Goal: Task Accomplishment & Management: Use online tool/utility

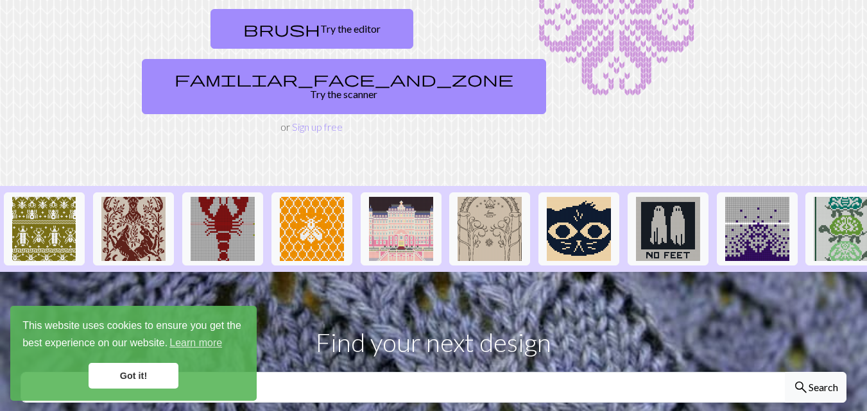
scroll to position [117, 0]
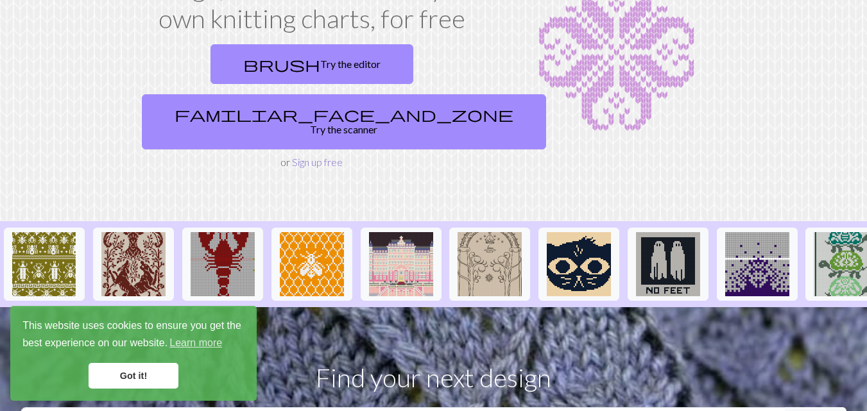
click at [309, 156] on link "Sign up free" at bounding box center [317, 162] width 51 height 12
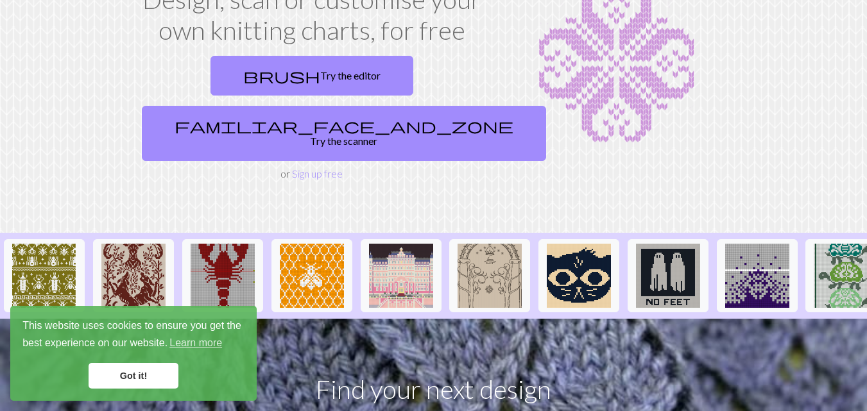
scroll to position [128, 0]
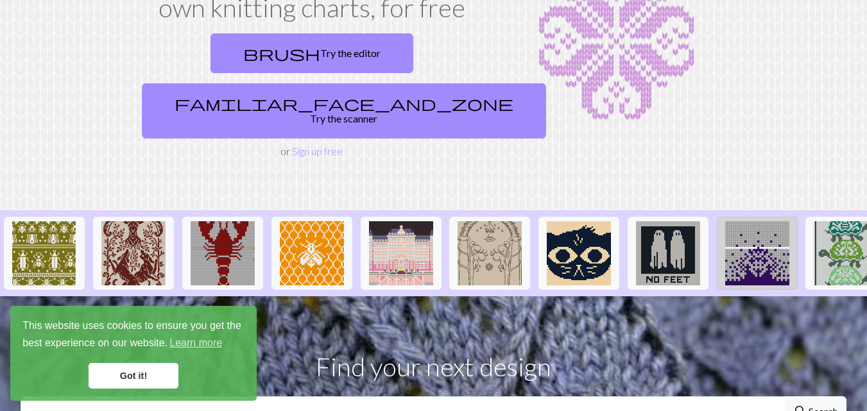
click at [749, 221] on img at bounding box center [757, 253] width 64 height 64
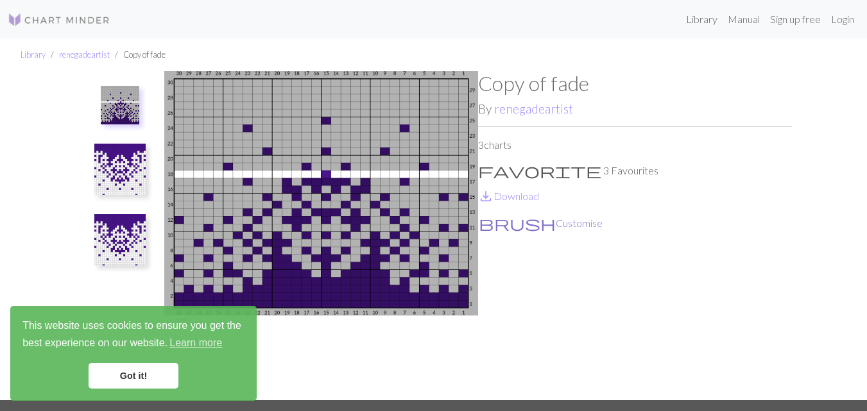
click at [505, 224] on button "brush Customise" at bounding box center [540, 223] width 125 height 17
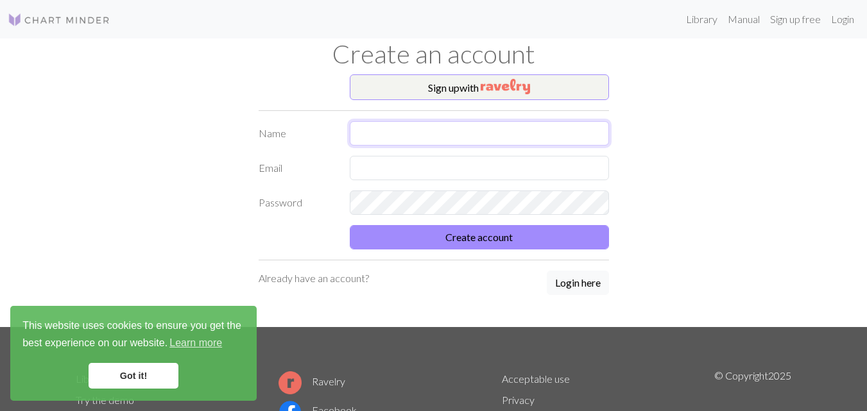
click at [390, 133] on input "text" at bounding box center [479, 133] width 259 height 24
type input "[PERSON_NAME]"
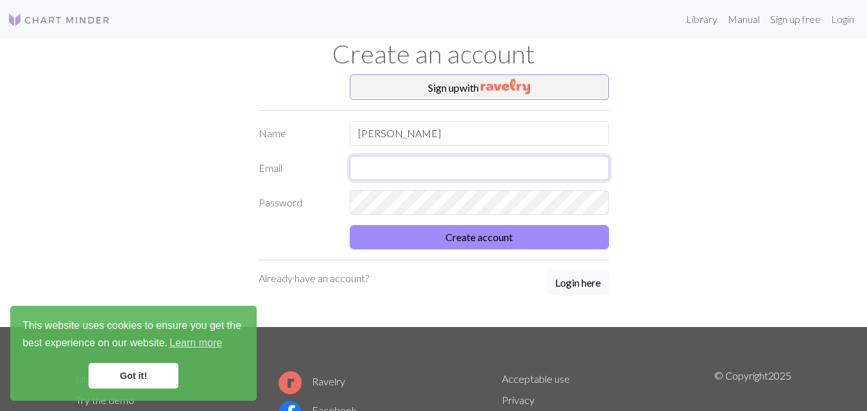
drag, startPoint x: 463, startPoint y: 167, endPoint x: 876, endPoint y: 260, distance: 422.7
click at [463, 166] on input "text" at bounding box center [479, 168] width 259 height 24
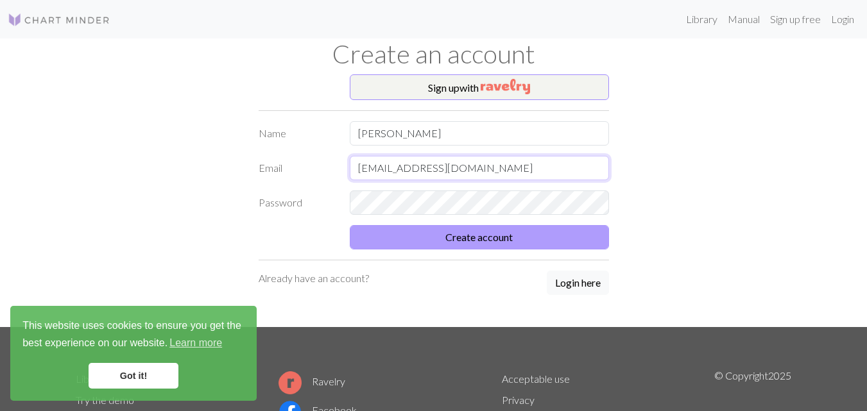
type input "[EMAIL_ADDRESS][DOMAIN_NAME]"
click at [457, 239] on button "Create account" at bounding box center [479, 237] width 259 height 24
click at [458, 241] on button "Create account" at bounding box center [479, 237] width 259 height 24
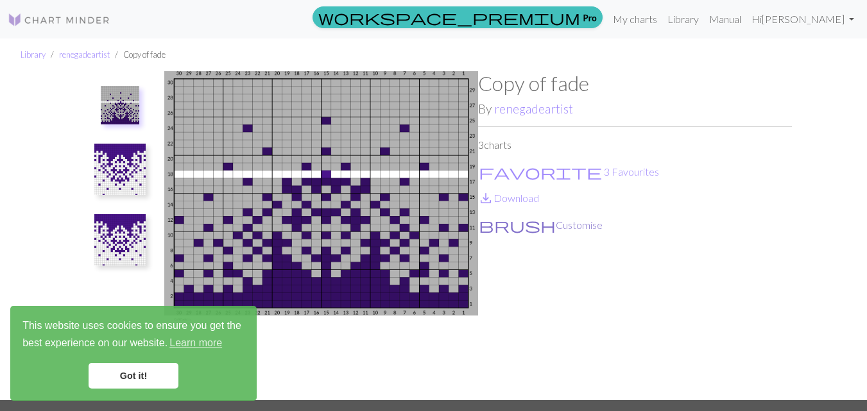
click at [506, 224] on button "brush Customise" at bounding box center [540, 225] width 125 height 17
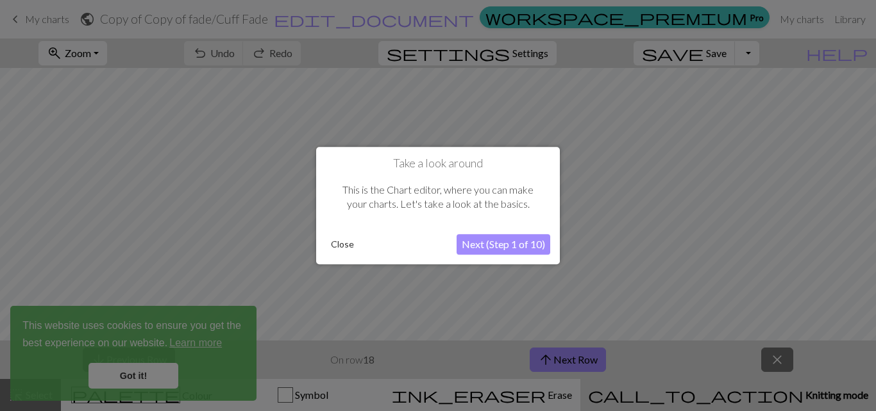
click at [342, 247] on button "Close" at bounding box center [342, 244] width 33 height 19
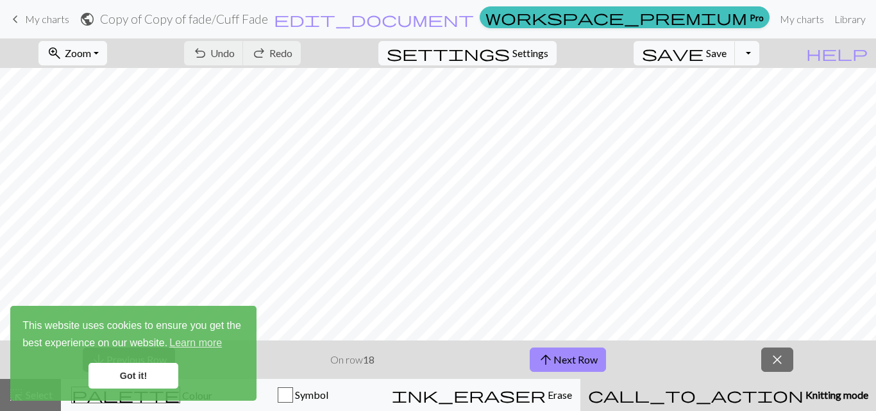
click at [141, 381] on link "Got it!" at bounding box center [134, 376] width 90 height 26
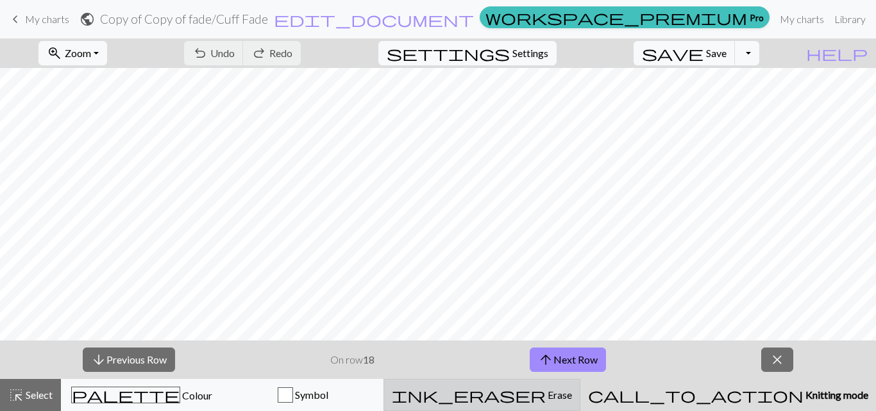
click at [546, 392] on span "ink_eraser" at bounding box center [469, 395] width 154 height 18
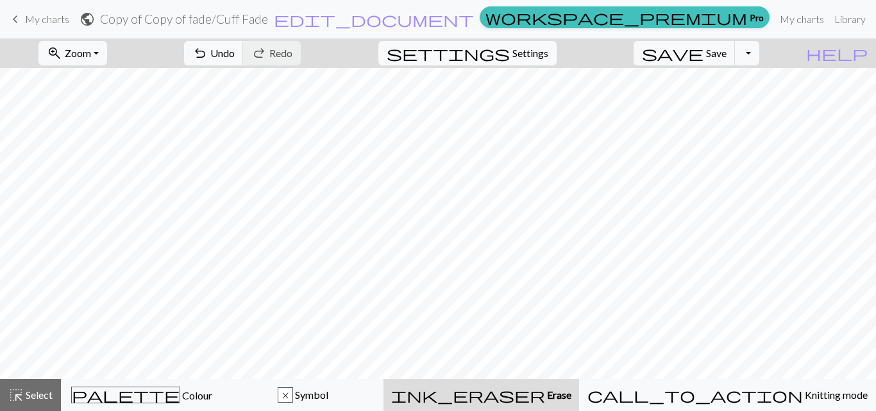
click at [548, 56] on span "Settings" at bounding box center [531, 53] width 36 height 15
select select "fingering"
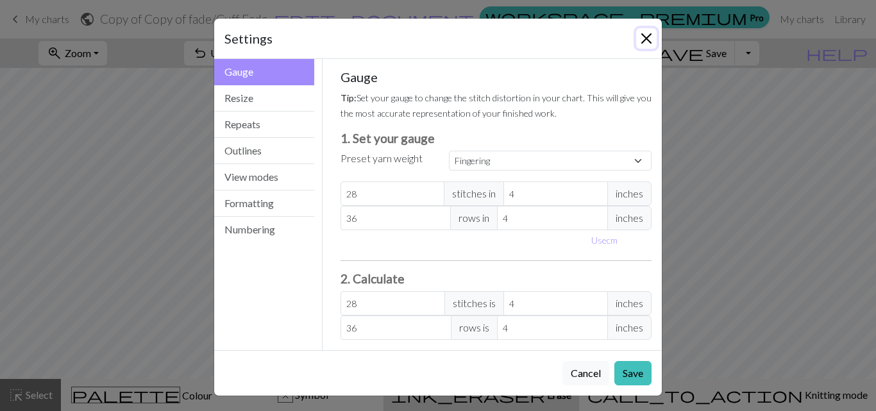
click at [638, 40] on button "Close" at bounding box center [646, 38] width 21 height 21
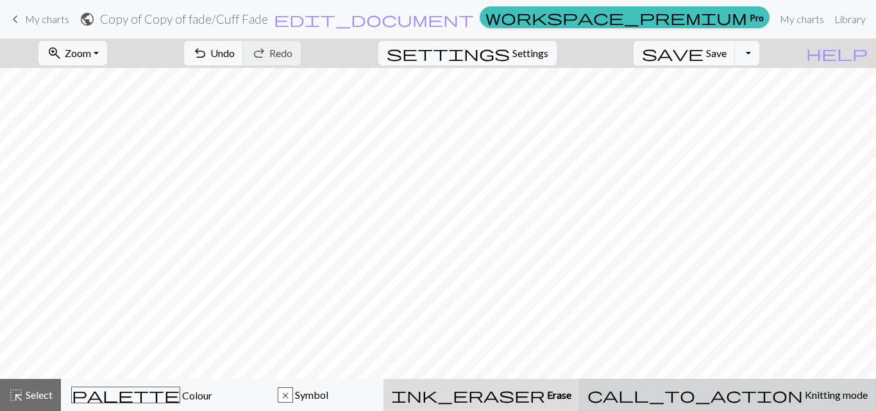
click at [803, 396] on span "Knitting mode" at bounding box center [835, 395] width 65 height 12
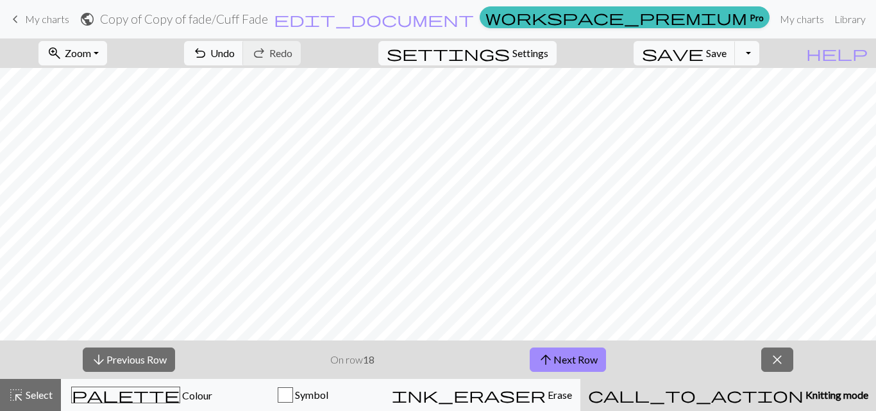
click at [804, 396] on span "Knitting mode" at bounding box center [836, 395] width 65 height 12
click at [778, 361] on span "close" at bounding box center [777, 360] width 15 height 18
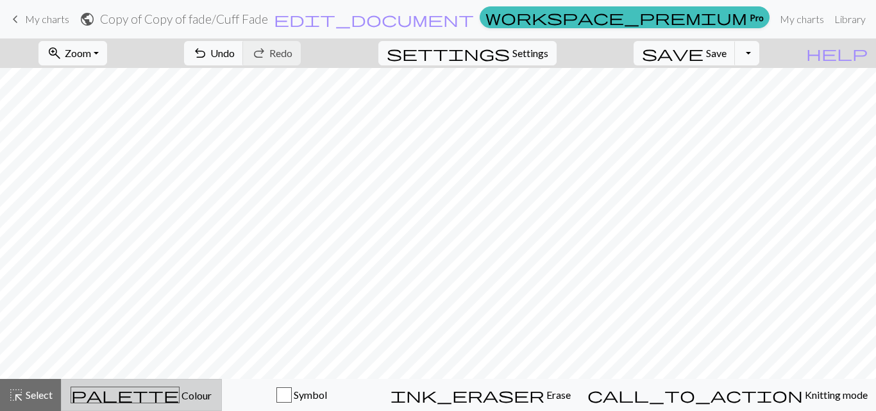
click at [180, 391] on span "Colour" at bounding box center [196, 395] width 32 height 12
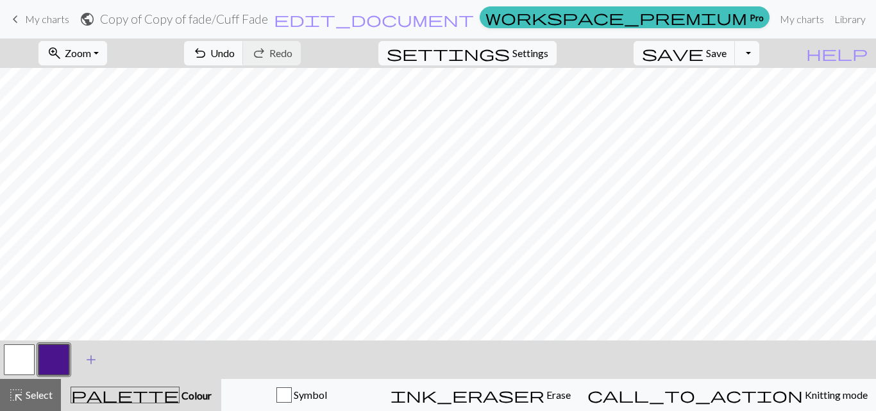
click at [93, 358] on span "add" at bounding box center [90, 360] width 15 height 18
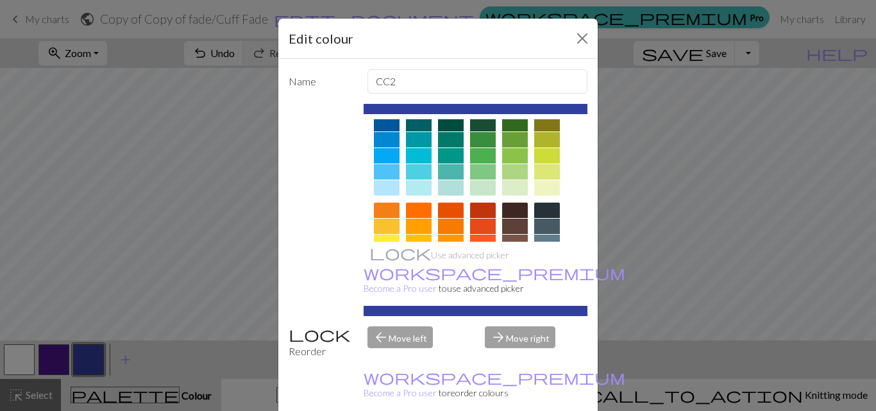
scroll to position [192, 0]
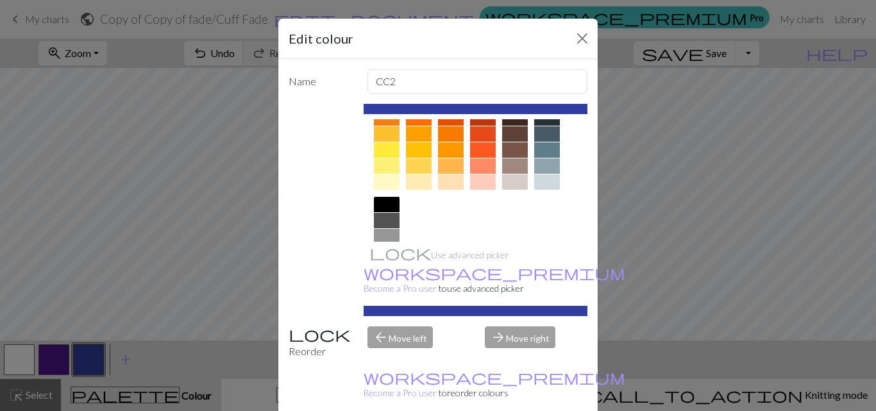
click at [378, 203] on div at bounding box center [387, 204] width 26 height 15
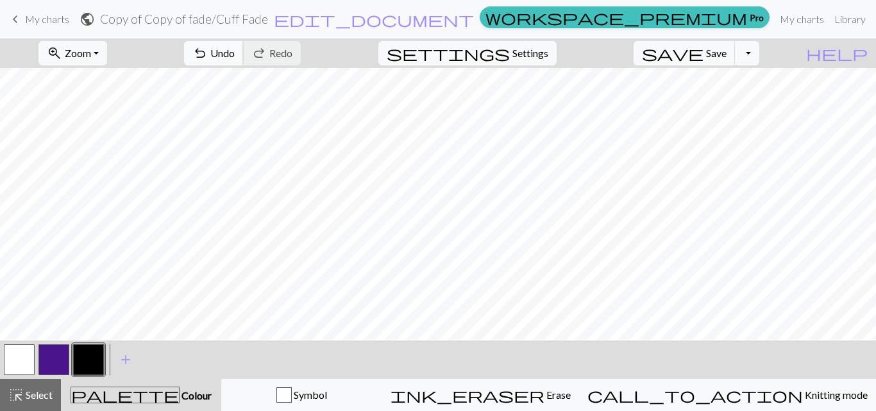
click at [208, 55] on span "undo" at bounding box center [199, 53] width 15 height 18
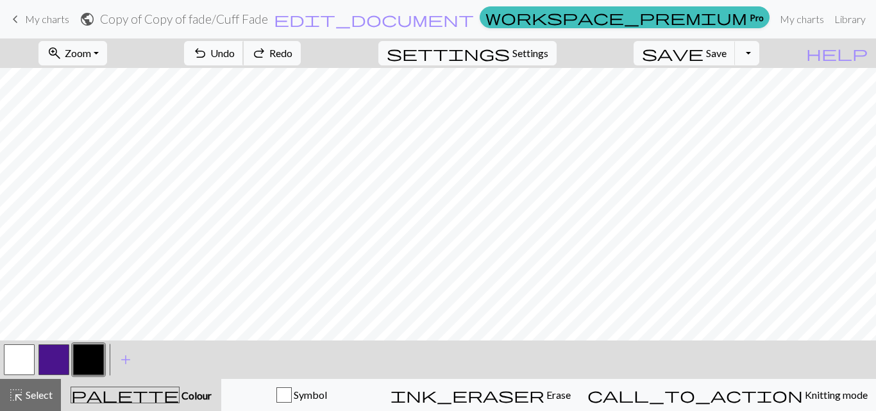
click at [208, 55] on span "undo" at bounding box center [199, 53] width 15 height 18
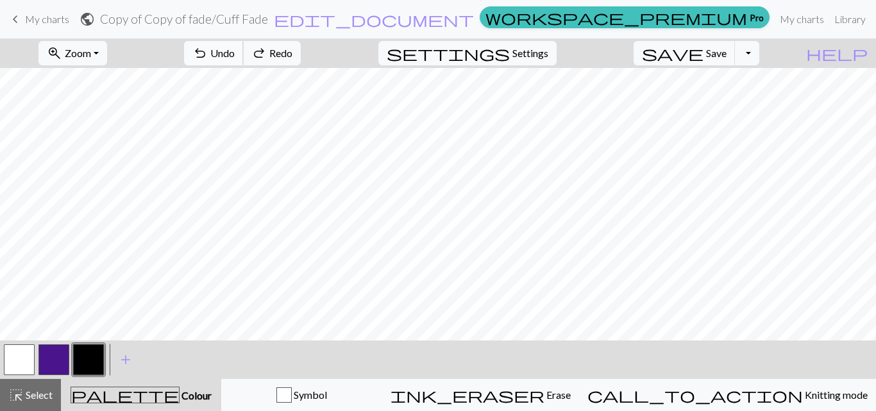
click at [208, 55] on span "undo" at bounding box center [199, 53] width 15 height 18
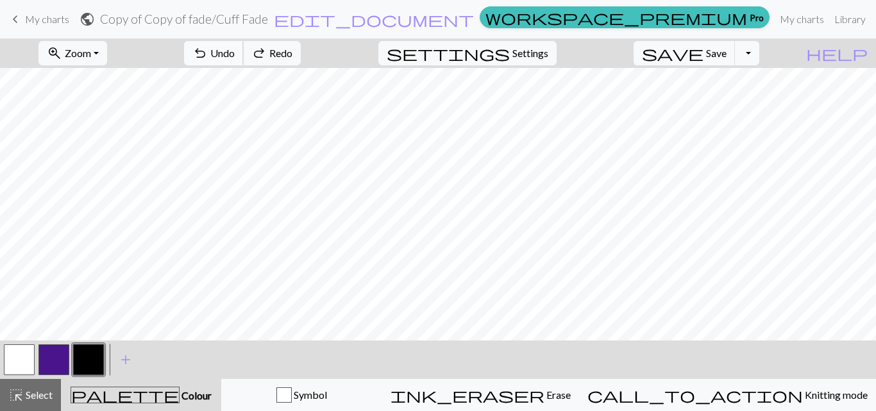
click at [208, 55] on span "undo" at bounding box center [199, 53] width 15 height 18
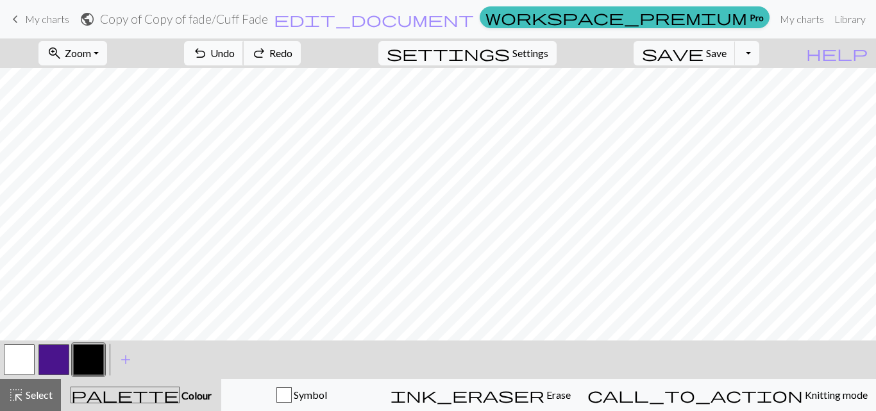
click at [208, 55] on span "undo" at bounding box center [199, 53] width 15 height 18
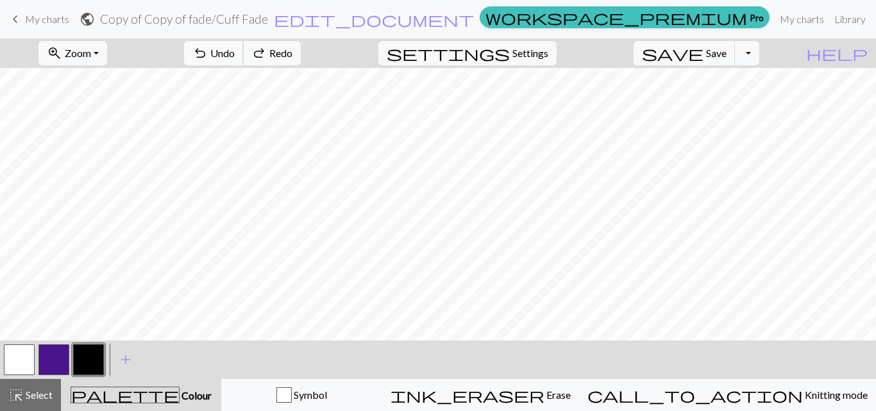
click at [208, 55] on span "undo" at bounding box center [199, 53] width 15 height 18
click at [125, 362] on span "add" at bounding box center [125, 360] width 15 height 18
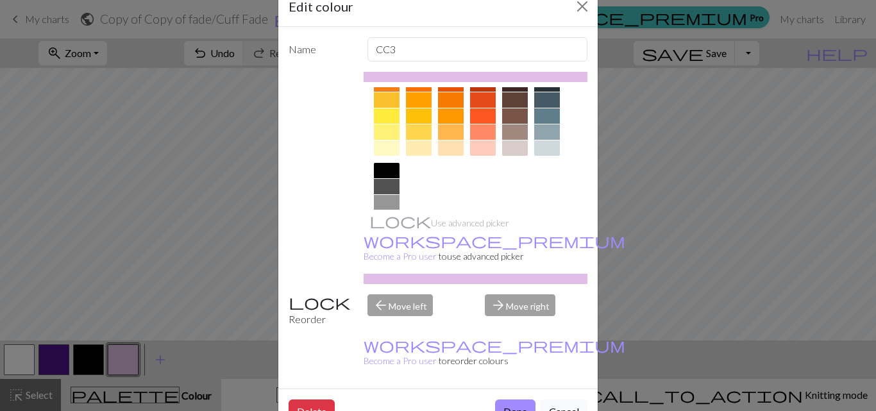
scroll to position [242, 0]
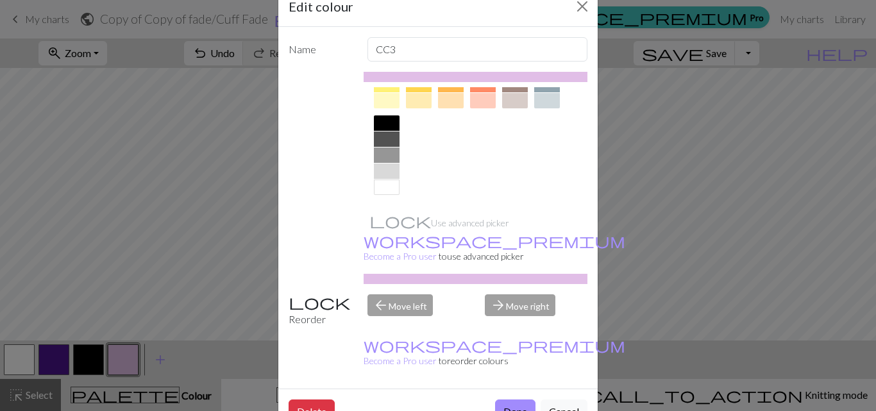
click at [384, 149] on div at bounding box center [387, 155] width 26 height 15
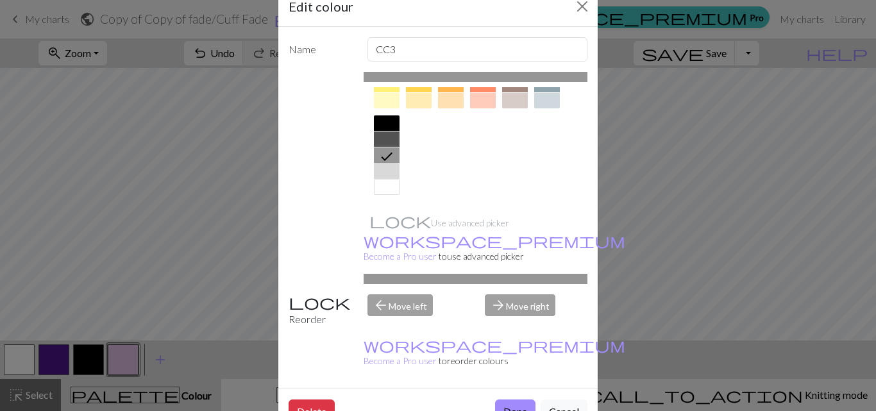
click at [382, 137] on div at bounding box center [387, 139] width 26 height 15
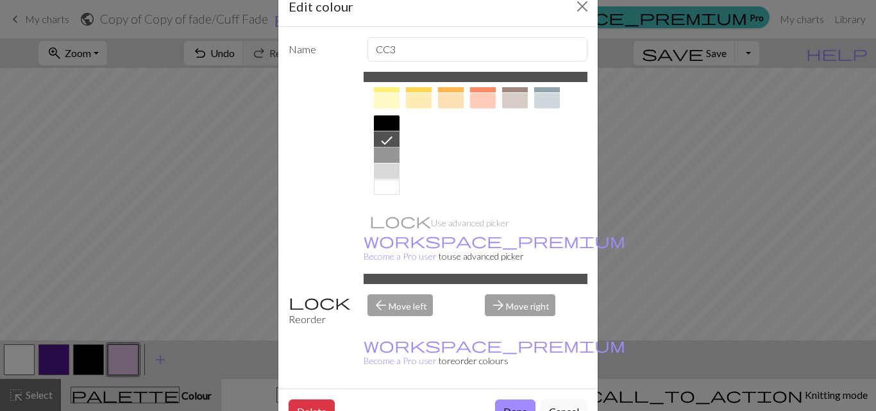
click at [384, 155] on div at bounding box center [387, 155] width 26 height 15
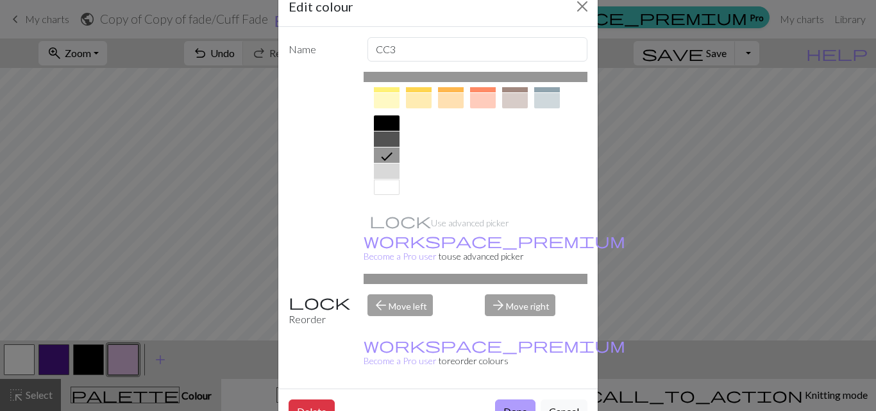
click at [506, 400] on button "Done" at bounding box center [515, 412] width 40 height 24
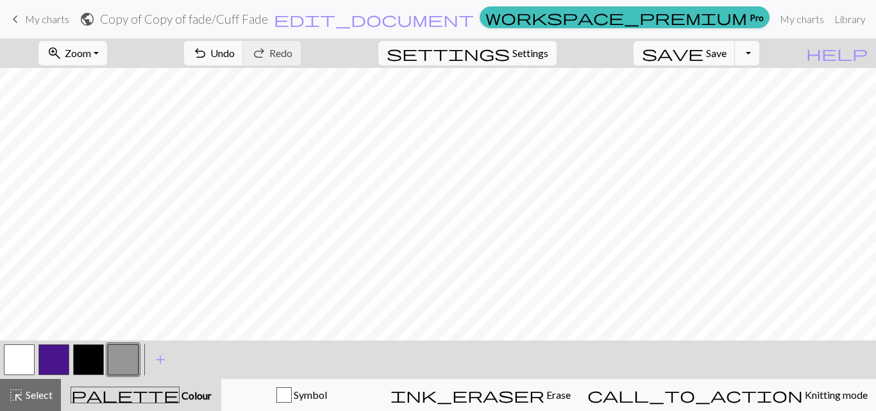
click at [85, 361] on button "button" at bounding box center [88, 359] width 31 height 31
click at [129, 359] on button "button" at bounding box center [123, 359] width 31 height 31
click at [94, 357] on button "button" at bounding box center [88, 359] width 31 height 31
click at [128, 357] on button "button" at bounding box center [123, 359] width 31 height 31
click at [81, 358] on button "button" at bounding box center [88, 359] width 31 height 31
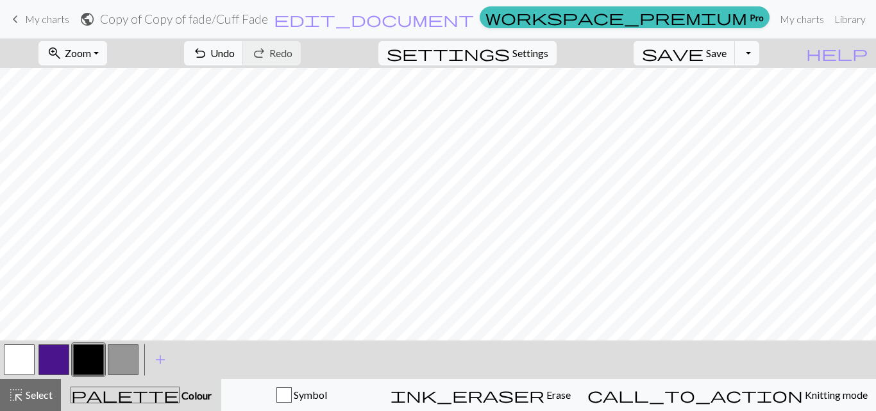
drag, startPoint x: 125, startPoint y: 359, endPoint x: 191, endPoint y: 346, distance: 67.4
click at [124, 359] on button "button" at bounding box center [123, 359] width 31 height 31
click at [158, 357] on span "add" at bounding box center [160, 360] width 15 height 18
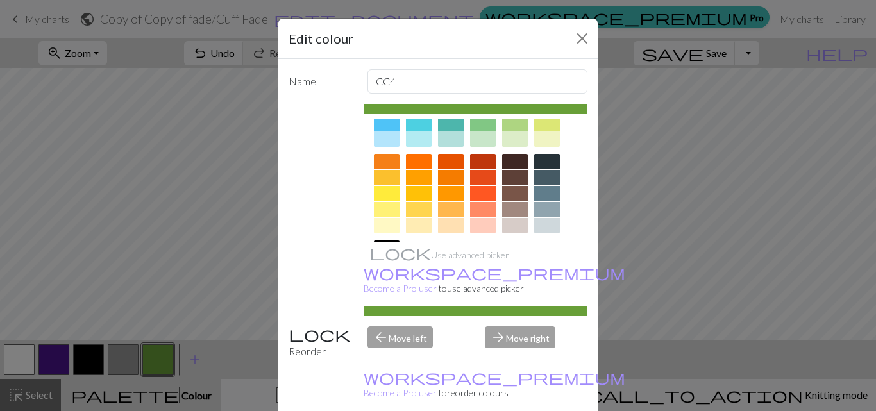
scroll to position [128, 0]
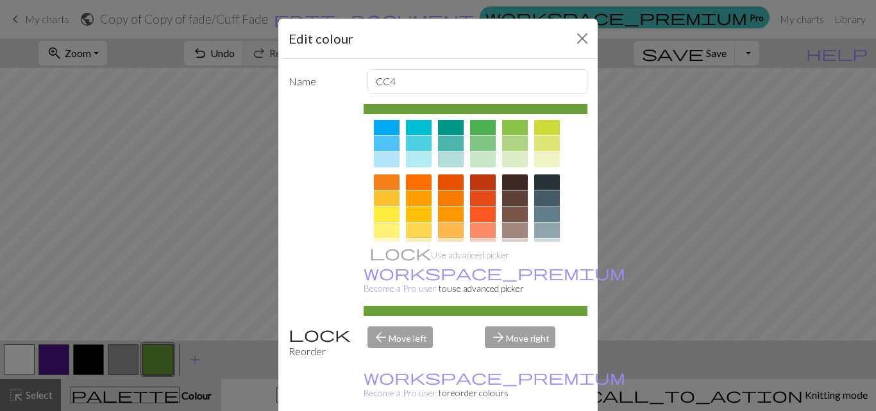
click at [536, 191] on div at bounding box center [547, 198] width 26 height 15
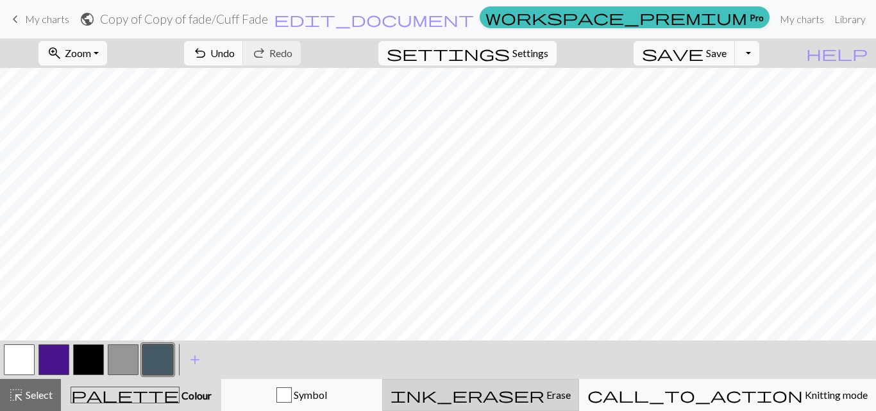
click at [566, 399] on span "Erase" at bounding box center [558, 395] width 26 height 12
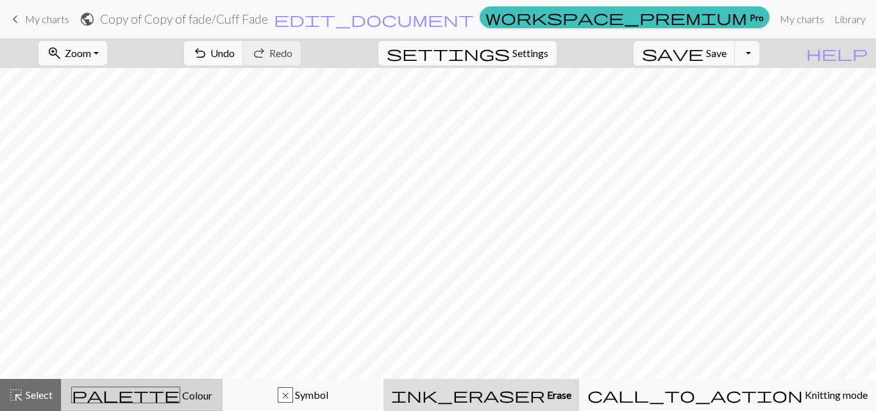
click at [145, 391] on span "palette" at bounding box center [126, 395] width 108 height 18
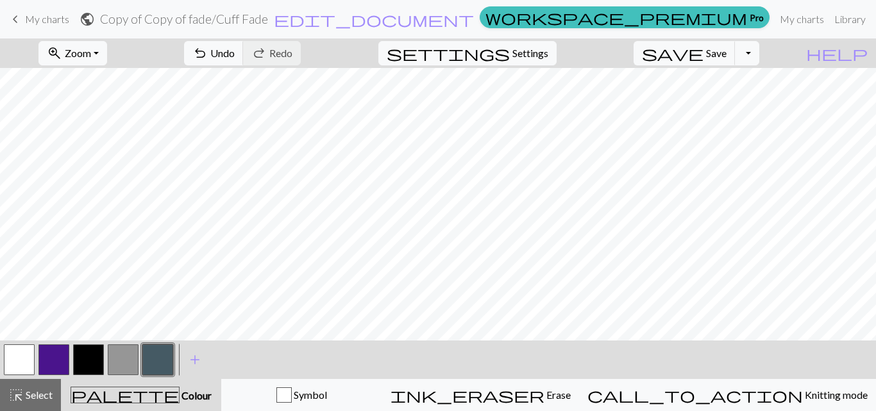
click at [162, 360] on button "button" at bounding box center [157, 359] width 31 height 31
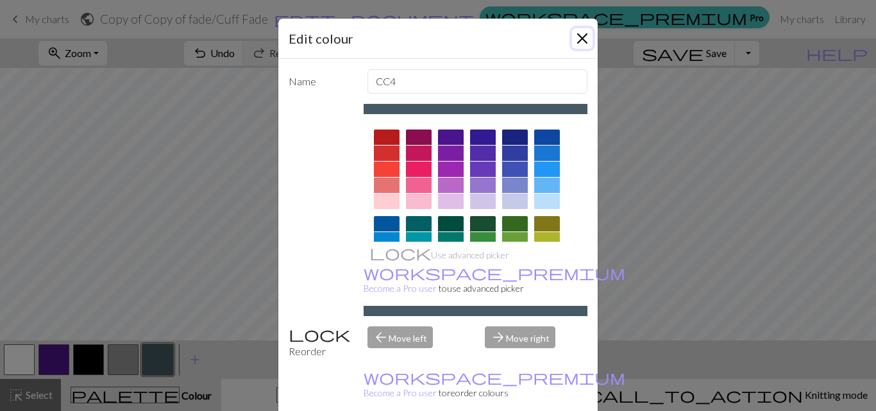
click at [580, 38] on button "Close" at bounding box center [582, 38] width 21 height 21
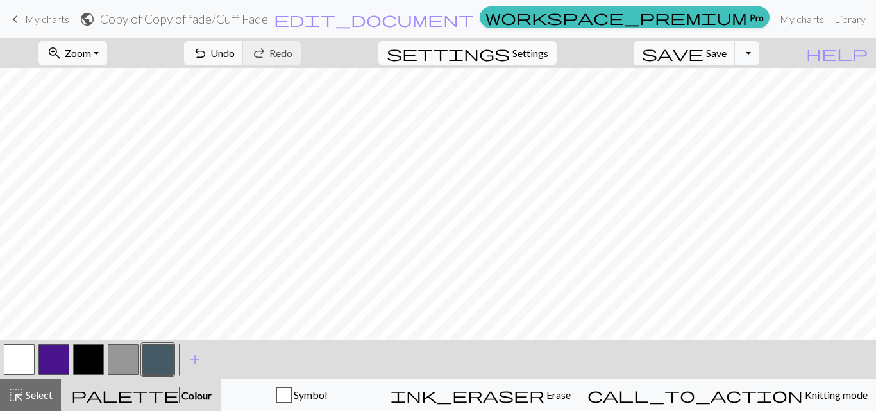
click at [544, 48] on span "Settings" at bounding box center [531, 53] width 36 height 15
select select "fingering"
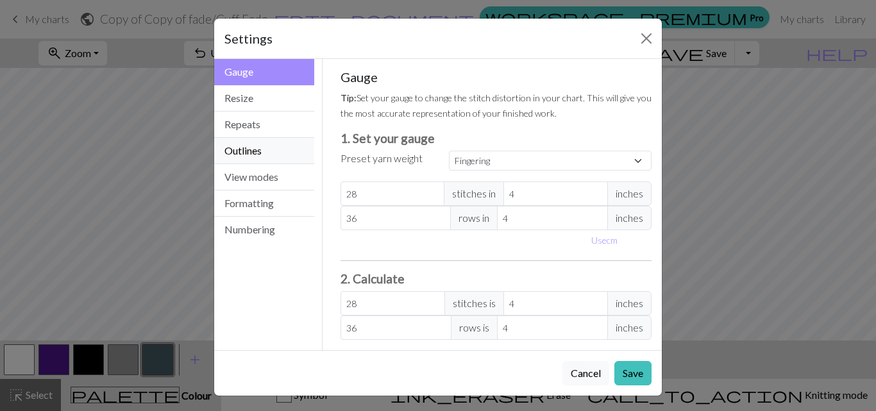
click at [257, 157] on button "Outlines" at bounding box center [264, 151] width 100 height 26
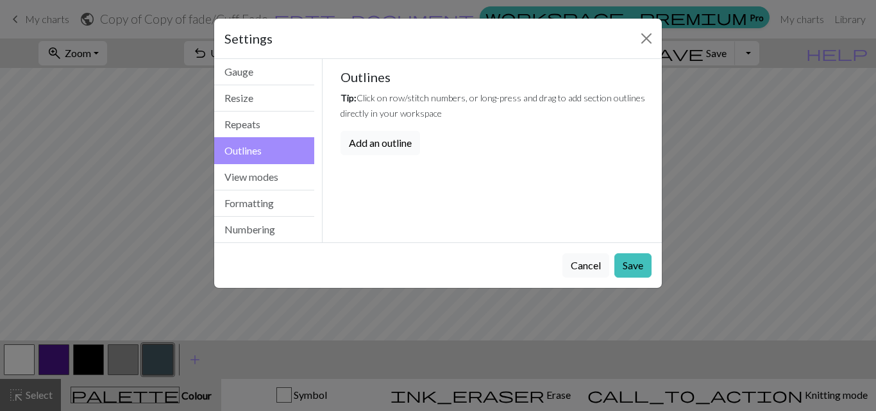
click at [375, 141] on button "Add an outline" at bounding box center [381, 143] width 80 height 24
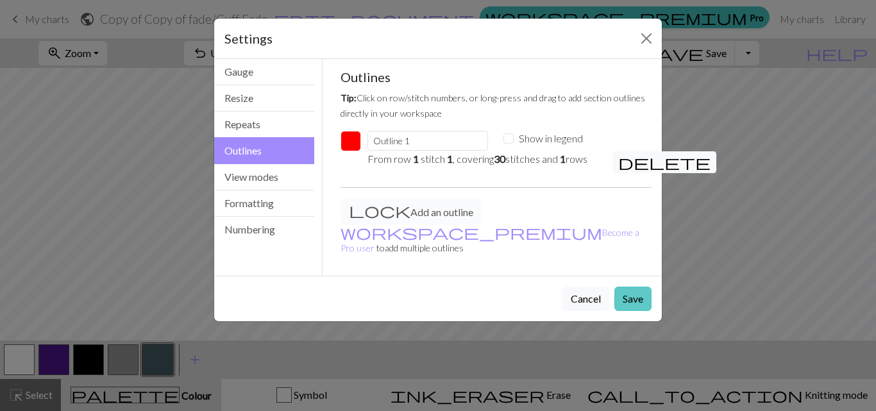
click at [633, 287] on button "Save" at bounding box center [633, 299] width 37 height 24
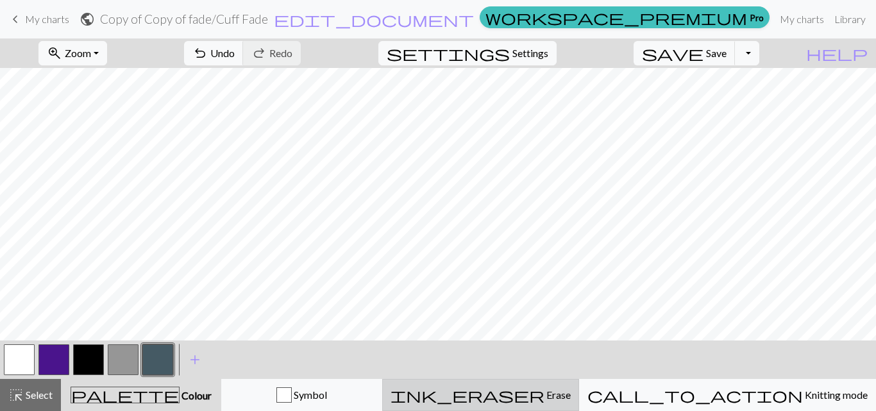
click at [545, 394] on span "ink_eraser" at bounding box center [468, 395] width 154 height 18
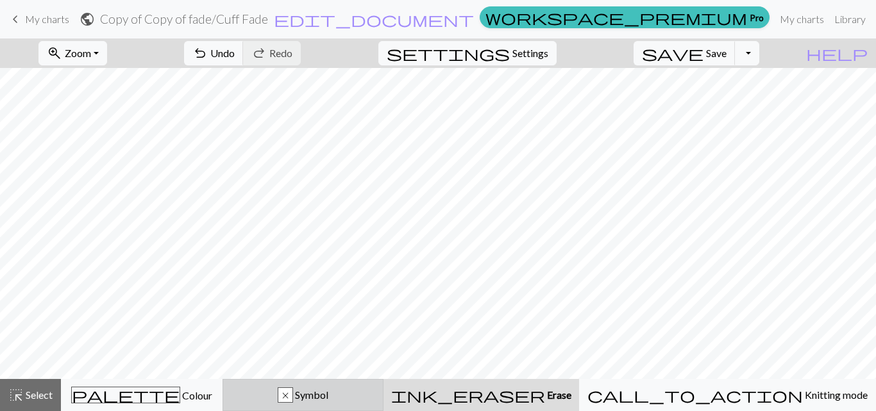
click at [293, 397] on div "x" at bounding box center [285, 395] width 14 height 15
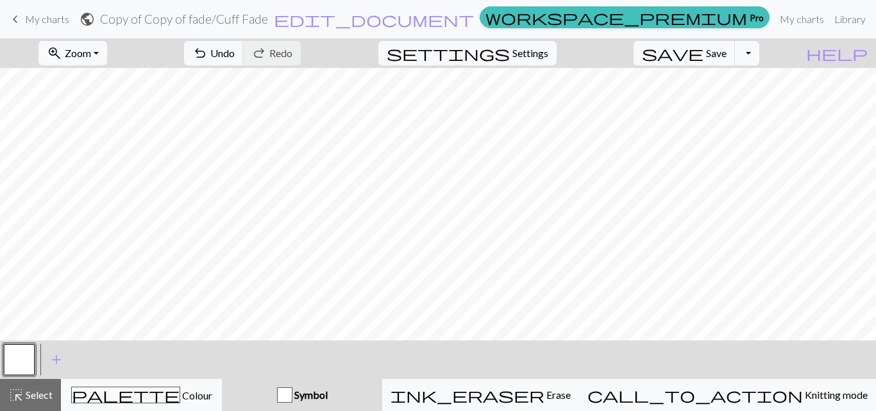
click at [25, 355] on button "button" at bounding box center [19, 359] width 31 height 31
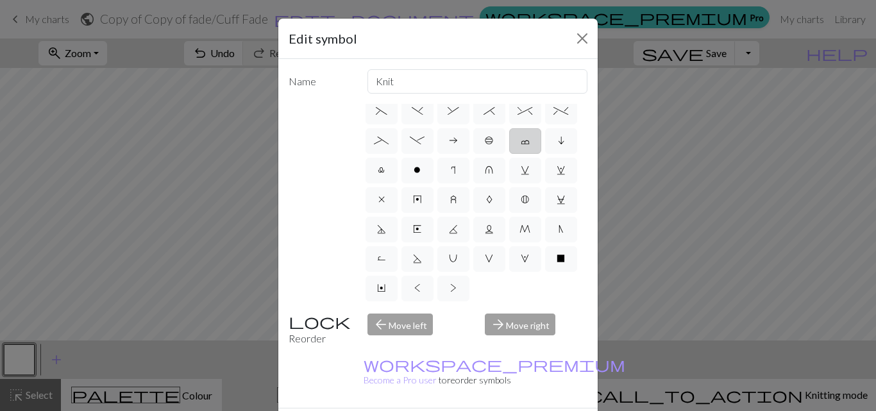
scroll to position [257, 0]
click at [380, 213] on label "x" at bounding box center [382, 200] width 32 height 26
click at [380, 405] on input "x" at bounding box center [382, 409] width 8 height 8
radio input "true"
type input "no stitch"
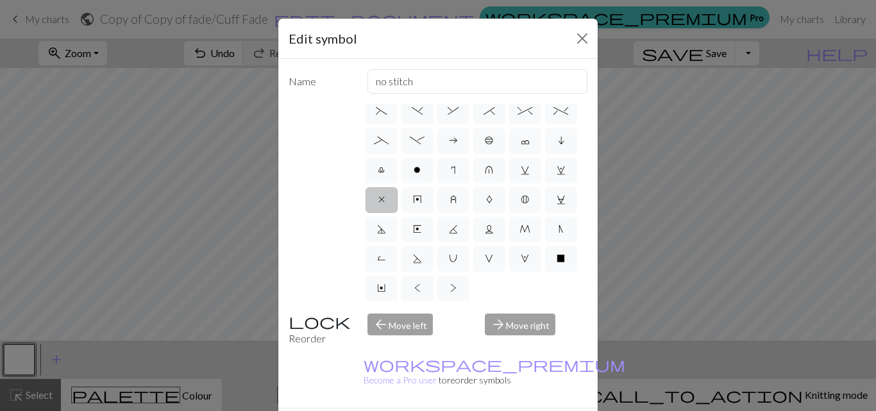
scroll to position [180, 0]
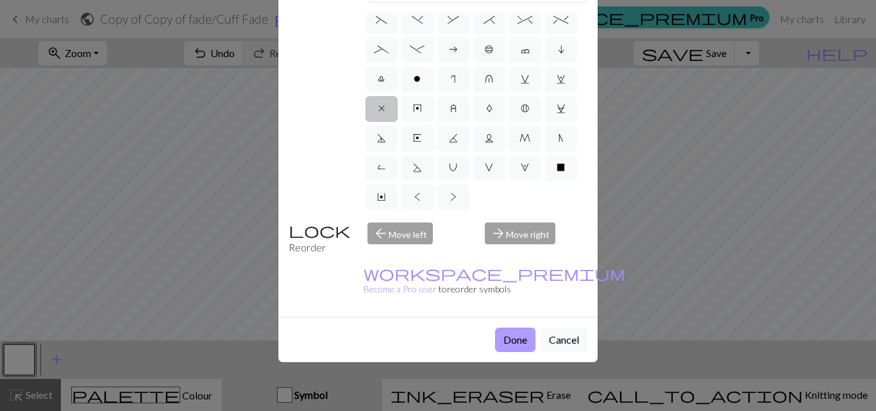
click at [502, 328] on button "Done" at bounding box center [515, 340] width 40 height 24
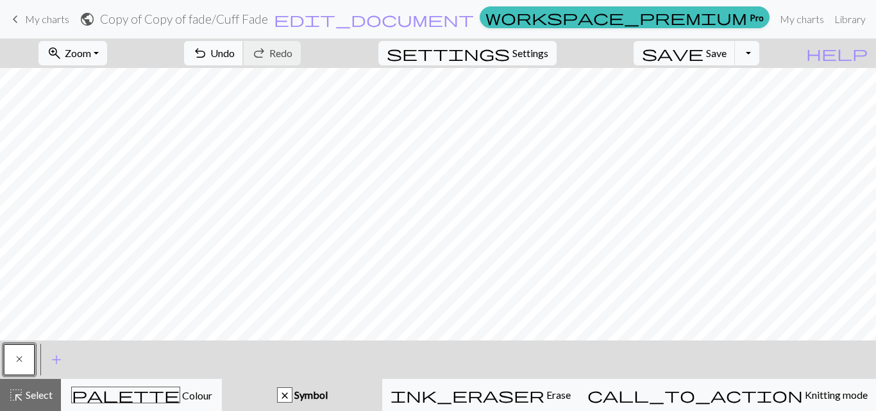
click at [244, 47] on button "undo Undo Undo" at bounding box center [214, 53] width 60 height 24
click at [208, 56] on span "undo" at bounding box center [199, 53] width 15 height 18
click at [60, 359] on span "add" at bounding box center [56, 360] width 15 height 18
click at [87, 361] on span "add" at bounding box center [90, 360] width 15 height 18
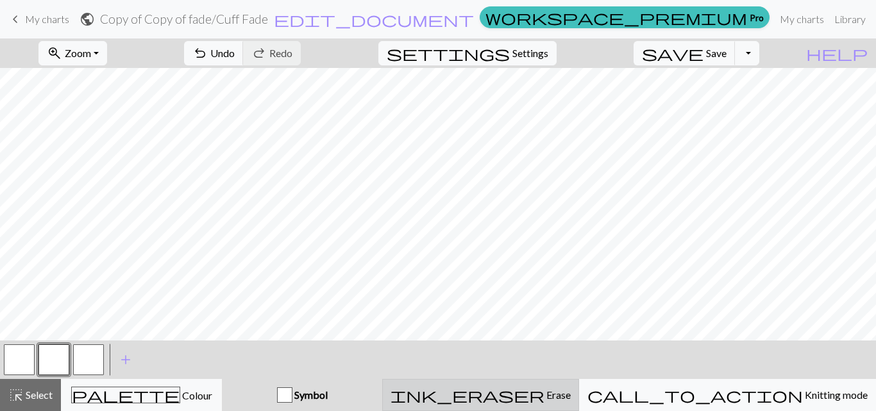
click at [566, 399] on span "Erase" at bounding box center [558, 395] width 26 height 12
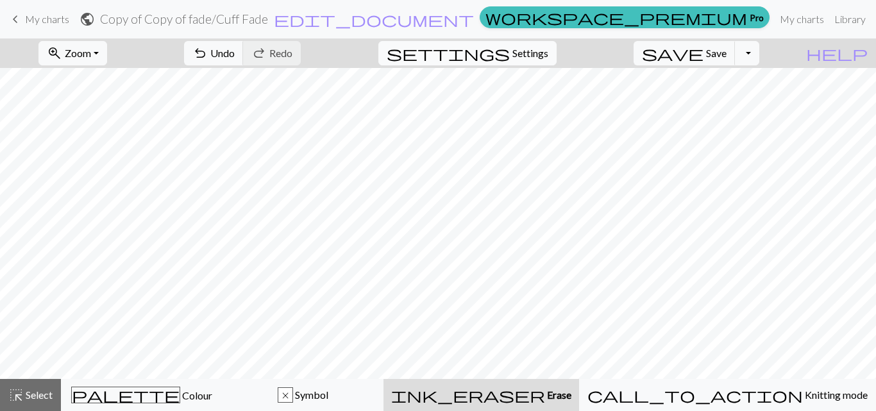
click at [529, 52] on span "Settings" at bounding box center [531, 53] width 36 height 15
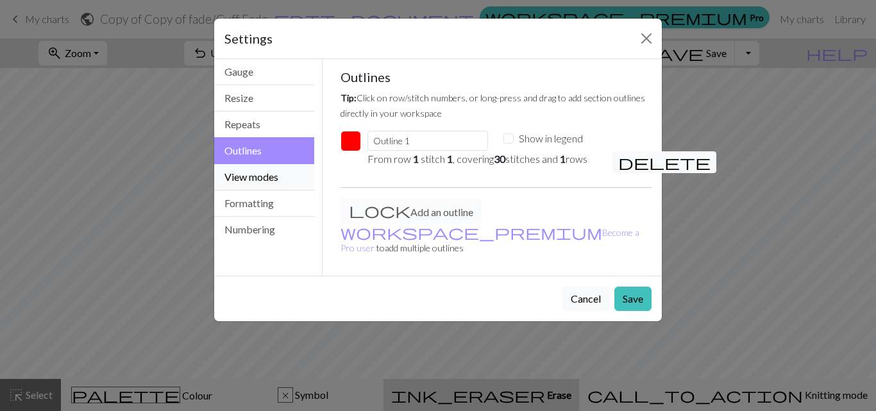
click at [268, 177] on button "View modes" at bounding box center [264, 177] width 100 height 26
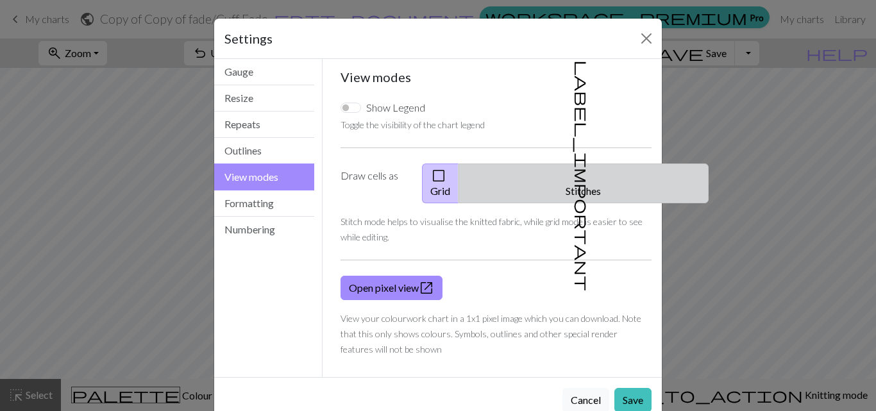
click at [574, 171] on span "label_important" at bounding box center [583, 175] width 18 height 231
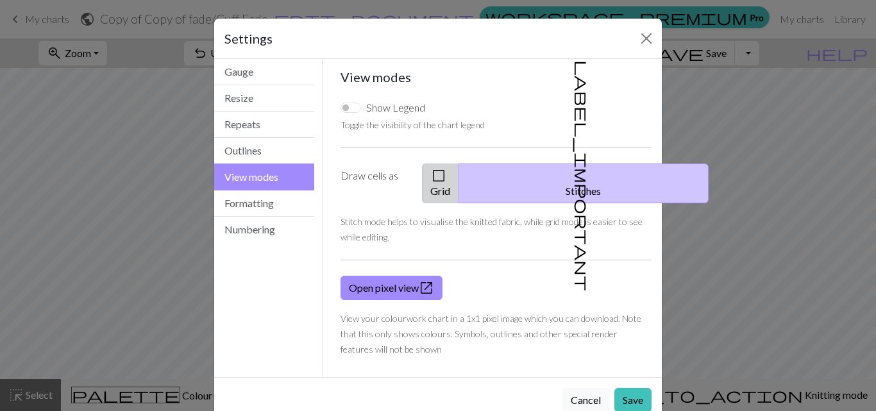
click at [446, 171] on span "check_box_outline_blank" at bounding box center [438, 176] width 15 height 18
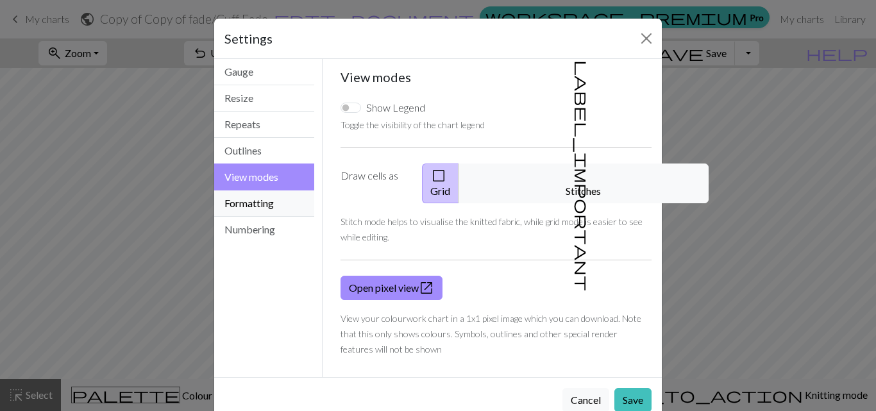
click at [263, 207] on button "Formatting" at bounding box center [264, 204] width 100 height 26
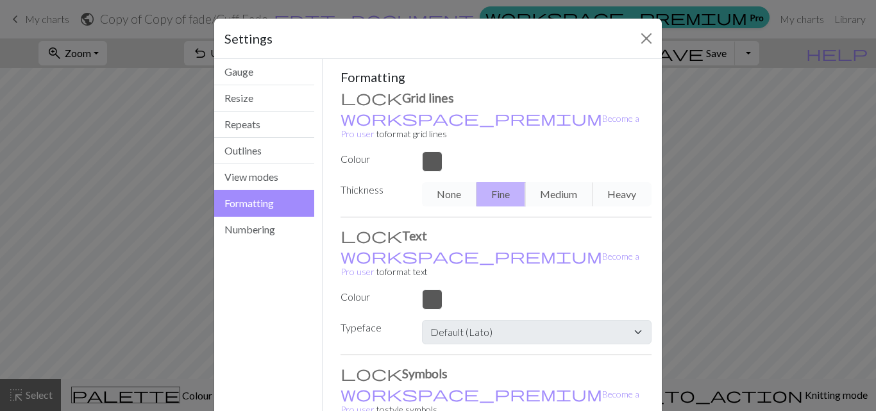
click at [450, 182] on div "None Fine Medium Heavy" at bounding box center [536, 194] width 245 height 24
click at [442, 183] on div "None Fine Medium Heavy" at bounding box center [536, 194] width 245 height 24
click at [541, 182] on div "None Fine Medium Heavy" at bounding box center [536, 194] width 245 height 24
click at [624, 183] on div "None Fine Medium Heavy" at bounding box center [536, 194] width 245 height 24
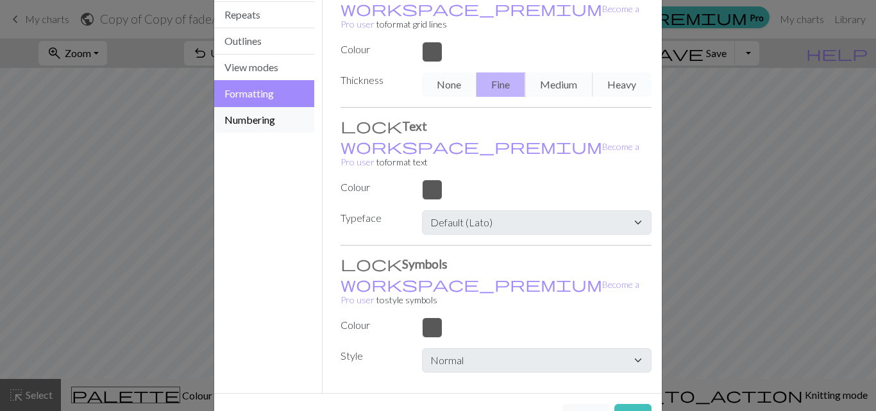
click at [260, 119] on button "Numbering" at bounding box center [264, 120] width 100 height 26
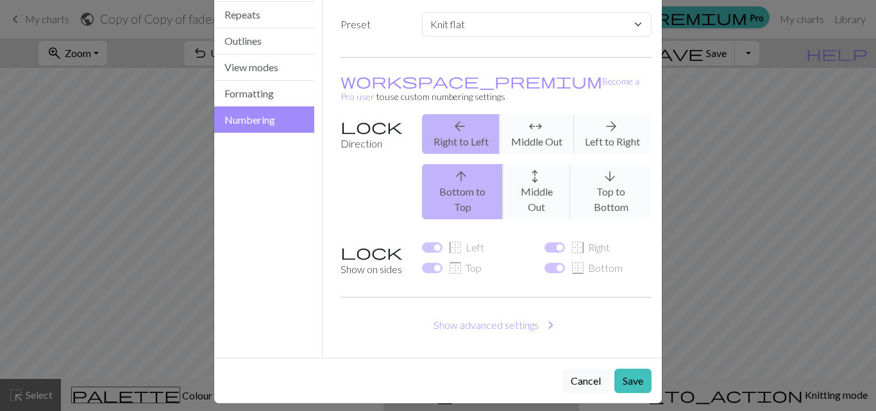
scroll to position [90, 0]
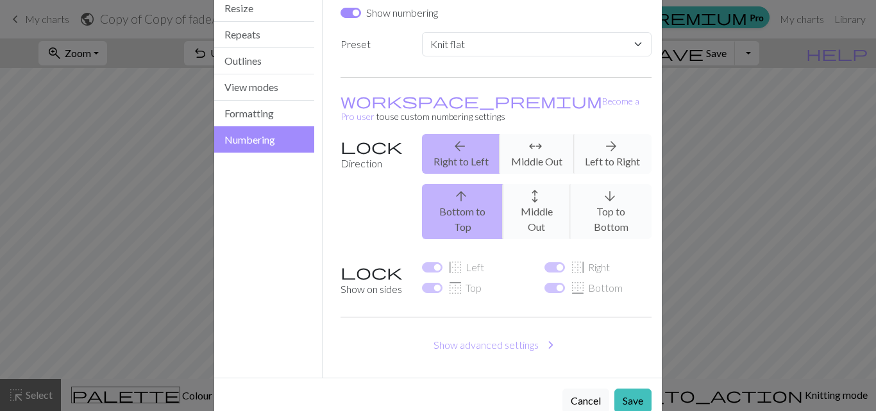
click at [535, 139] on div "arrow_back Right to Left arrows_outward Middle Out arrow_forward Left to Right" at bounding box center [536, 154] width 245 height 40
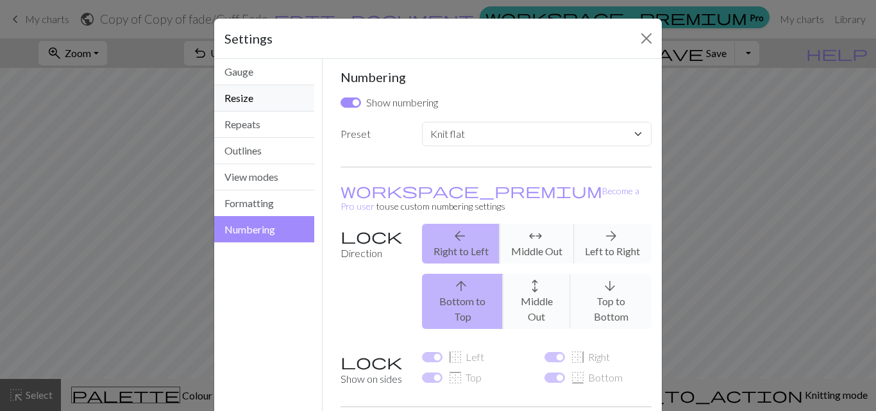
click at [250, 97] on button "Resize" at bounding box center [264, 98] width 100 height 26
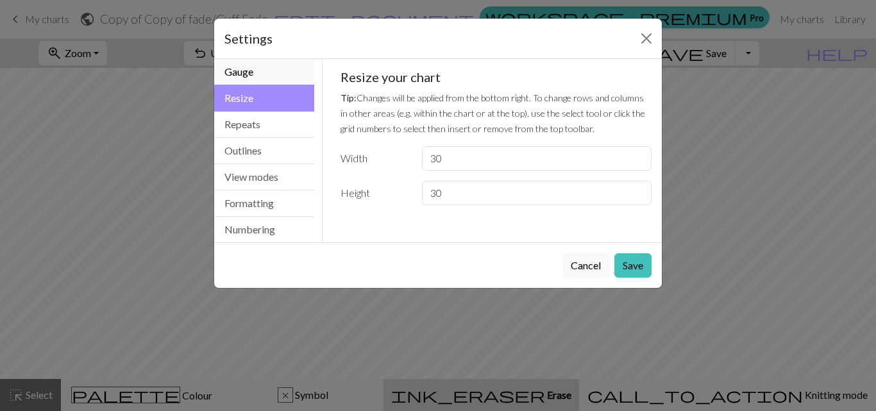
click at [240, 67] on button "Gauge" at bounding box center [264, 72] width 100 height 26
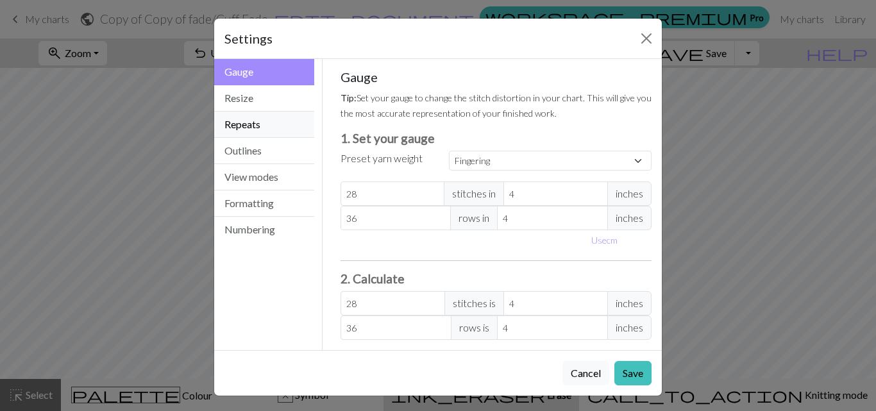
click at [239, 126] on button "Repeats" at bounding box center [264, 125] width 100 height 26
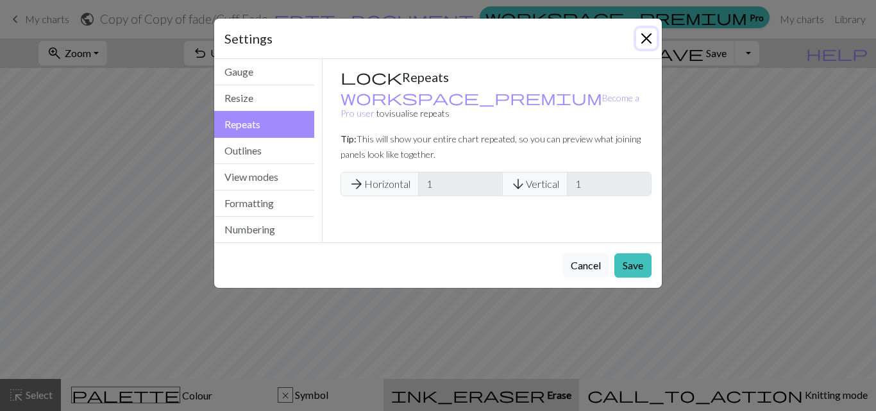
click at [644, 44] on button "Close" at bounding box center [646, 38] width 21 height 21
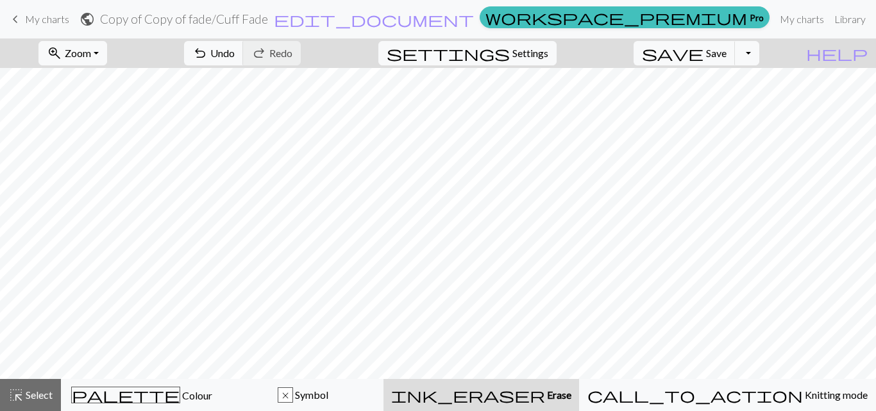
click at [570, 395] on span "Erase" at bounding box center [558, 395] width 26 height 12
click at [510, 53] on span "settings" at bounding box center [448, 53] width 123 height 18
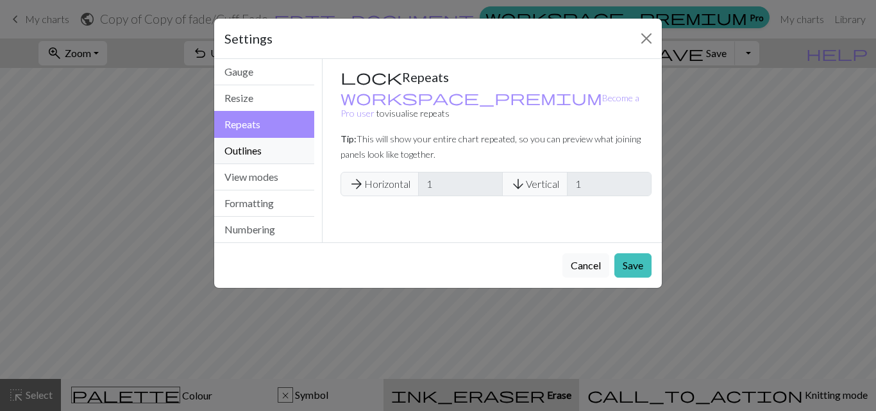
click at [259, 152] on button "Outlines" at bounding box center [264, 151] width 100 height 26
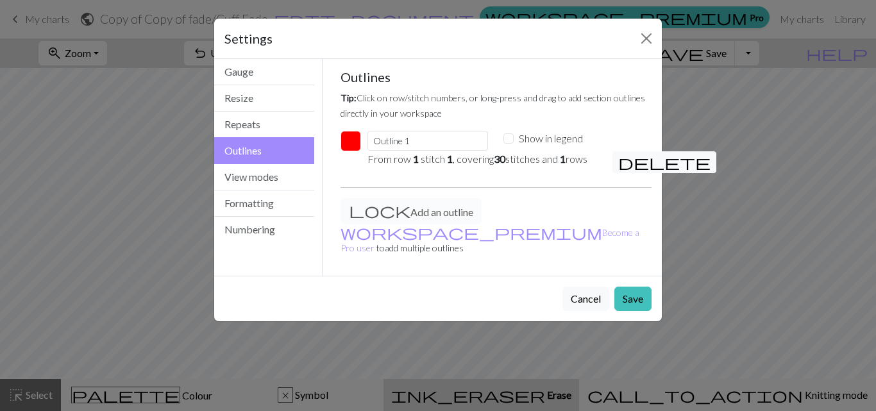
click at [389, 213] on div "Add an outline workspace_premium Become a Pro user to add multiple outlines" at bounding box center [496, 231] width 327 height 67
click at [425, 142] on input "Outline 1" at bounding box center [428, 141] width 121 height 20
type input "Outline 2"
click at [635, 289] on button "Save" at bounding box center [633, 299] width 37 height 24
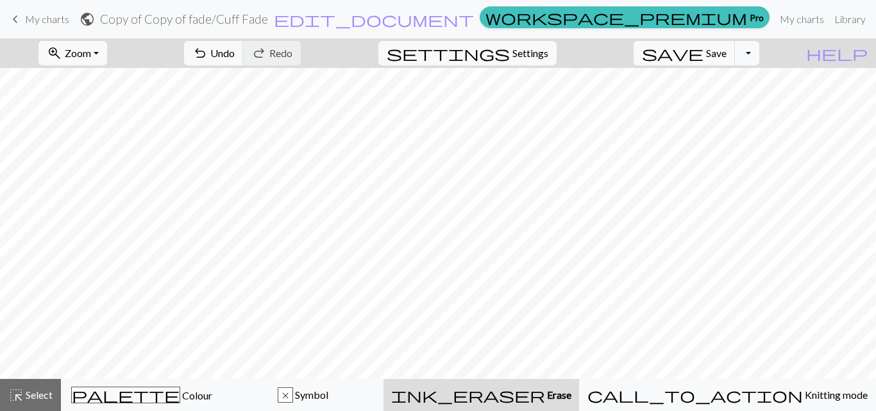
click at [569, 393] on span "Erase" at bounding box center [558, 395] width 26 height 12
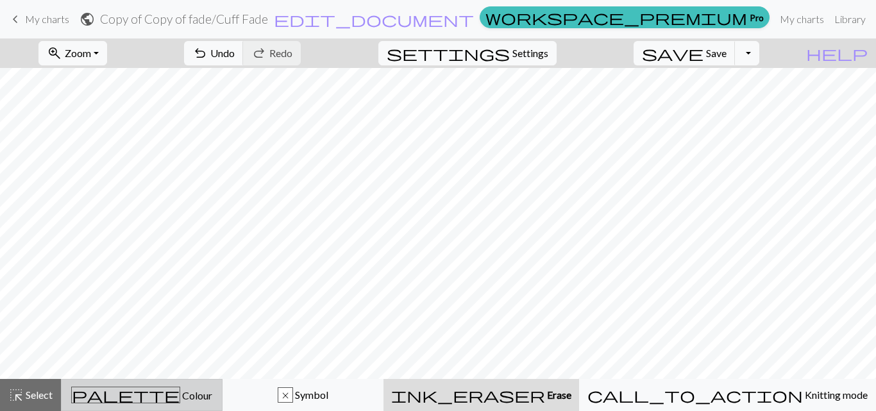
click at [180, 395] on span "Colour" at bounding box center [196, 395] width 32 height 12
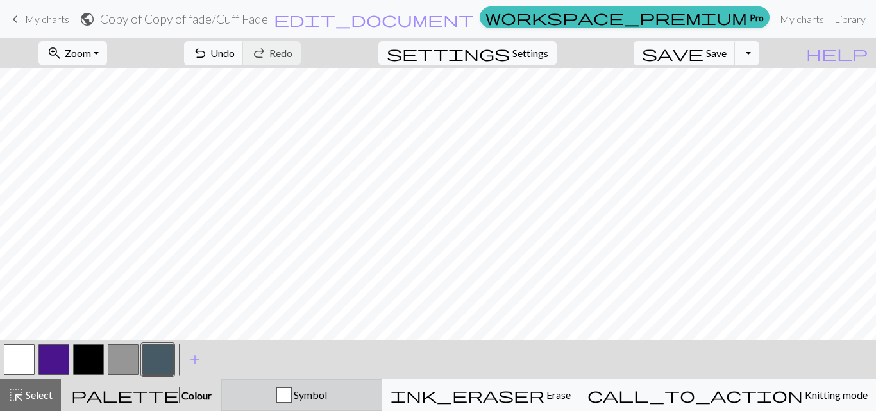
click at [292, 391] on div "button" at bounding box center [283, 394] width 15 height 15
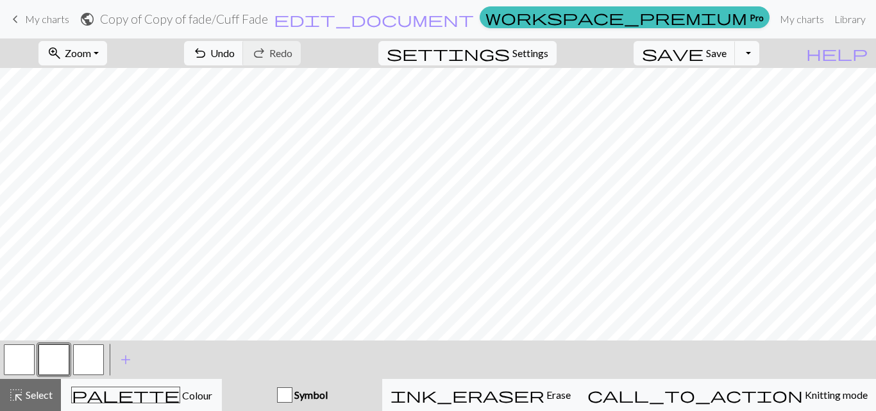
click at [293, 395] on div "button" at bounding box center [284, 394] width 15 height 15
click at [23, 362] on button "button" at bounding box center [19, 359] width 31 height 31
click at [40, 358] on button "button" at bounding box center [53, 359] width 31 height 31
click at [80, 361] on button "button" at bounding box center [88, 359] width 31 height 31
click at [81, 362] on button "button" at bounding box center [88, 359] width 31 height 31
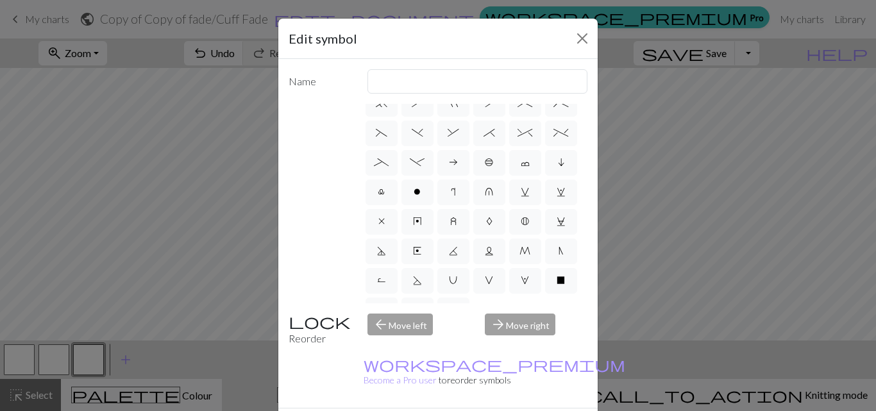
scroll to position [192, 0]
click at [372, 234] on label "x" at bounding box center [382, 221] width 32 height 26
click at [378, 405] on input "x" at bounding box center [382, 409] width 8 height 8
radio input "true"
type input "no stitch"
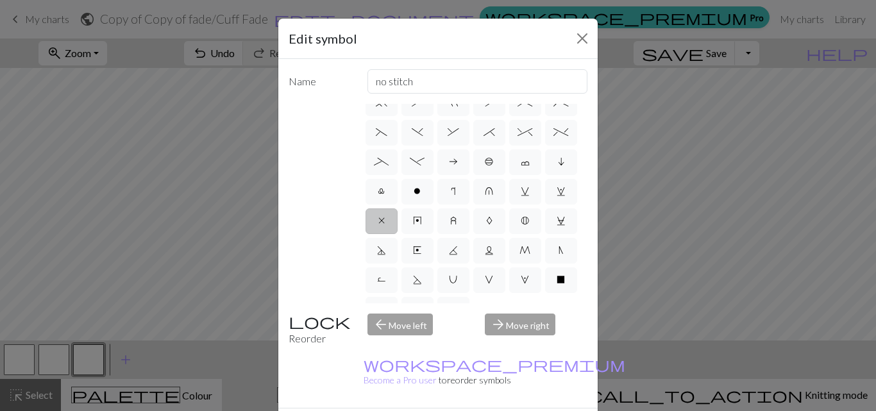
scroll to position [180, 0]
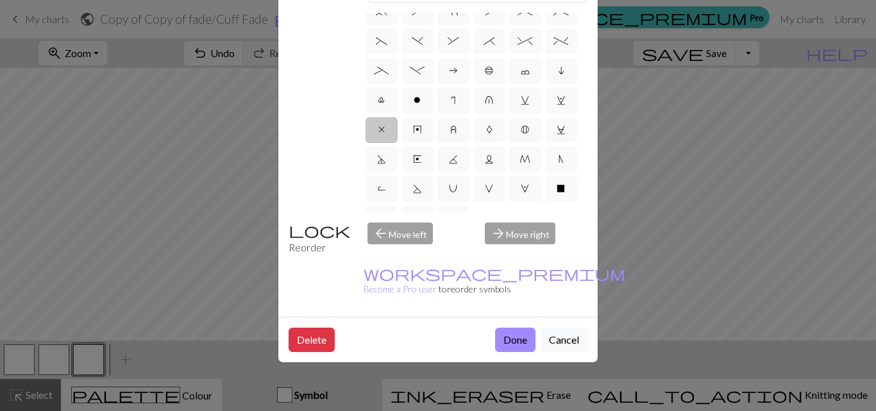
click at [516, 223] on div "arrow_forward Move right" at bounding box center [536, 239] width 118 height 33
click at [507, 328] on button "Done" at bounding box center [515, 340] width 40 height 24
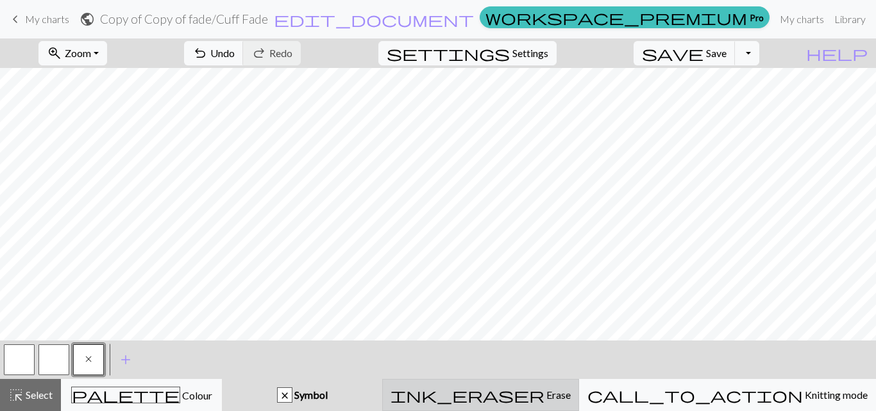
click at [545, 396] on span "ink_eraser" at bounding box center [468, 395] width 154 height 18
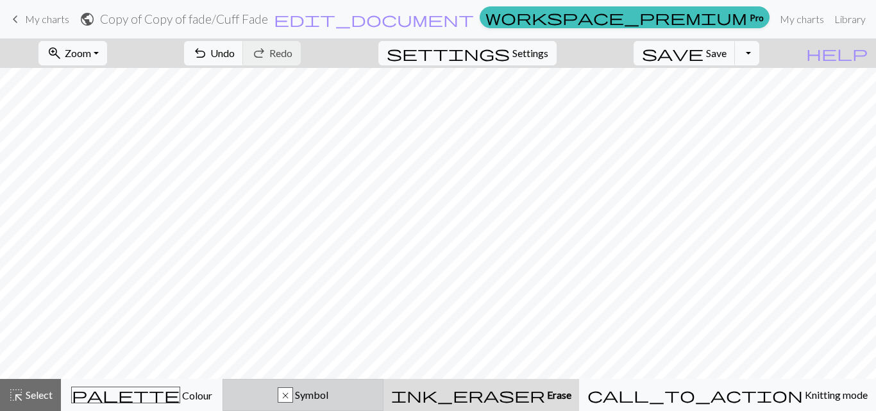
click at [293, 392] on div "x" at bounding box center [285, 395] width 14 height 15
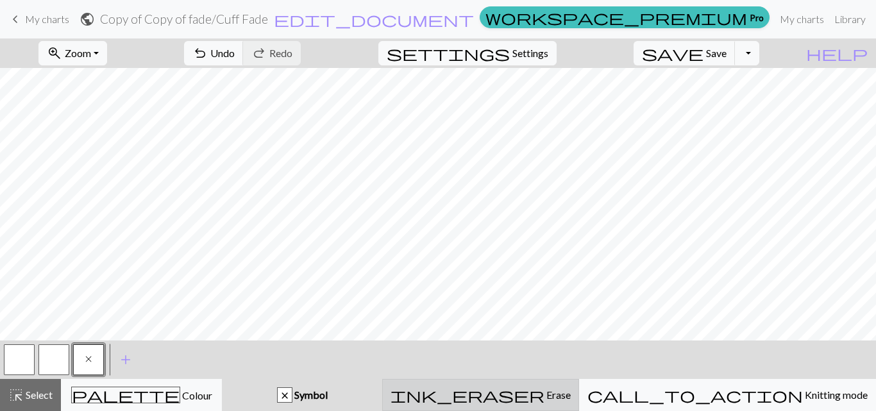
click at [565, 401] on div "ink_eraser Erase Erase" at bounding box center [481, 394] width 180 height 15
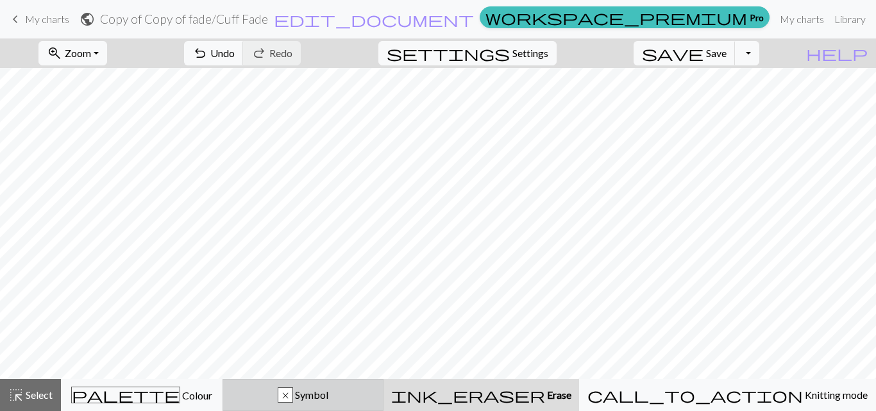
drag, startPoint x: 369, startPoint y: 392, endPoint x: 371, endPoint y: 385, distance: 7.3
click at [328, 393] on span "Symbol" at bounding box center [310, 395] width 35 height 12
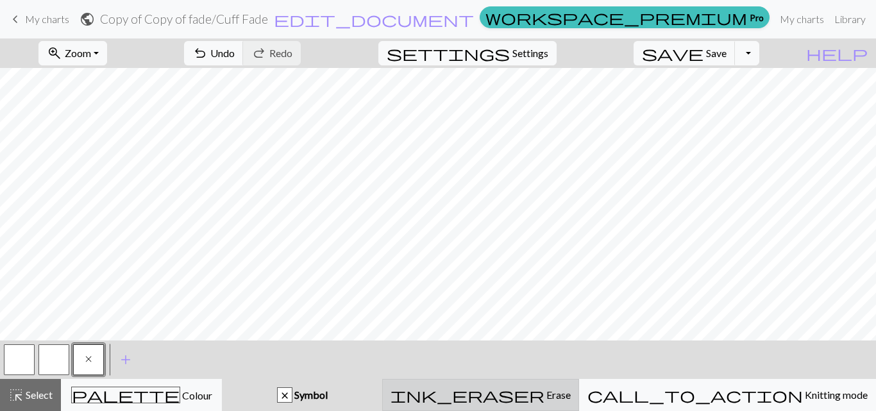
click at [565, 400] on span "Erase" at bounding box center [558, 395] width 26 height 12
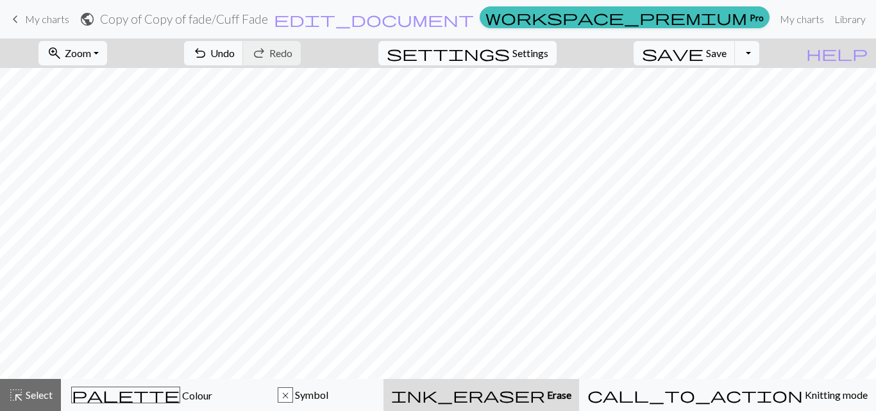
click at [548, 47] on span "Settings" at bounding box center [531, 53] width 36 height 15
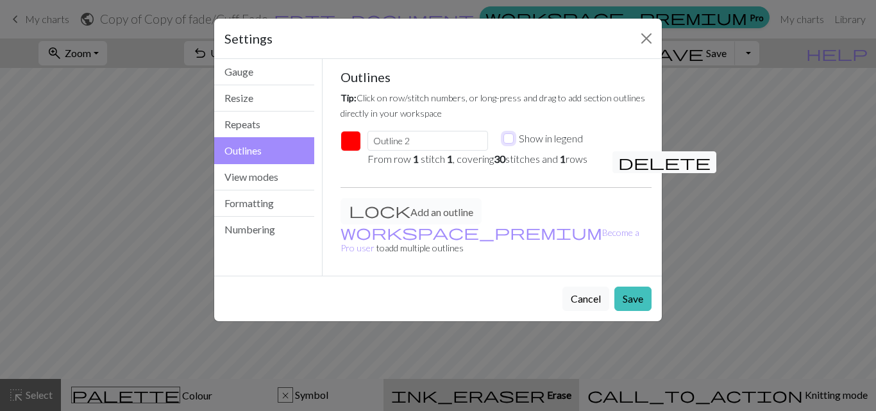
click at [509, 137] on input "Show in legend" at bounding box center [509, 138] width 10 height 10
checkbox input "true"
click at [418, 136] on input "Outline 2" at bounding box center [428, 141] width 121 height 20
click at [640, 287] on button "Save" at bounding box center [633, 299] width 37 height 24
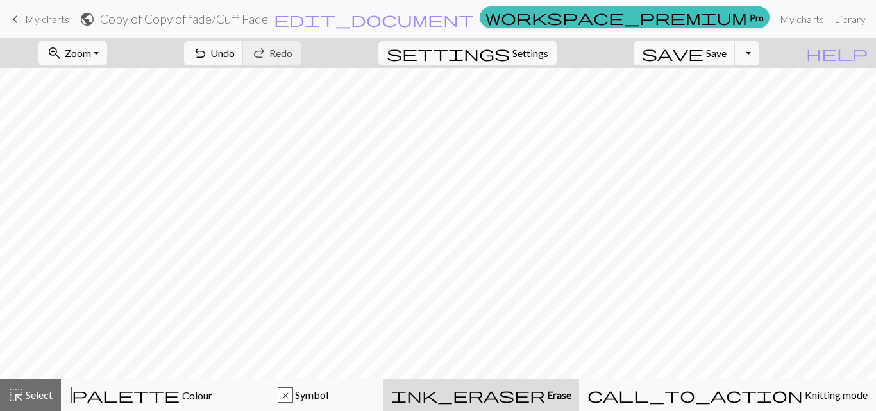
click at [545, 388] on span "ink_eraser" at bounding box center [468, 395] width 154 height 18
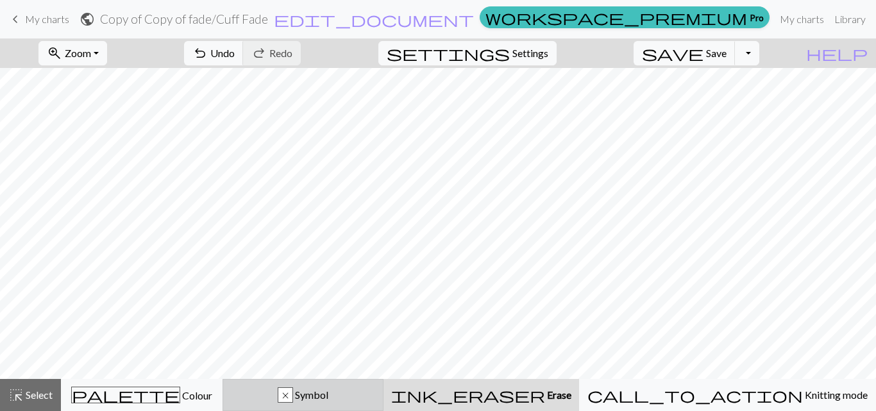
click at [328, 395] on span "Symbol" at bounding box center [310, 395] width 35 height 12
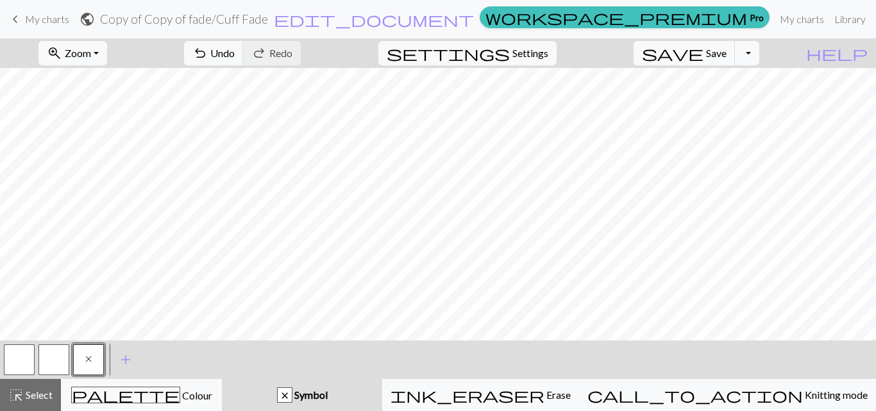
drag, startPoint x: 565, startPoint y: 385, endPoint x: 566, endPoint y: 368, distance: 16.8
click at [565, 383] on button "ink_eraser Erase Erase" at bounding box center [480, 395] width 197 height 32
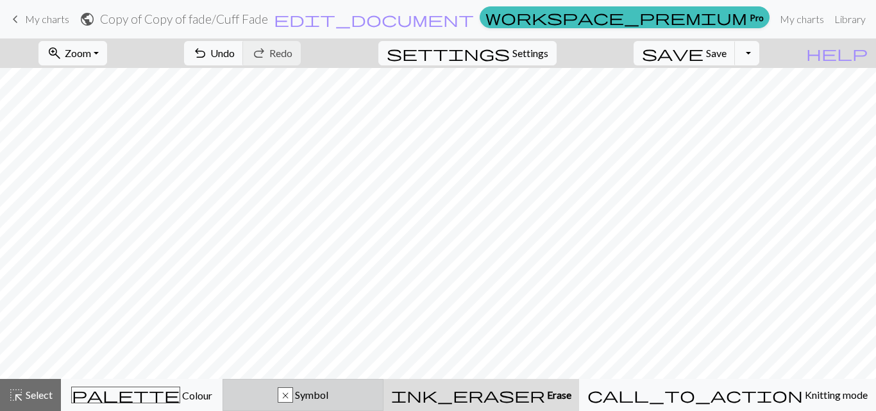
click at [328, 393] on span "Symbol" at bounding box center [310, 395] width 35 height 12
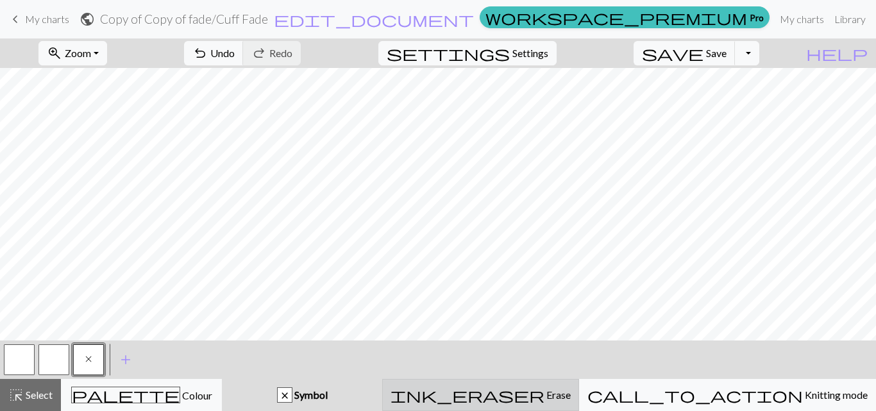
drag, startPoint x: 570, startPoint y: 398, endPoint x: 570, endPoint y: 387, distance: 11.5
click at [570, 398] on span "Erase" at bounding box center [558, 395] width 26 height 12
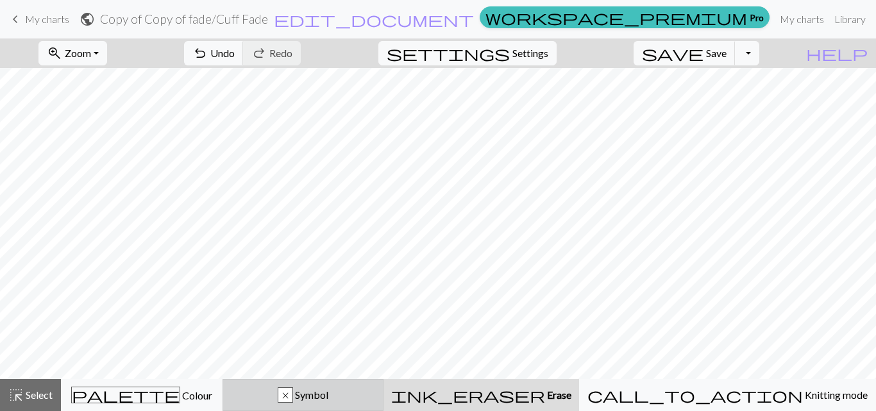
click at [328, 393] on span "Symbol" at bounding box center [310, 395] width 35 height 12
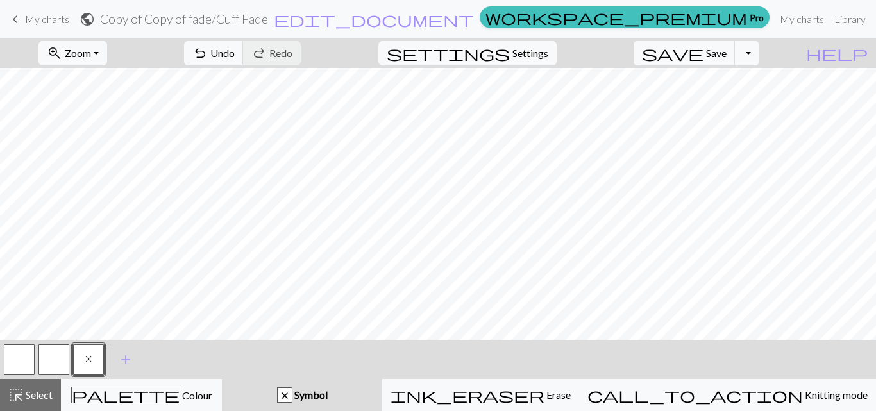
drag, startPoint x: 556, startPoint y: 394, endPoint x: 565, endPoint y: 374, distance: 22.1
click at [545, 395] on span "ink_eraser" at bounding box center [468, 395] width 154 height 18
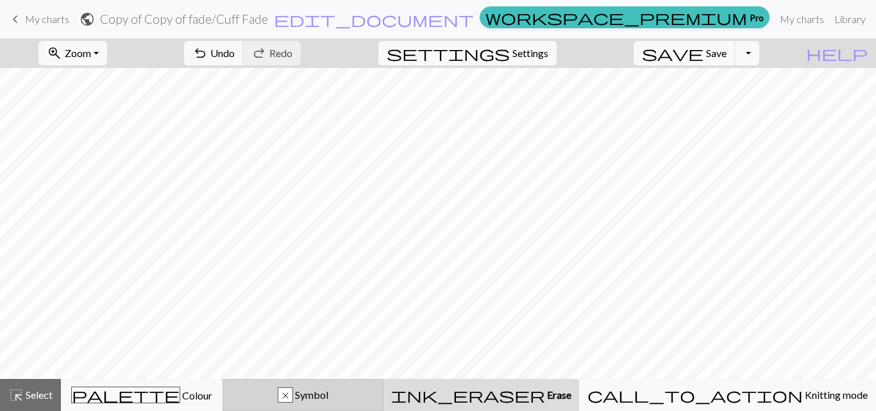
click at [328, 394] on span "Symbol" at bounding box center [310, 395] width 35 height 12
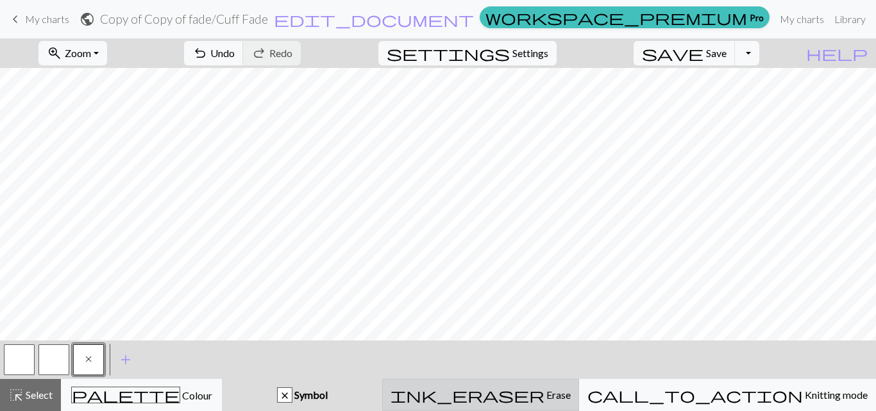
click at [571, 394] on div "ink_eraser Erase Erase" at bounding box center [481, 394] width 180 height 15
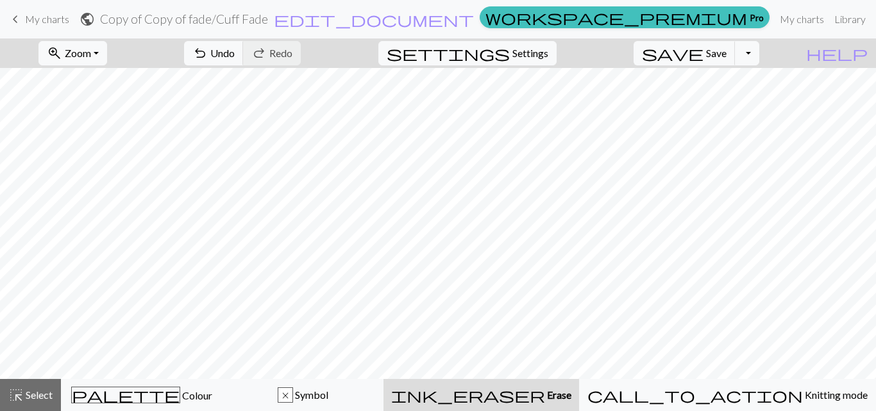
click at [570, 397] on span "Erase" at bounding box center [558, 395] width 26 height 12
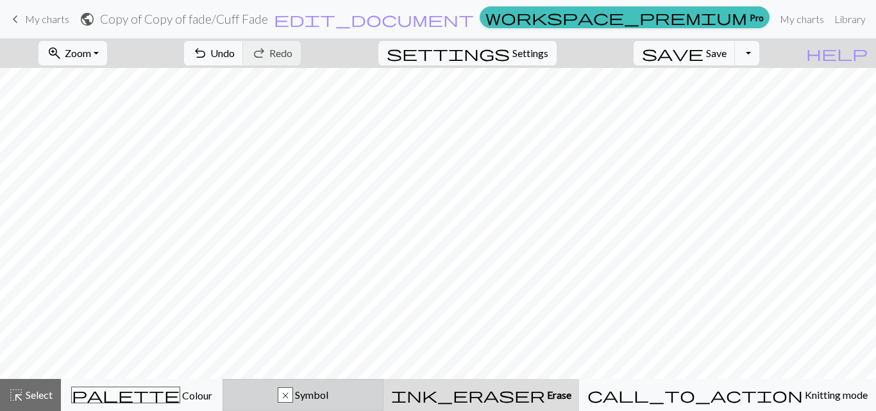
click at [328, 395] on span "Symbol" at bounding box center [310, 395] width 35 height 12
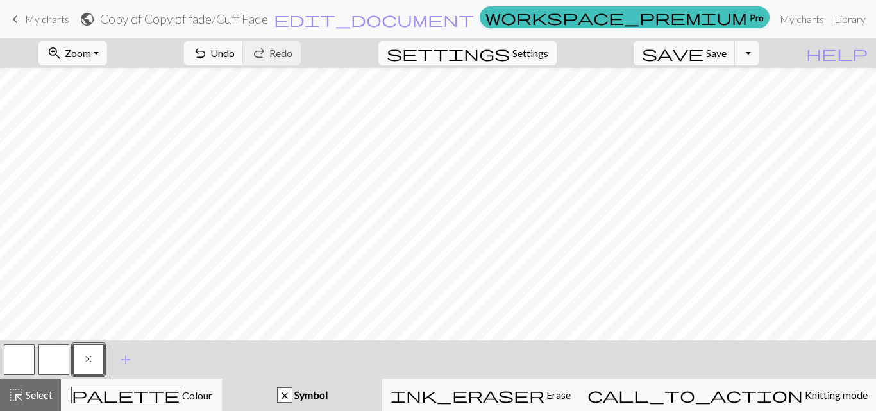
click at [328, 396] on span "Symbol" at bounding box center [310, 395] width 35 height 12
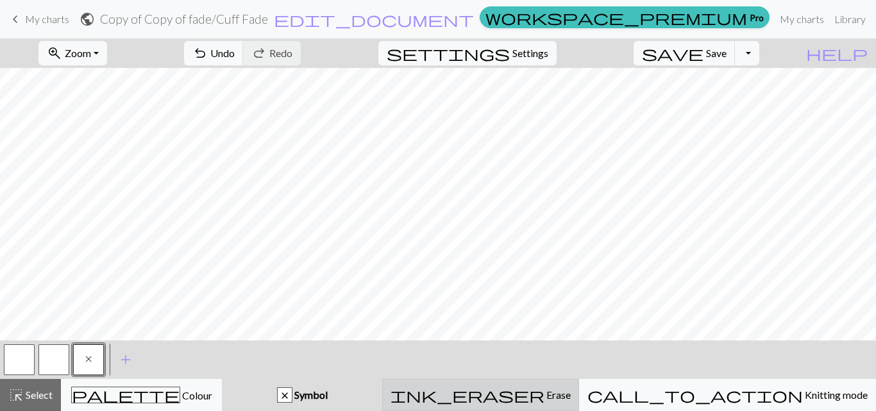
click at [545, 391] on span "ink_eraser" at bounding box center [468, 395] width 154 height 18
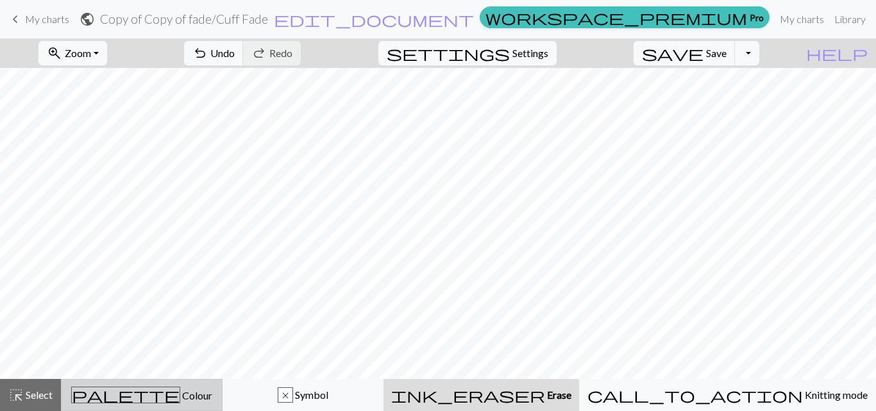
click at [180, 391] on span "Colour" at bounding box center [196, 395] width 32 height 12
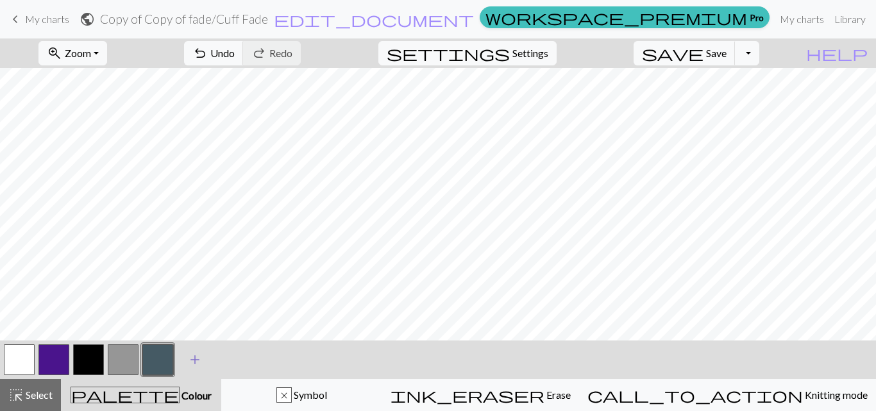
click at [197, 364] on span "add" at bounding box center [194, 360] width 15 height 18
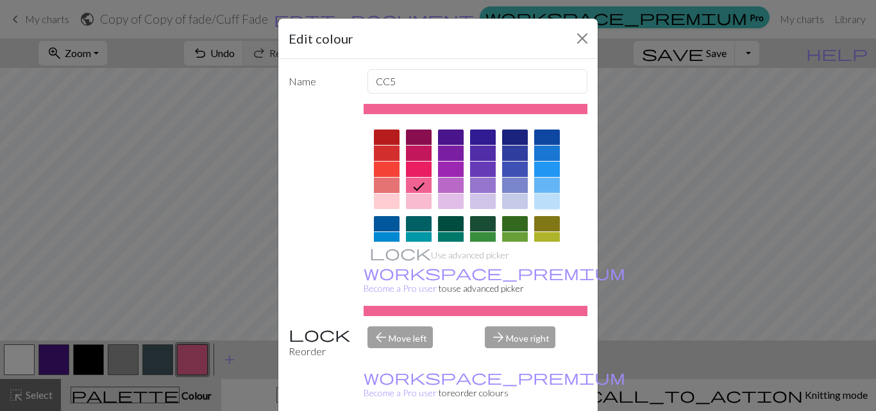
click at [535, 200] on div at bounding box center [547, 201] width 26 height 15
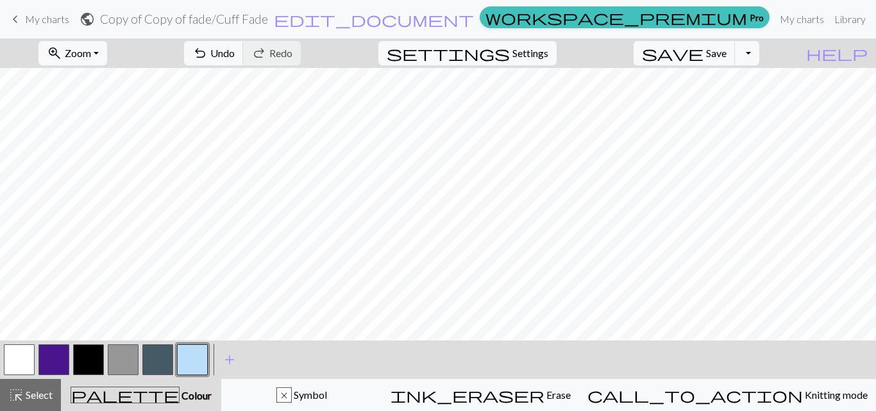
click at [545, 389] on span "ink_eraser" at bounding box center [468, 395] width 154 height 18
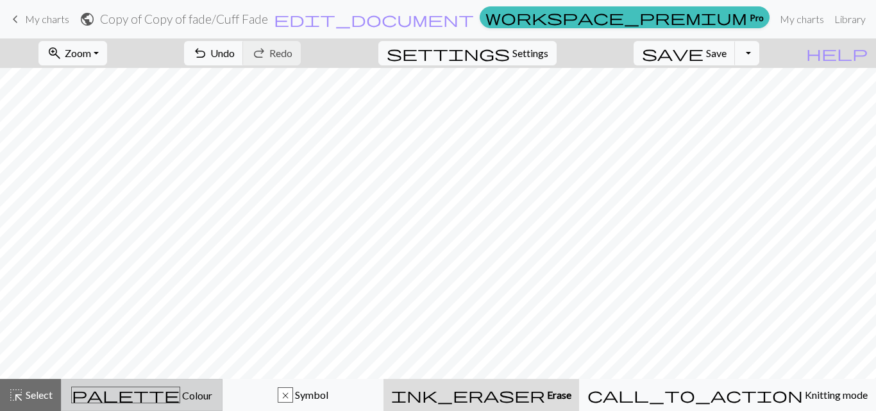
click at [195, 399] on div "palette Colour Colour" at bounding box center [141, 395] width 145 height 17
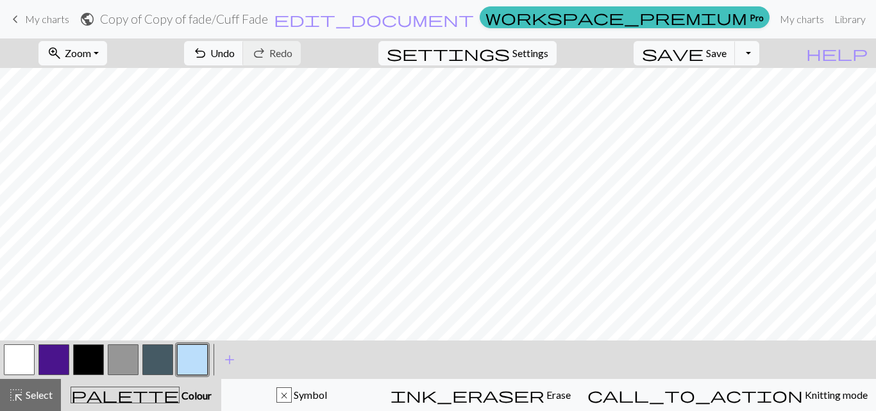
click at [183, 357] on button "button" at bounding box center [192, 359] width 31 height 31
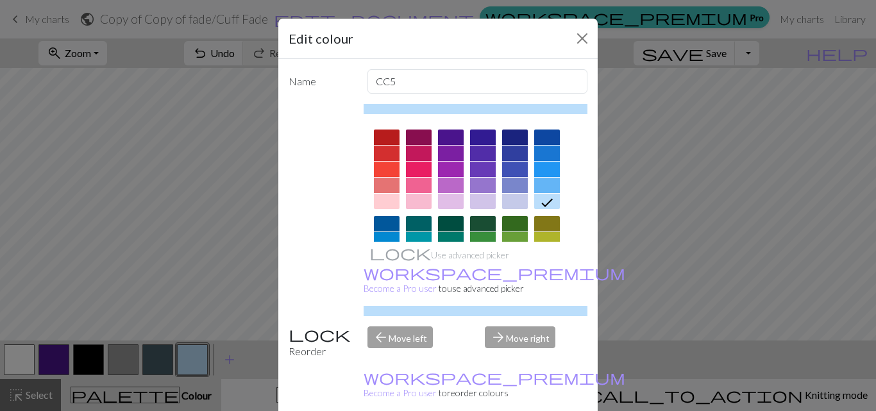
drag, startPoint x: 501, startPoint y: 395, endPoint x: 483, endPoint y: 366, distance: 33.5
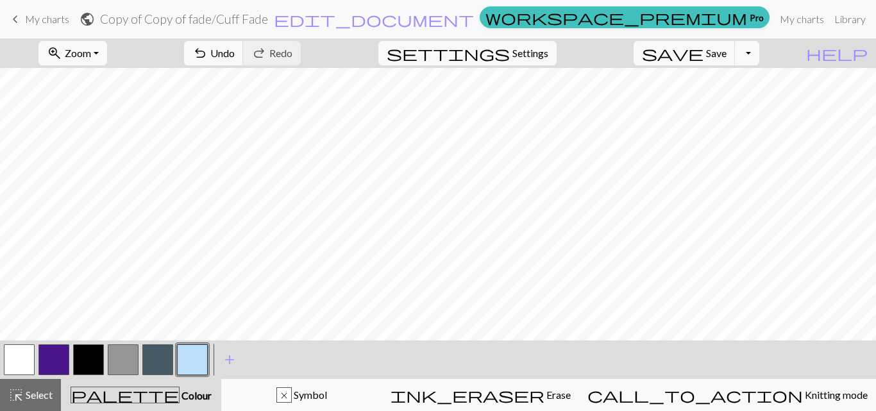
drag, startPoint x: 378, startPoint y: 399, endPoint x: 378, endPoint y: 336, distance: 63.5
click at [327, 393] on span "Symbol" at bounding box center [309, 395] width 35 height 12
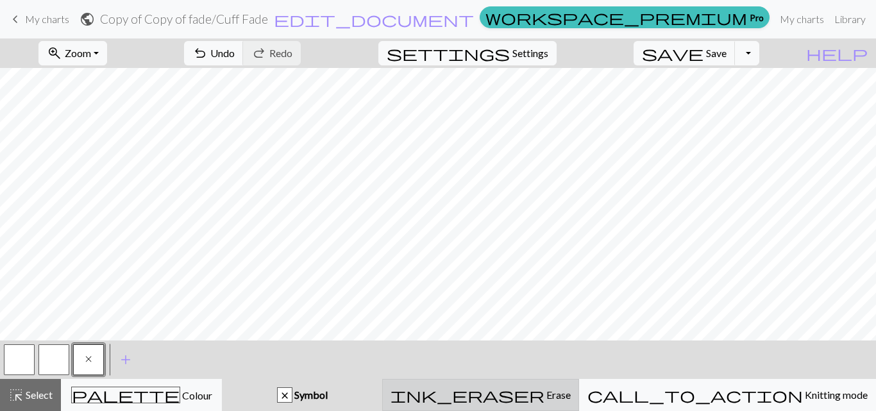
click at [566, 392] on span "Erase" at bounding box center [558, 395] width 26 height 12
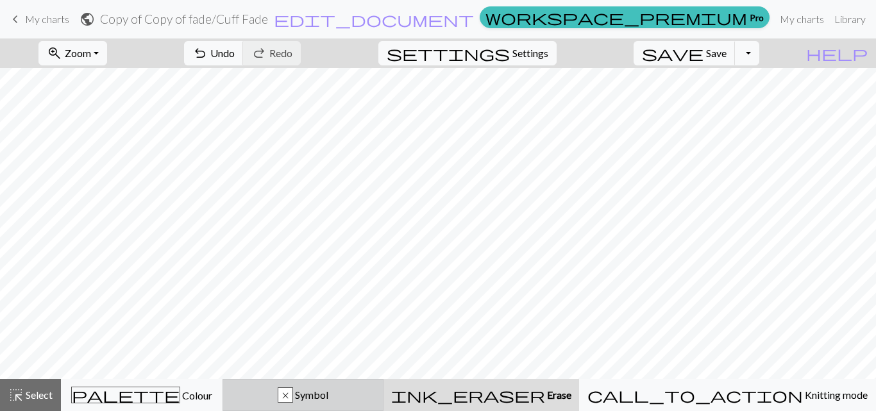
click at [328, 394] on span "Symbol" at bounding box center [310, 395] width 35 height 12
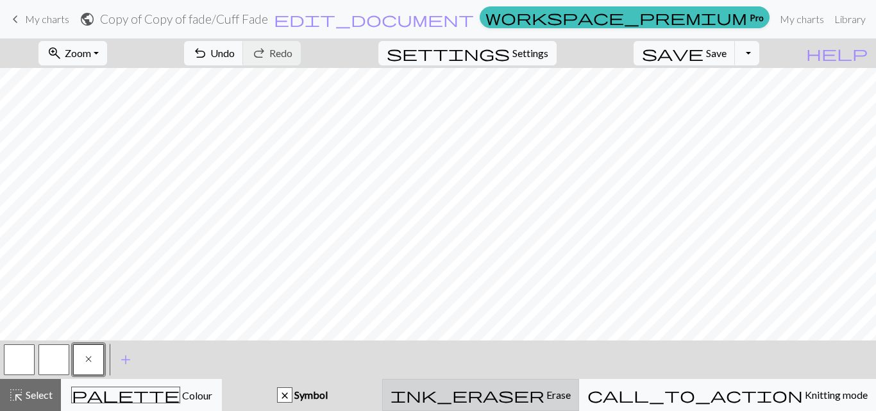
click at [571, 391] on span "Erase" at bounding box center [558, 395] width 26 height 12
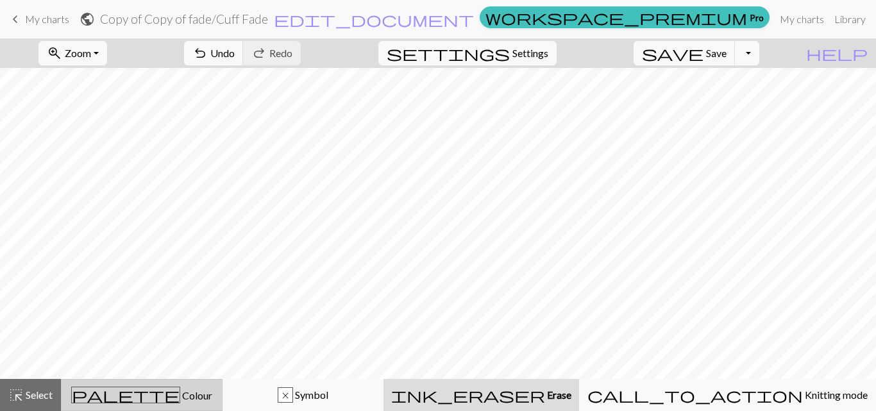
click at [180, 395] on span "Colour" at bounding box center [196, 395] width 32 height 12
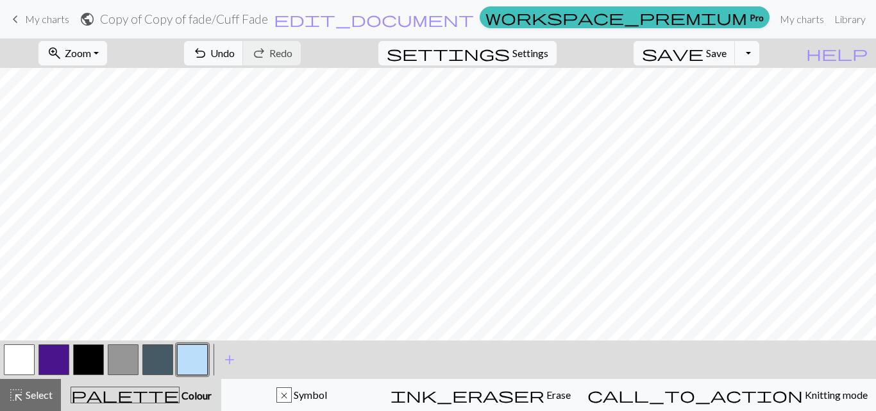
click at [189, 367] on button "button" at bounding box center [192, 359] width 31 height 31
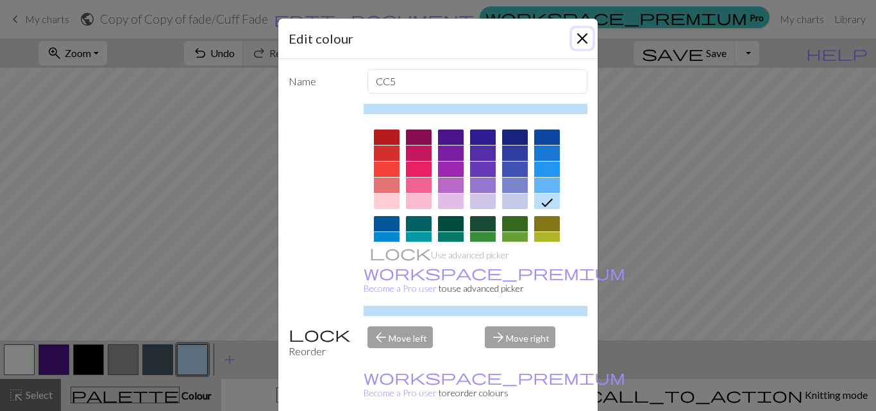
click at [582, 41] on button "Close" at bounding box center [582, 38] width 21 height 21
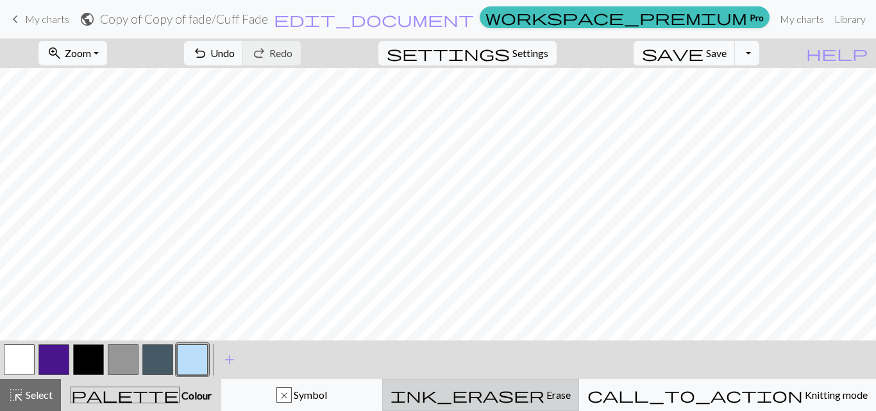
drag, startPoint x: 566, startPoint y: 397, endPoint x: 572, endPoint y: 363, distance: 34.4
click at [568, 392] on span "Erase" at bounding box center [558, 395] width 26 height 12
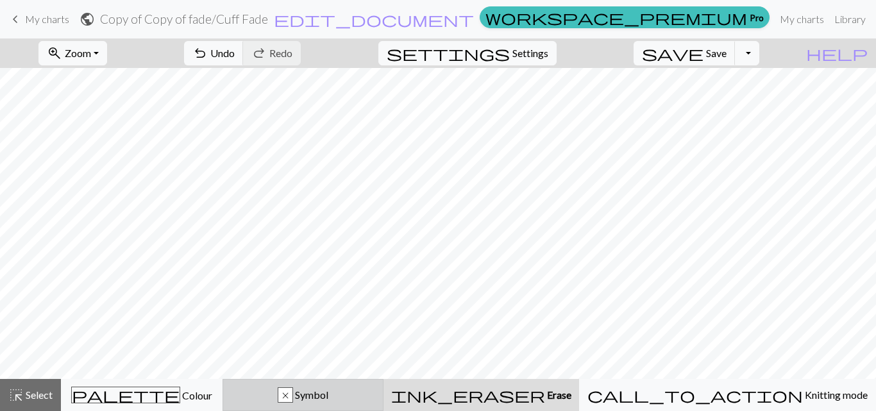
click at [328, 396] on span "Symbol" at bounding box center [310, 395] width 35 height 12
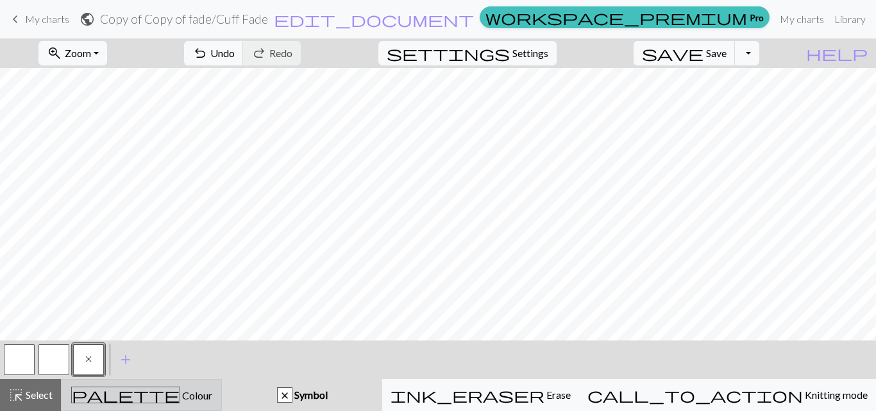
click at [180, 396] on span "Colour" at bounding box center [196, 395] width 32 height 12
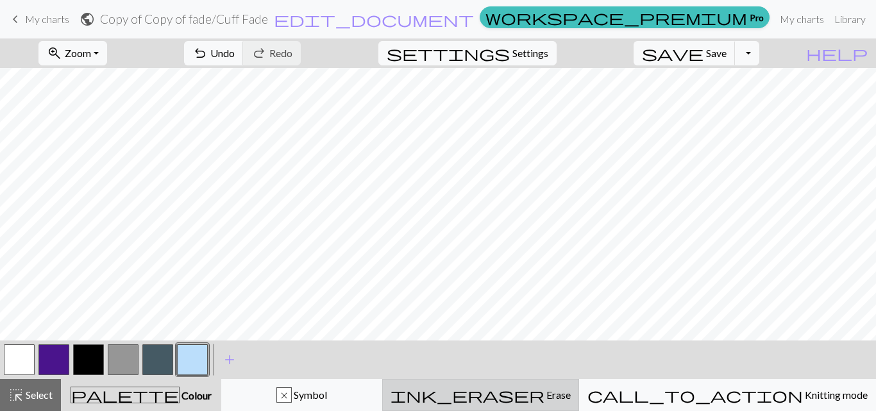
click at [571, 391] on div "ink_eraser Erase Erase" at bounding box center [481, 394] width 180 height 15
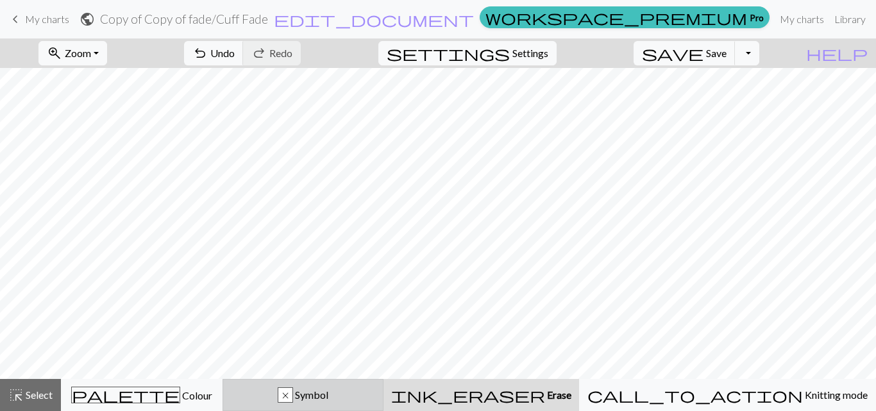
click at [293, 396] on div "x" at bounding box center [285, 395] width 14 height 15
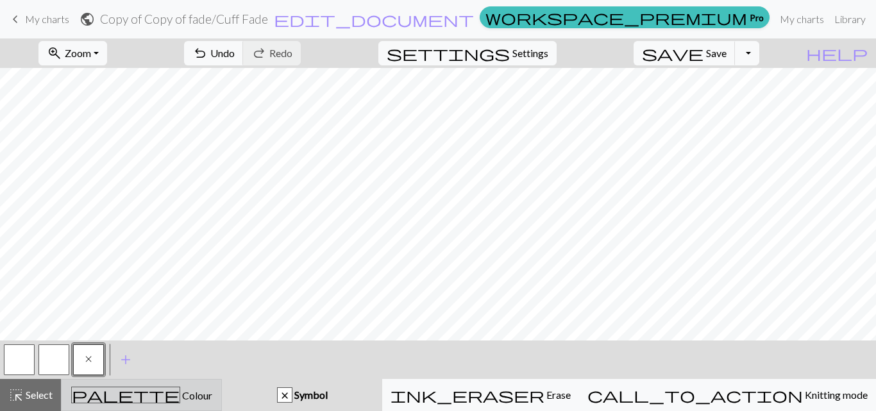
click at [180, 393] on span "Colour" at bounding box center [196, 395] width 32 height 12
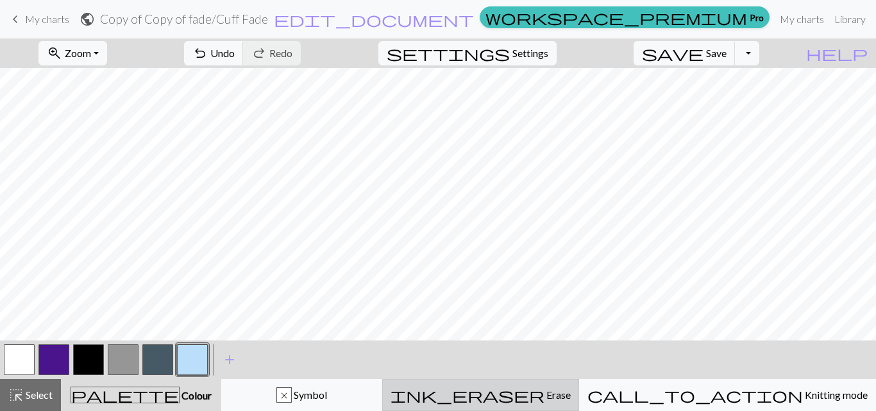
drag, startPoint x: 554, startPoint y: 389, endPoint x: 547, endPoint y: 380, distance: 11.0
click at [545, 389] on span "ink_eraser" at bounding box center [468, 395] width 154 height 18
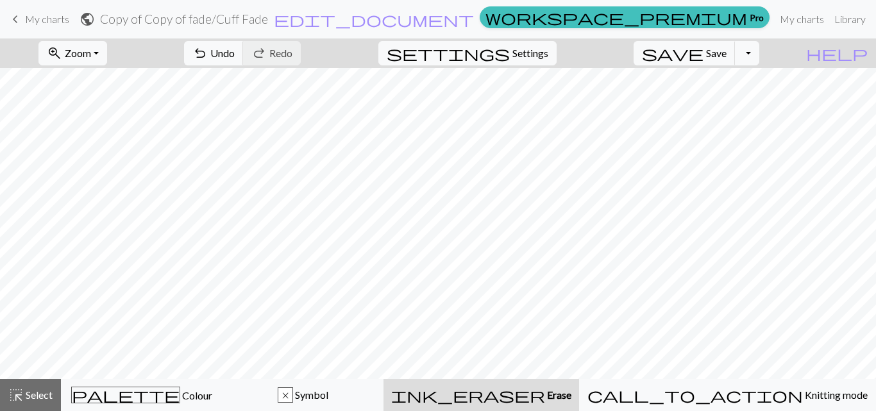
click at [566, 399] on span "Erase" at bounding box center [558, 395] width 26 height 12
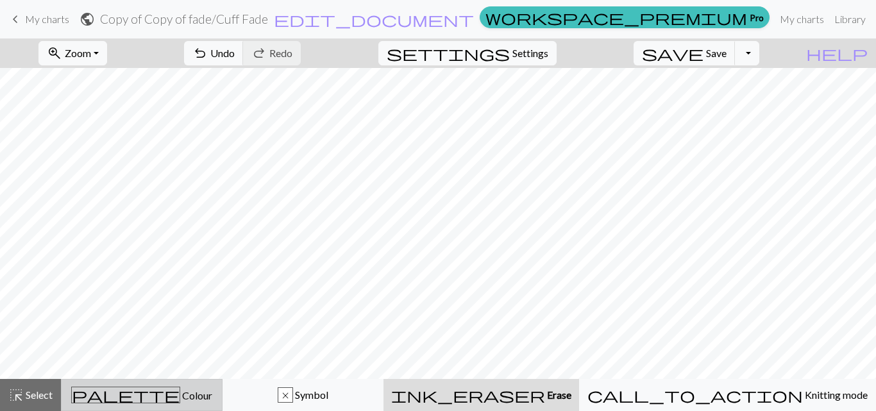
click at [181, 393] on span "Colour" at bounding box center [196, 395] width 32 height 12
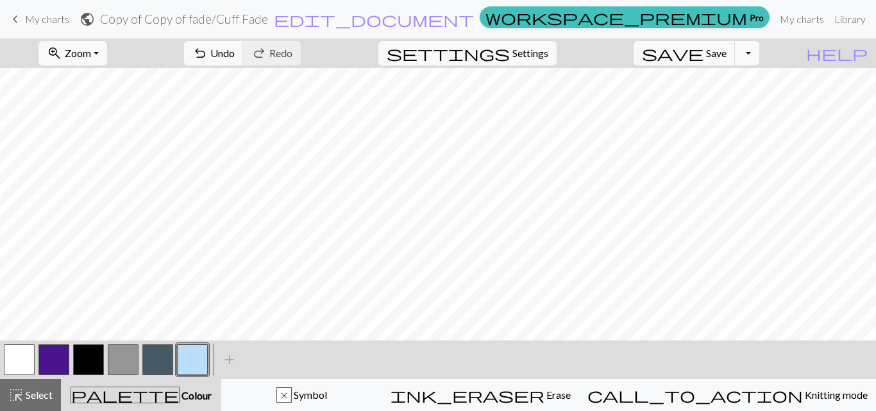
drag, startPoint x: 354, startPoint y: 397, endPoint x: 344, endPoint y: 350, distance: 48.6
click at [291, 398] on div "x" at bounding box center [284, 395] width 14 height 15
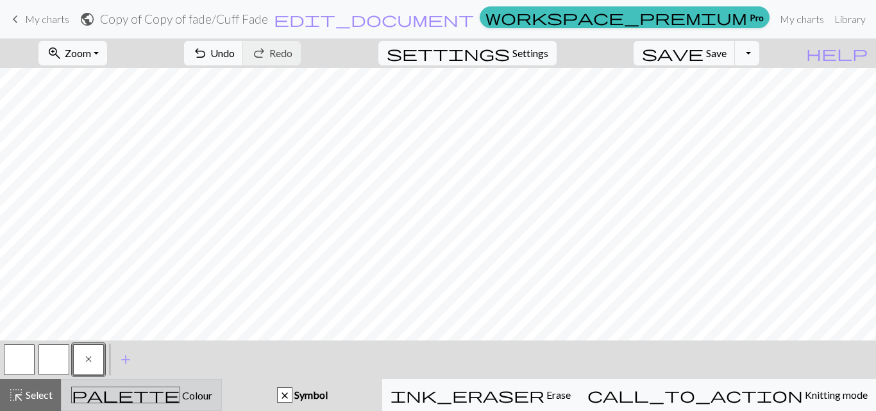
click at [180, 396] on span "Colour" at bounding box center [196, 395] width 32 height 12
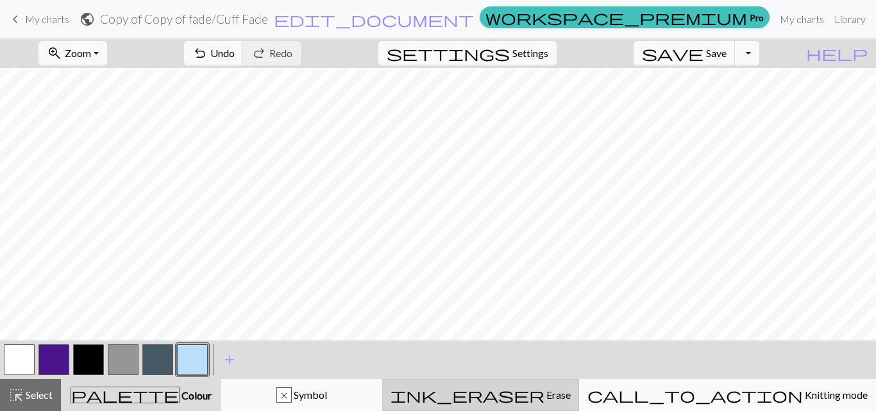
click at [570, 390] on span "Erase" at bounding box center [558, 395] width 26 height 12
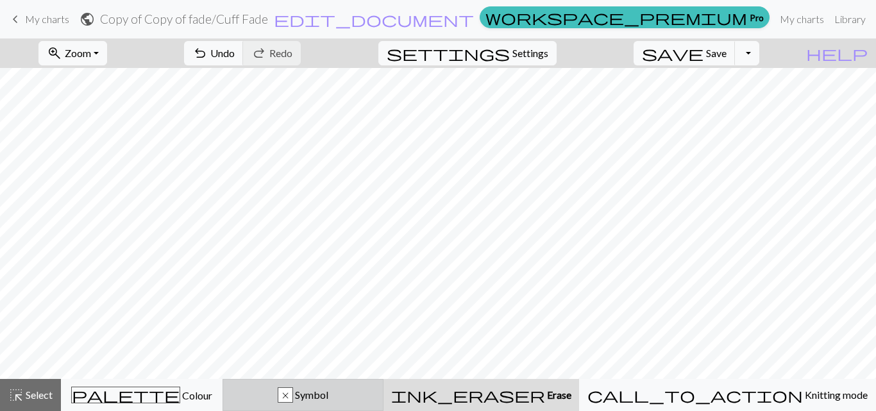
click at [328, 391] on span "Symbol" at bounding box center [310, 395] width 35 height 12
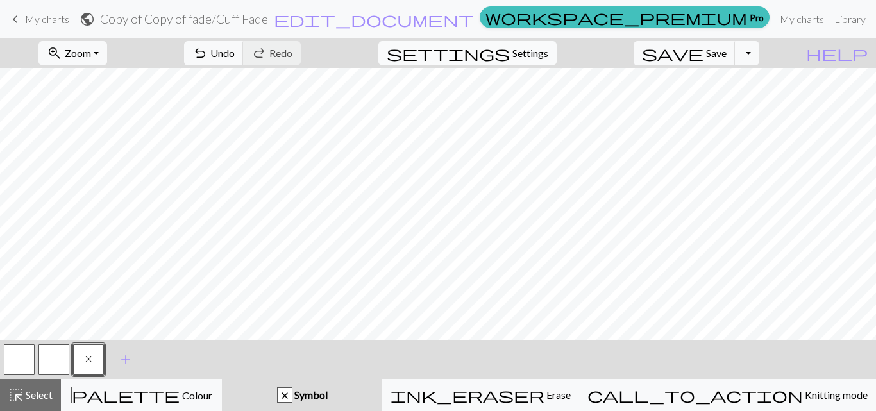
click at [510, 51] on span "settings" at bounding box center [448, 53] width 123 height 18
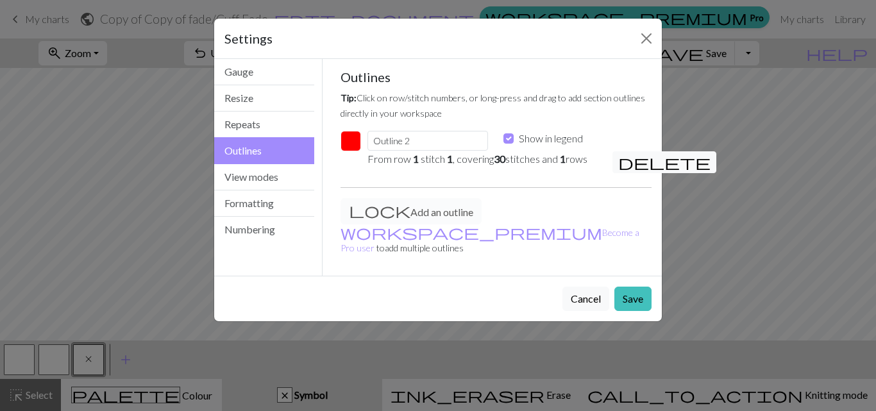
click at [357, 140] on button "button" at bounding box center [351, 141] width 21 height 21
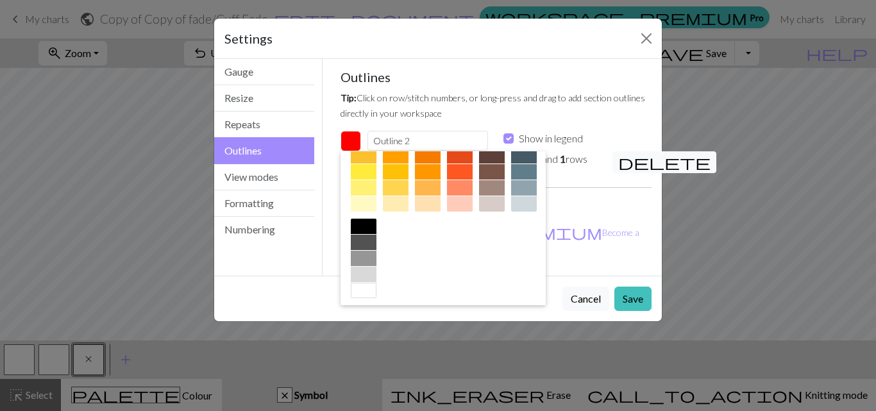
scroll to position [207, 0]
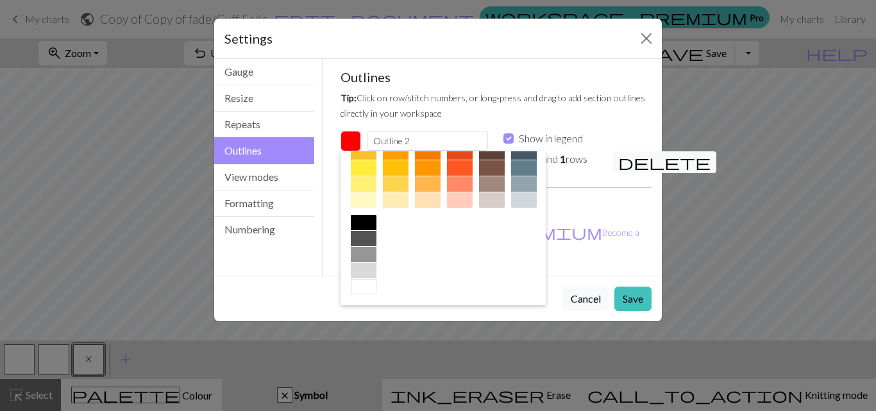
click at [511, 176] on div at bounding box center [524, 167] width 26 height 15
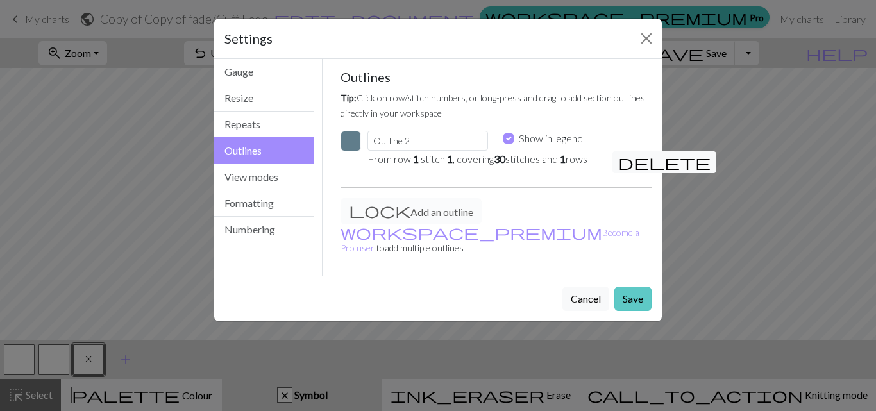
click at [638, 287] on button "Save" at bounding box center [633, 299] width 37 height 24
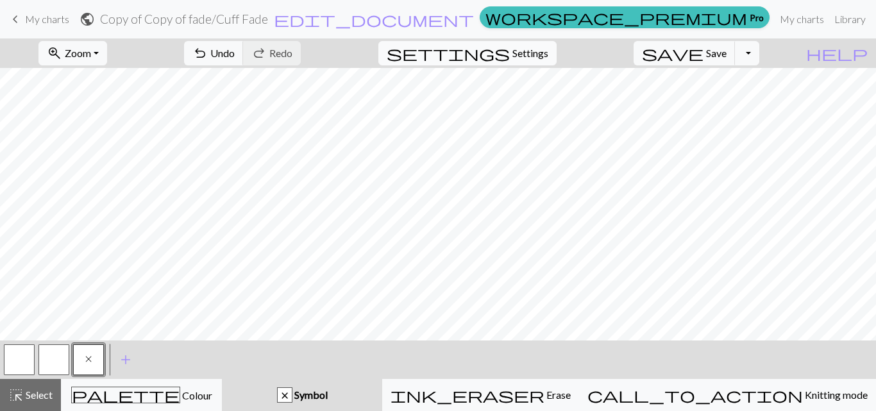
click at [510, 56] on span "settings" at bounding box center [448, 53] width 123 height 18
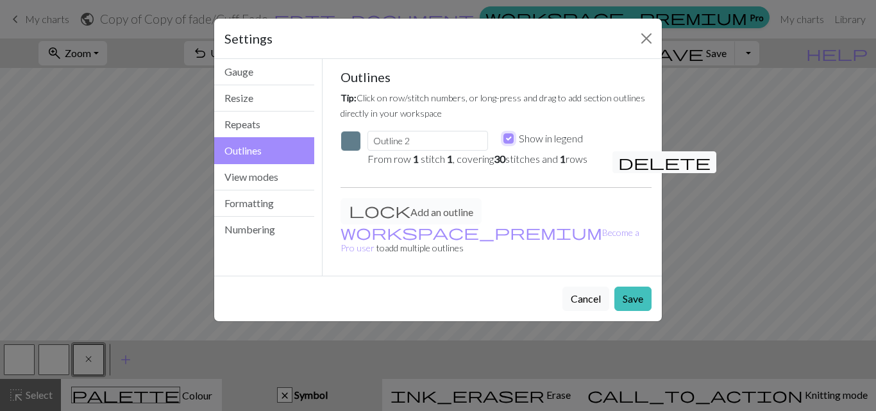
click at [509, 138] on input "Show in legend" at bounding box center [509, 138] width 10 height 10
checkbox input "false"
click at [625, 287] on button "Save" at bounding box center [633, 299] width 37 height 24
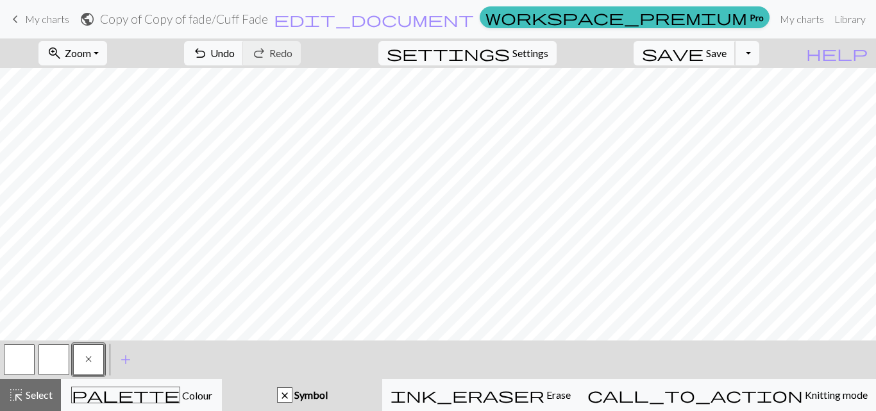
click at [727, 48] on span "Save" at bounding box center [716, 53] width 21 height 12
click at [760, 53] on button "Toggle Dropdown" at bounding box center [747, 53] width 24 height 24
click at [724, 83] on button "file_copy Save a copy" at bounding box center [653, 81] width 212 height 21
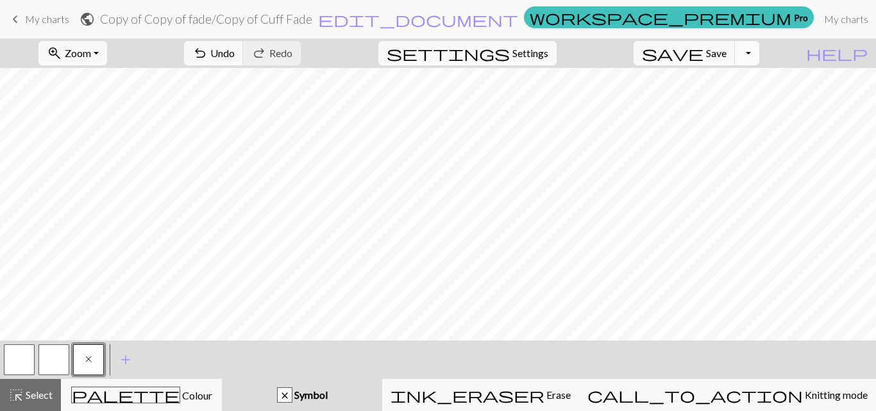
click at [760, 57] on button "Toggle Dropdown" at bounding box center [747, 53] width 24 height 24
click at [722, 103] on button "save_alt Download" at bounding box center [653, 102] width 212 height 21
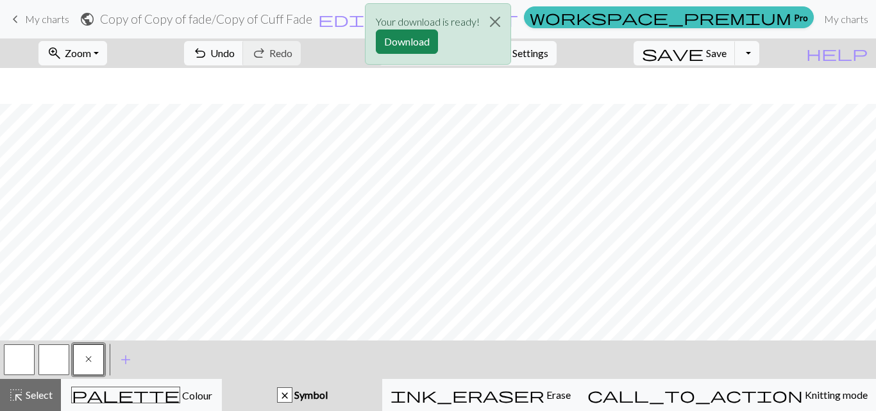
scroll to position [180, 0]
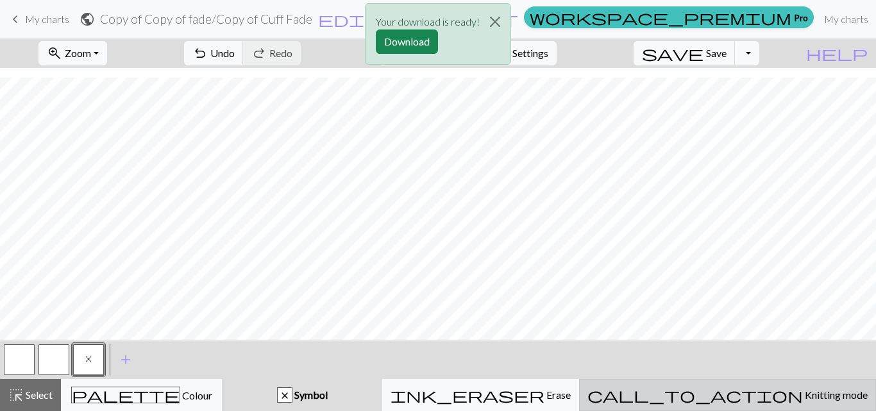
click at [803, 397] on span "Knitting mode" at bounding box center [835, 395] width 65 height 12
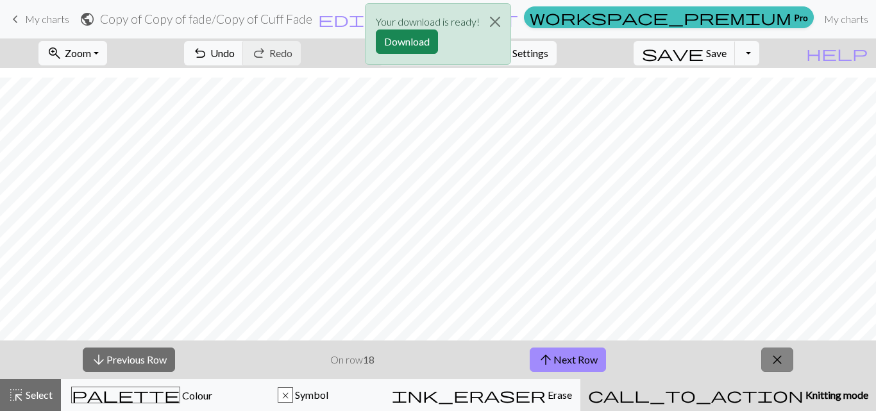
click at [767, 353] on button "close" at bounding box center [777, 360] width 32 height 24
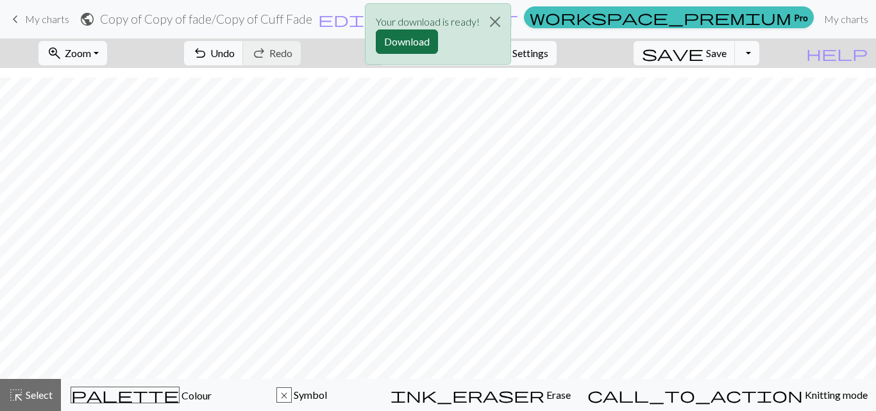
click at [407, 42] on button "Download" at bounding box center [407, 42] width 62 height 24
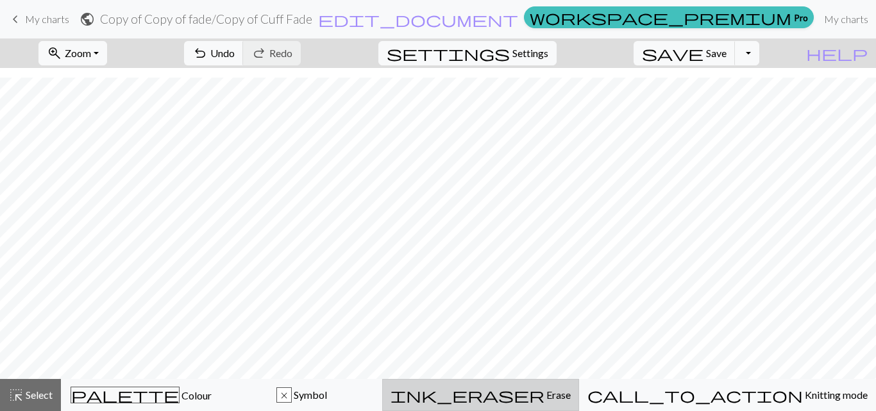
click at [545, 390] on span "ink_eraser" at bounding box center [468, 395] width 154 height 18
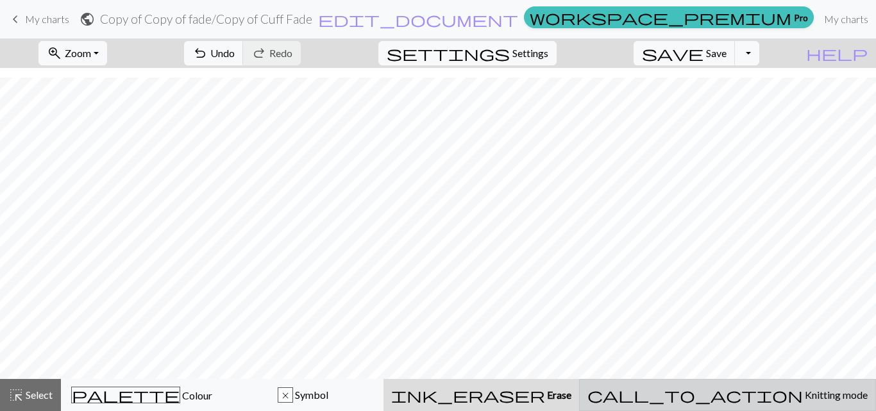
click at [803, 398] on span "Knitting mode" at bounding box center [835, 395] width 65 height 12
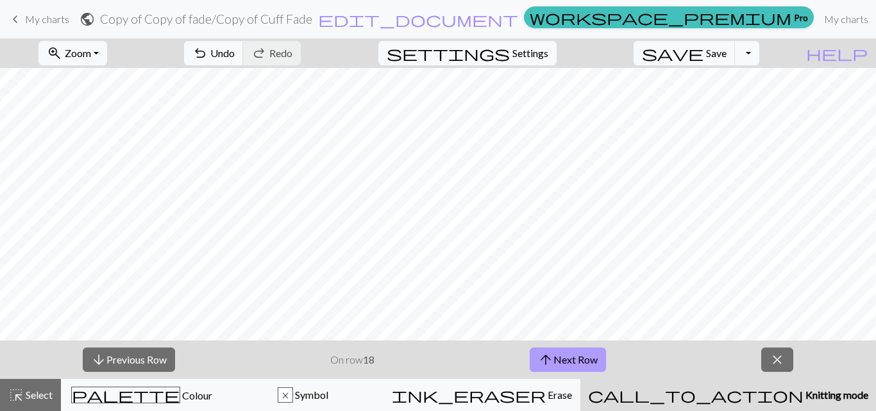
click at [558, 363] on button "arrow_upward Next Row" at bounding box center [568, 360] width 76 height 24
click at [570, 362] on button "arrow_upward Next Row" at bounding box center [568, 360] width 76 height 24
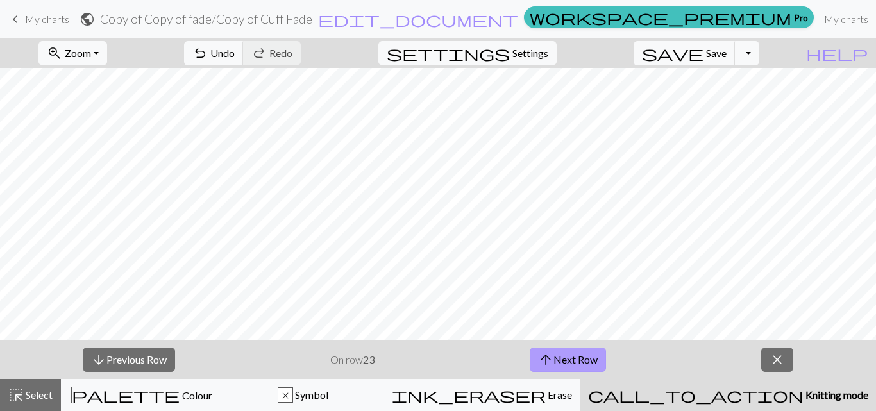
click at [570, 362] on button "arrow_upward Next Row" at bounding box center [568, 360] width 76 height 24
click at [146, 361] on button "arrow_downward Previous Row" at bounding box center [129, 360] width 92 height 24
click at [147, 361] on button "arrow_downward Previous Row" at bounding box center [129, 360] width 92 height 24
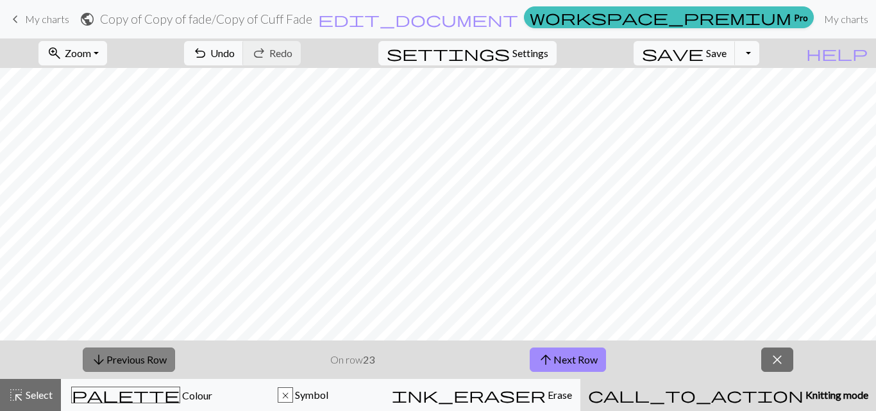
click at [148, 361] on button "arrow_downward Previous Row" at bounding box center [129, 360] width 92 height 24
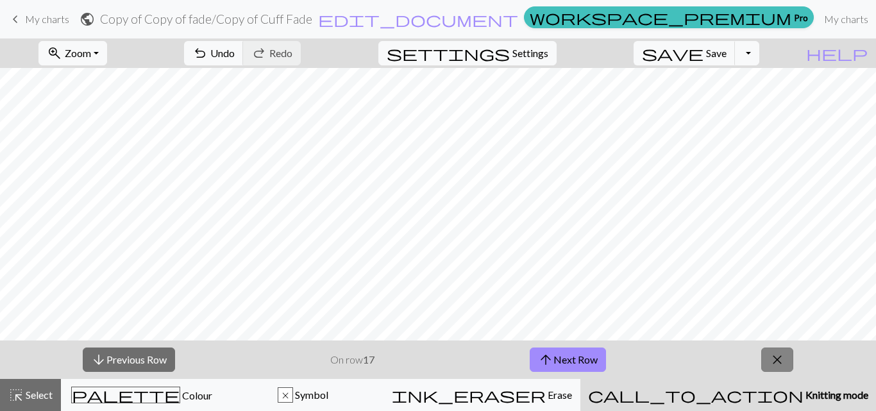
click at [789, 356] on button "close" at bounding box center [777, 360] width 32 height 24
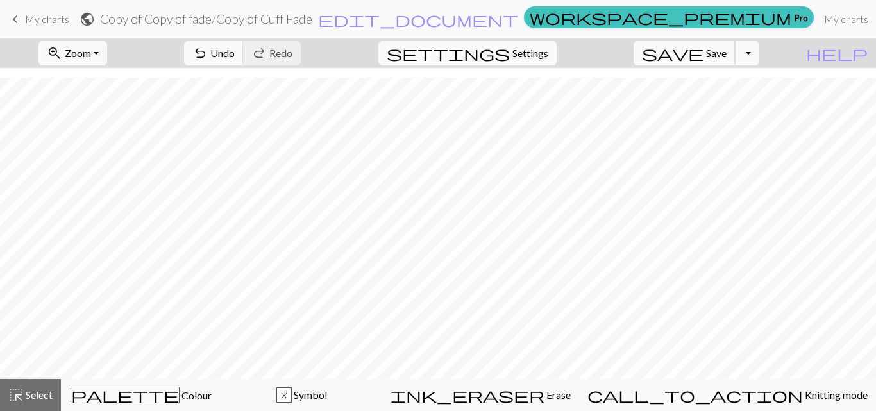
click at [727, 58] on span "Save" at bounding box center [716, 53] width 21 height 12
click at [704, 51] on span "save" at bounding box center [673, 53] width 62 height 18
click at [763, 55] on div "Chart saved Chart saved" at bounding box center [438, 50] width 876 height 101
click at [760, 51] on button "Toggle Dropdown" at bounding box center [747, 53] width 24 height 24
click at [725, 100] on button "save_alt Download" at bounding box center [653, 102] width 212 height 21
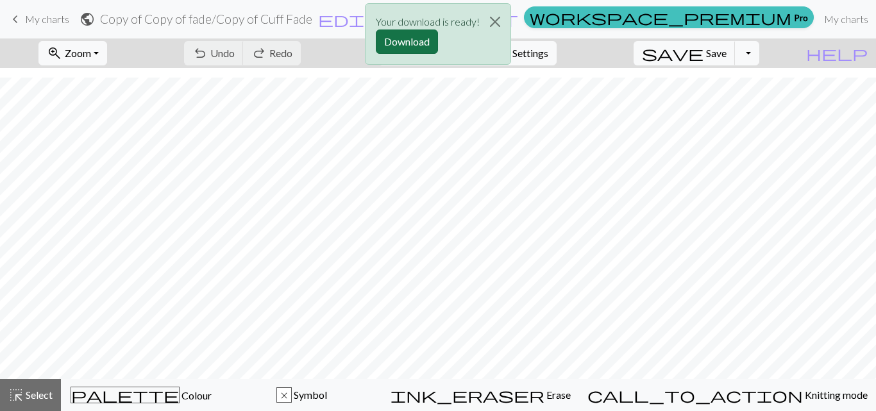
click at [416, 43] on button "Download" at bounding box center [407, 42] width 62 height 24
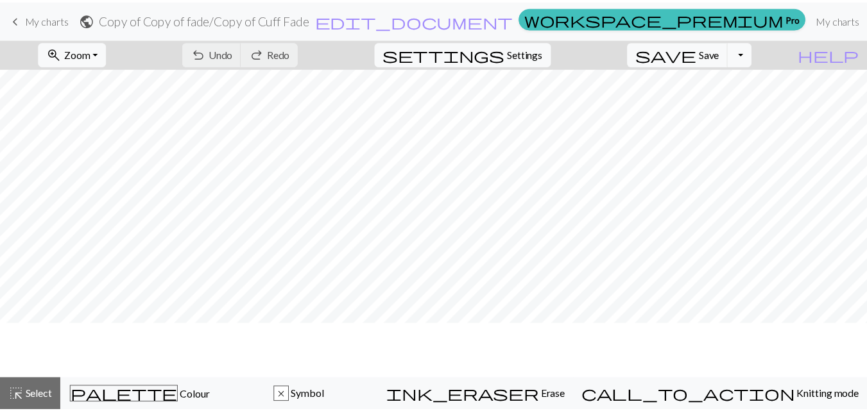
scroll to position [0, 0]
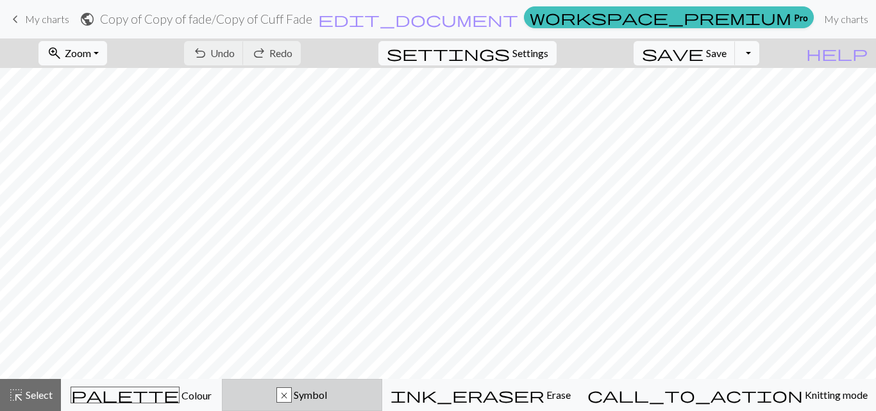
click at [327, 394] on span "Symbol" at bounding box center [309, 395] width 35 height 12
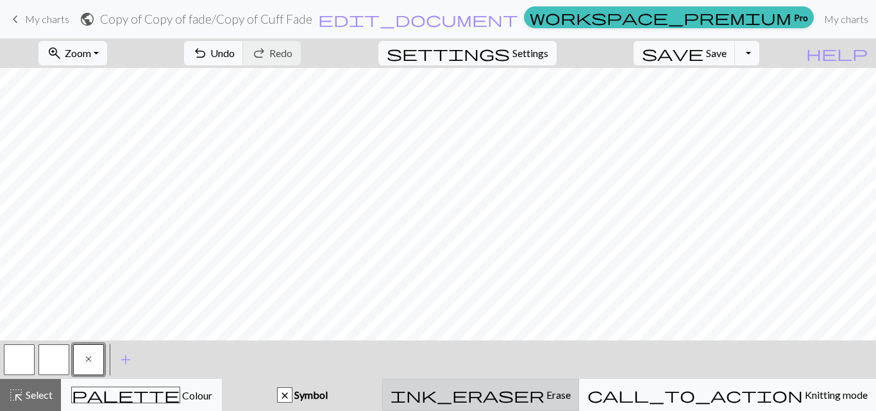
click at [545, 399] on span "ink_eraser" at bounding box center [468, 395] width 154 height 18
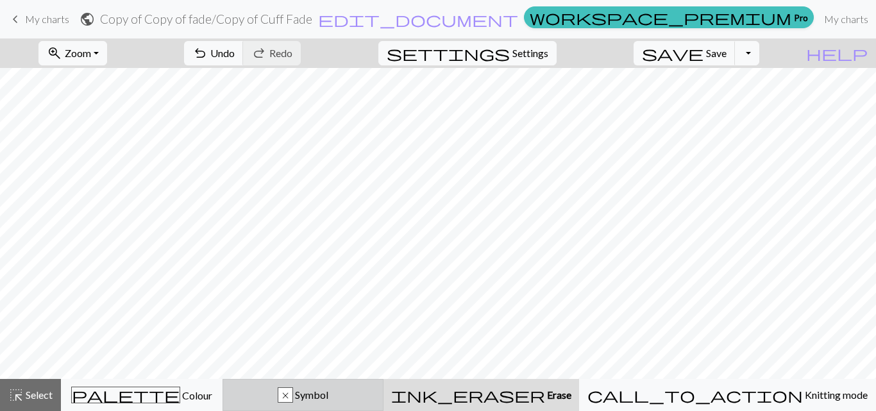
drag, startPoint x: 357, startPoint y: 395, endPoint x: 359, endPoint y: 380, distance: 15.4
click at [328, 396] on span "Symbol" at bounding box center [310, 395] width 35 height 12
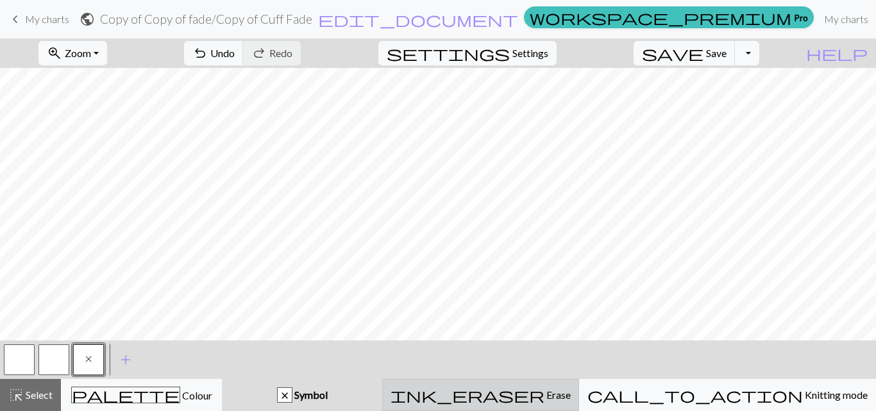
click at [545, 396] on span "ink_eraser" at bounding box center [468, 395] width 154 height 18
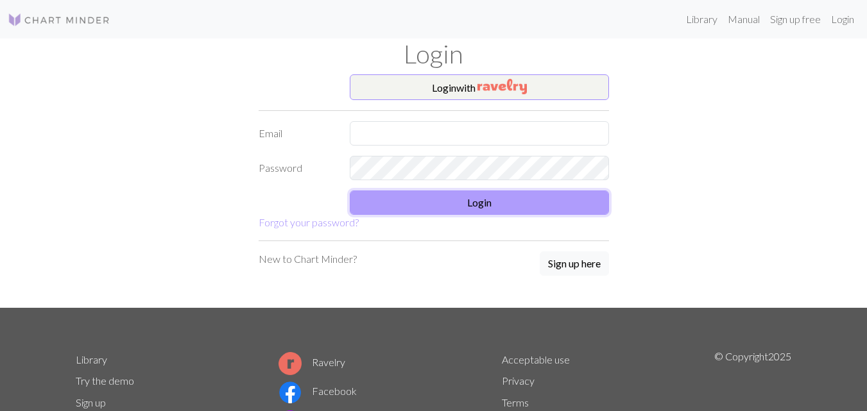
click at [473, 203] on button "Login" at bounding box center [479, 203] width 259 height 24
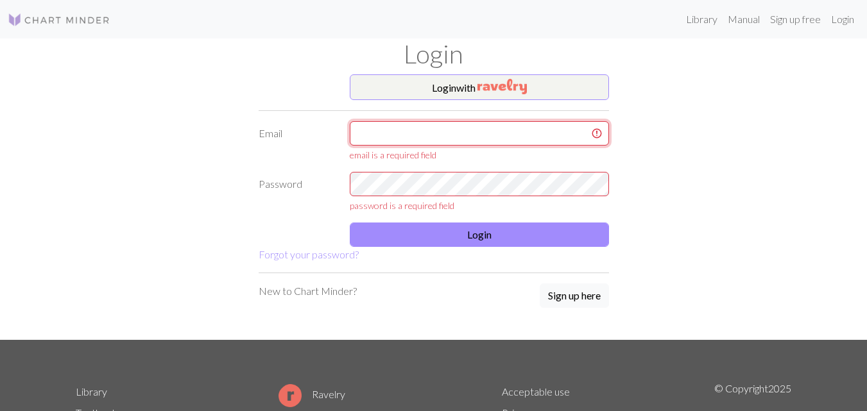
click at [489, 136] on input "text" at bounding box center [479, 133] width 259 height 24
type input "[EMAIL_ADDRESS][DOMAIN_NAME]"
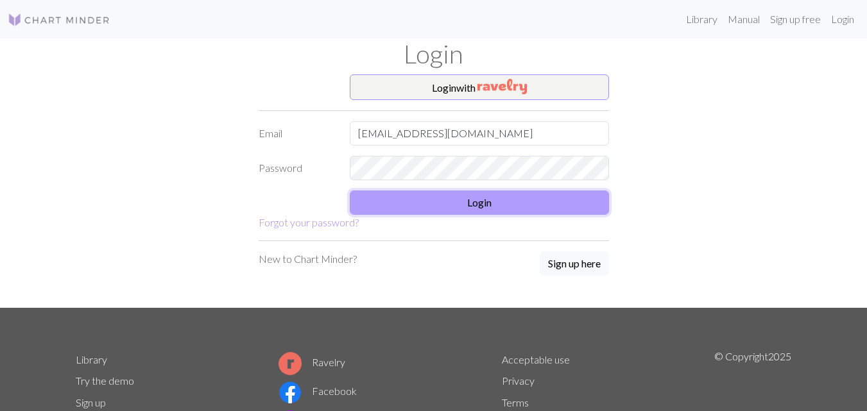
click at [508, 192] on button "Login" at bounding box center [479, 203] width 259 height 24
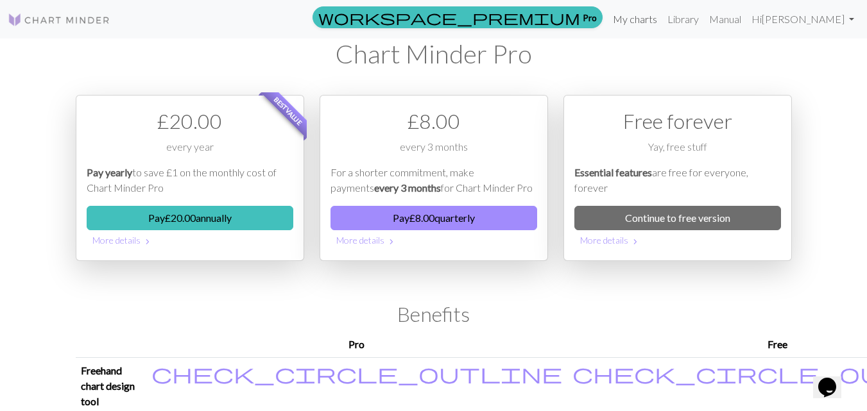
click at [662, 21] on link "My charts" at bounding box center [635, 19] width 55 height 26
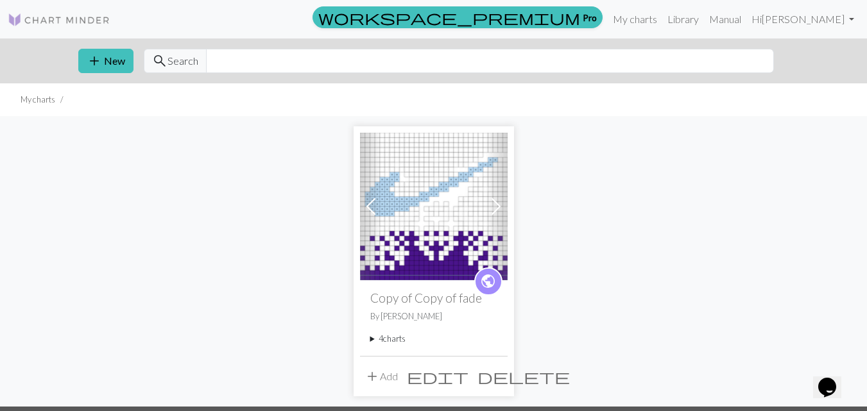
click at [444, 223] on img at bounding box center [434, 207] width 148 height 148
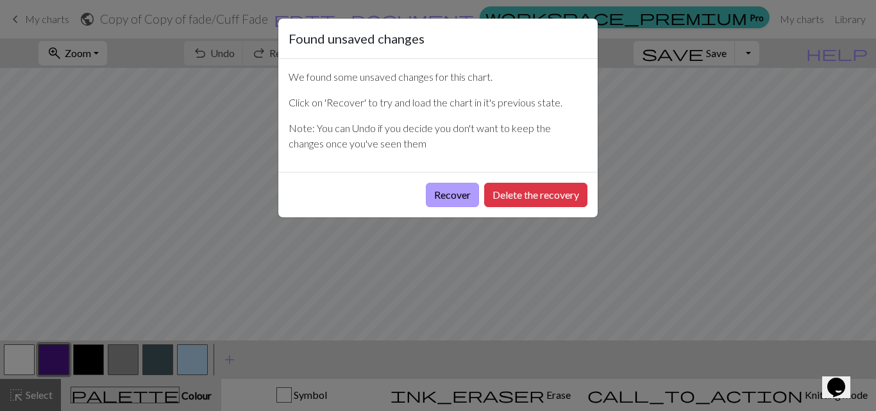
click at [460, 197] on button "Recover" at bounding box center [452, 195] width 53 height 24
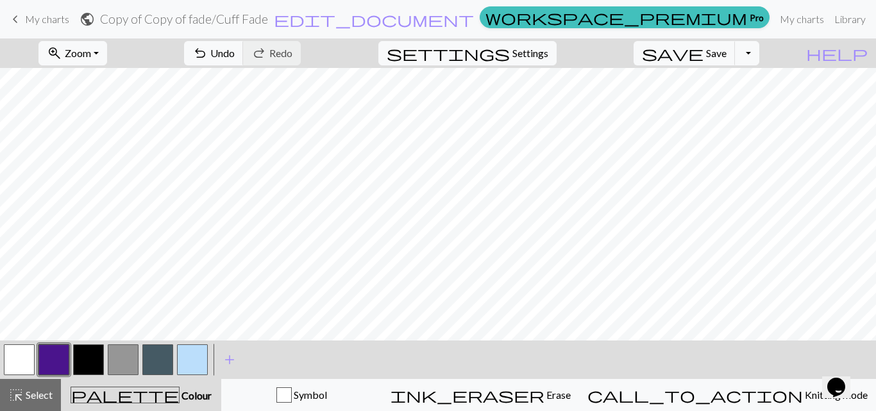
click at [197, 358] on button "button" at bounding box center [192, 359] width 31 height 31
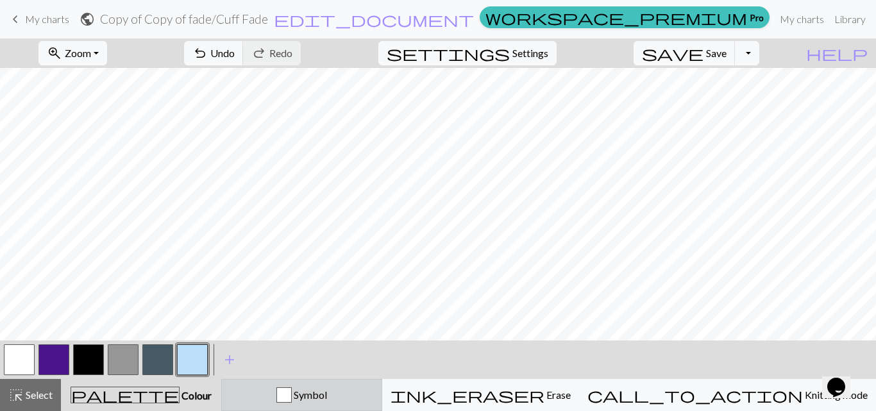
drag, startPoint x: 383, startPoint y: 395, endPoint x: 394, endPoint y: 383, distance: 15.9
click at [327, 395] on span "Symbol" at bounding box center [309, 395] width 35 height 12
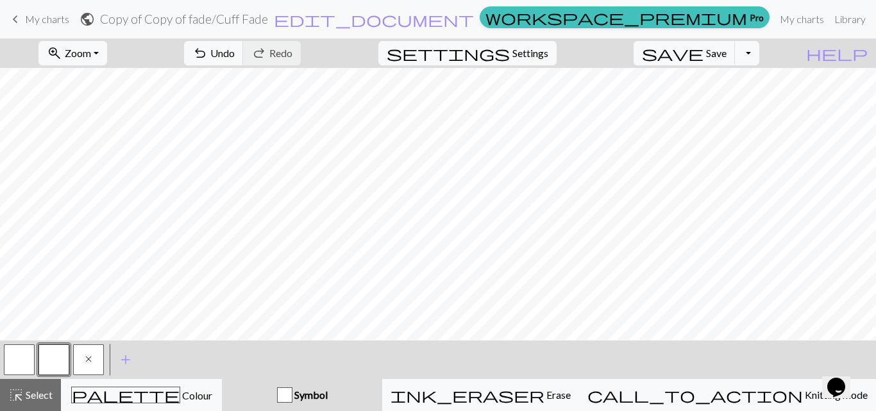
click at [92, 363] on button "x" at bounding box center [88, 359] width 31 height 31
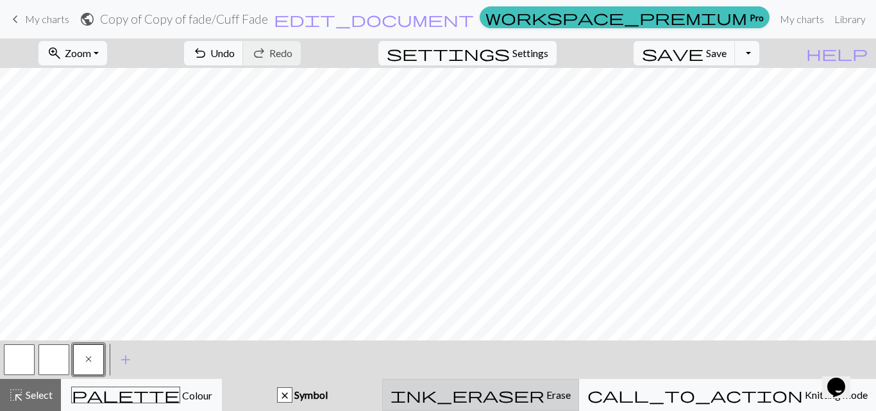
drag, startPoint x: 562, startPoint y: 391, endPoint x: 574, endPoint y: 380, distance: 16.3
click at [545, 390] on span "ink_eraser" at bounding box center [468, 395] width 154 height 18
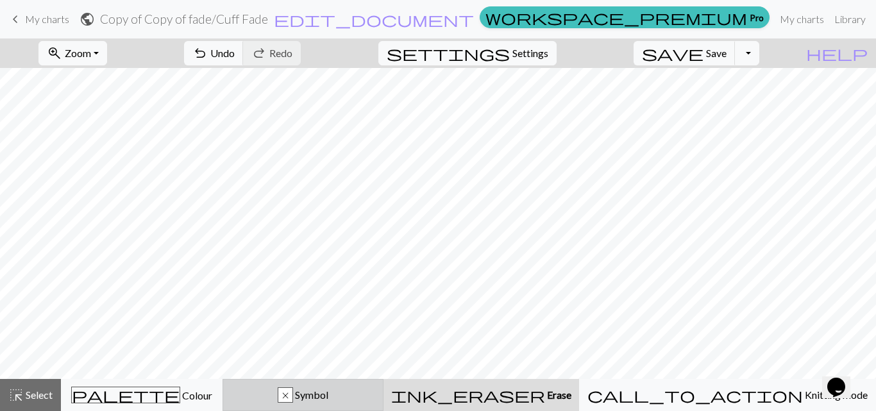
click at [328, 395] on span "Symbol" at bounding box center [310, 395] width 35 height 12
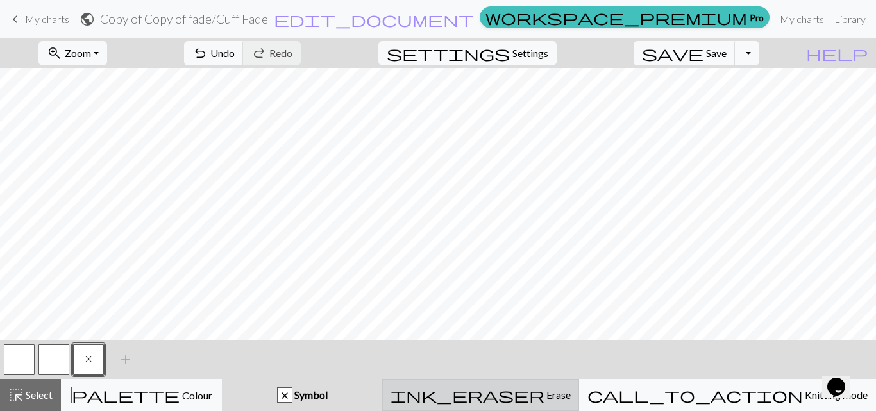
click at [571, 395] on span "Erase" at bounding box center [558, 395] width 26 height 12
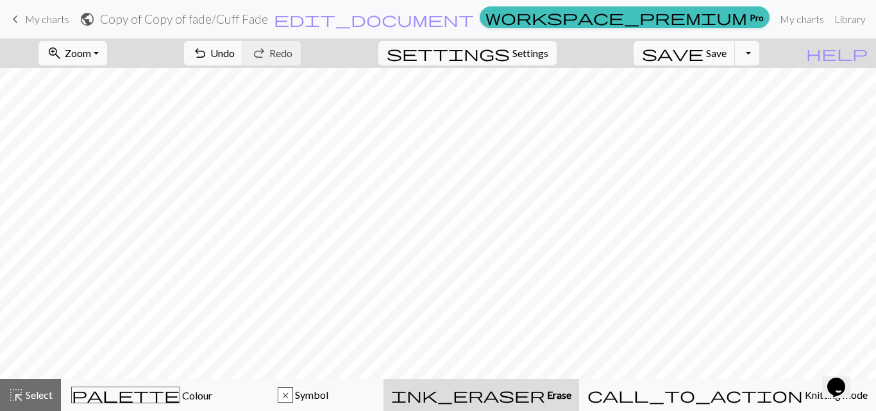
click at [572, 391] on span "Erase" at bounding box center [558, 395] width 26 height 12
click at [727, 51] on span "Save" at bounding box center [716, 53] width 21 height 12
click at [704, 55] on span "save" at bounding box center [673, 53] width 62 height 18
click at [760, 56] on button "Toggle Dropdown" at bounding box center [747, 53] width 24 height 24
click at [722, 101] on button "save_alt Download" at bounding box center [653, 102] width 212 height 21
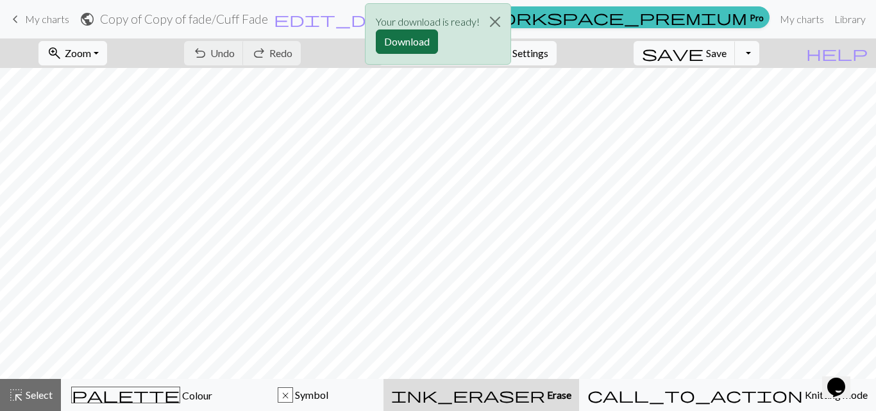
click at [412, 44] on button "Download" at bounding box center [407, 42] width 62 height 24
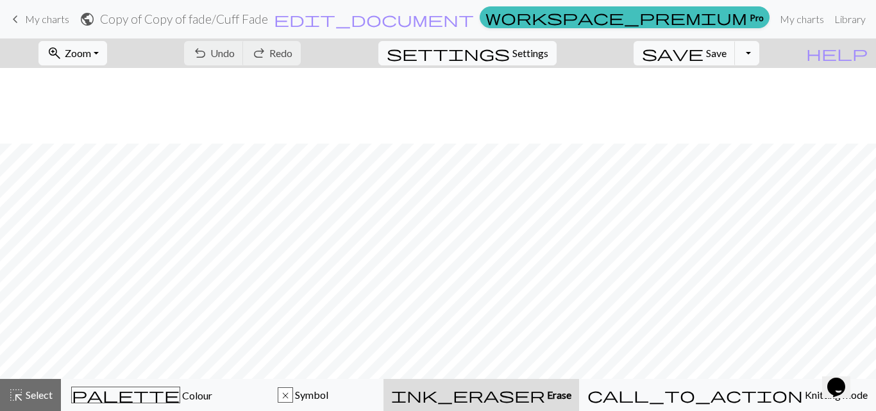
scroll to position [141, 0]
drag, startPoint x: 570, startPoint y: 393, endPoint x: 555, endPoint y: 376, distance: 23.2
click at [570, 393] on span "Erase" at bounding box center [558, 395] width 26 height 12
click at [727, 54] on span "Save" at bounding box center [716, 53] width 21 height 12
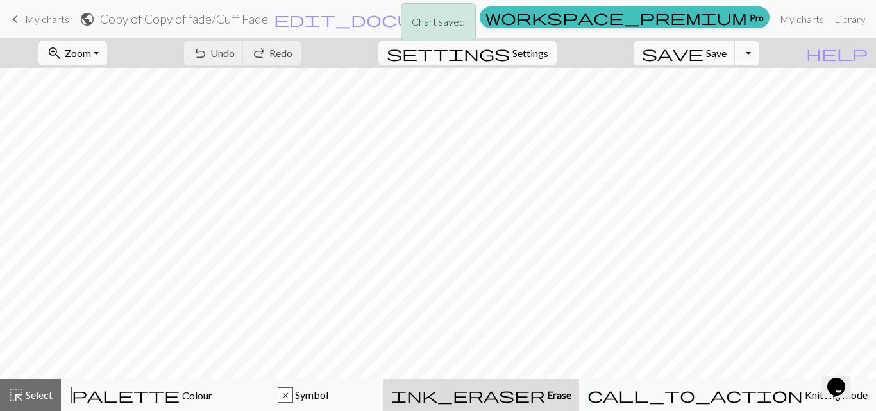
click at [760, 55] on button "Toggle Dropdown" at bounding box center [747, 53] width 24 height 24
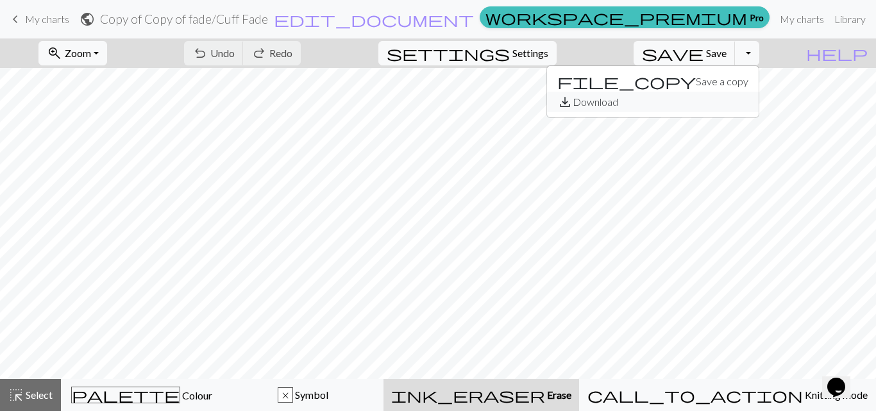
click at [723, 101] on button "save_alt Download" at bounding box center [653, 102] width 212 height 21
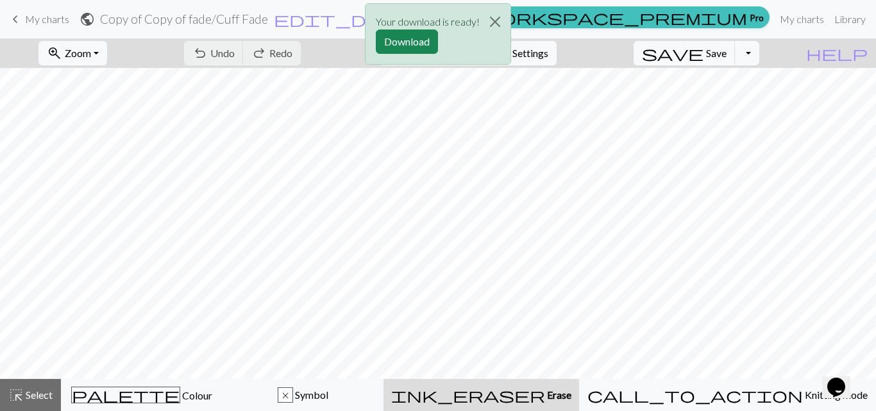
click at [765, 53] on div "Your download is ready! Download" at bounding box center [438, 37] width 876 height 75
click at [405, 43] on button "Download" at bounding box center [407, 42] width 62 height 24
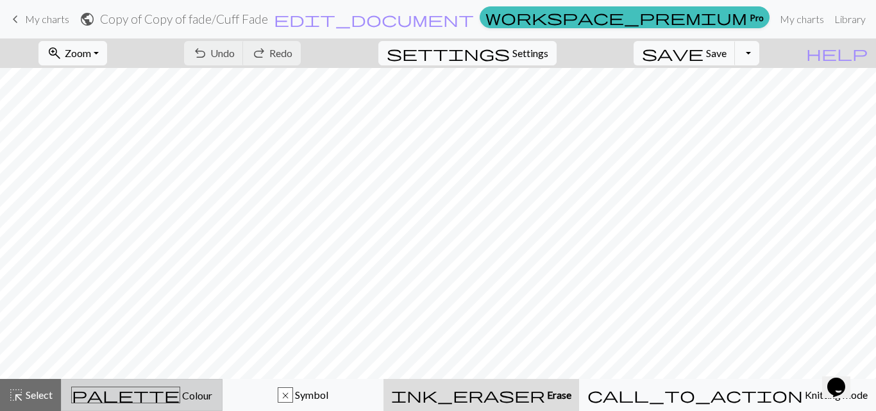
click at [180, 401] on span "Colour" at bounding box center [196, 395] width 32 height 12
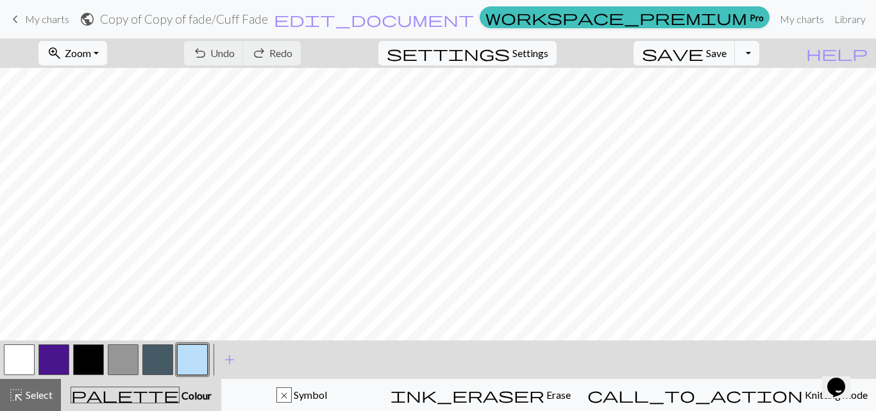
click at [119, 365] on button "button" at bounding box center [123, 359] width 31 height 31
click at [760, 52] on button "Toggle Dropdown" at bounding box center [747, 53] width 24 height 24
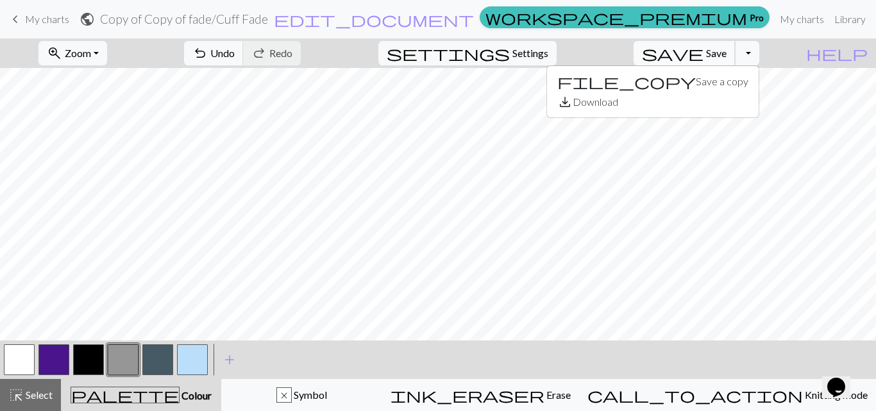
click at [727, 54] on span "Save" at bounding box center [716, 53] width 21 height 12
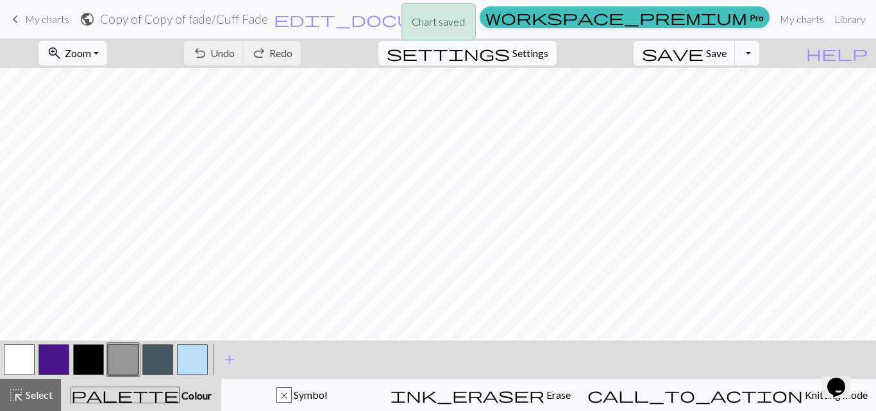
click at [760, 54] on button "Toggle Dropdown" at bounding box center [747, 53] width 24 height 24
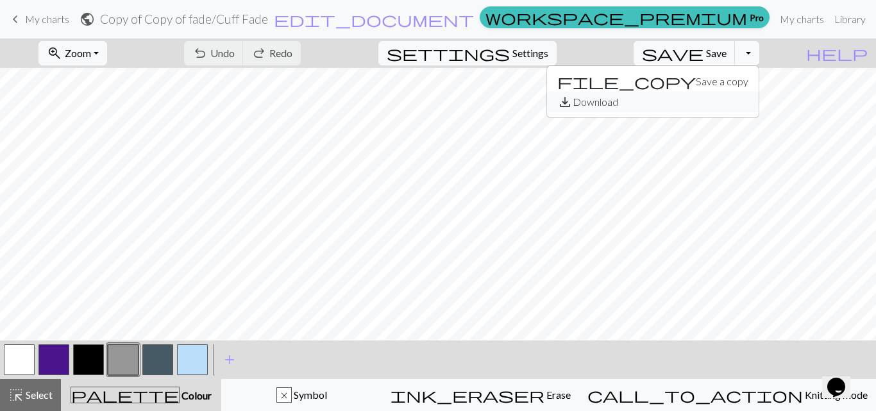
click at [734, 98] on button "save_alt Download" at bounding box center [653, 102] width 212 height 21
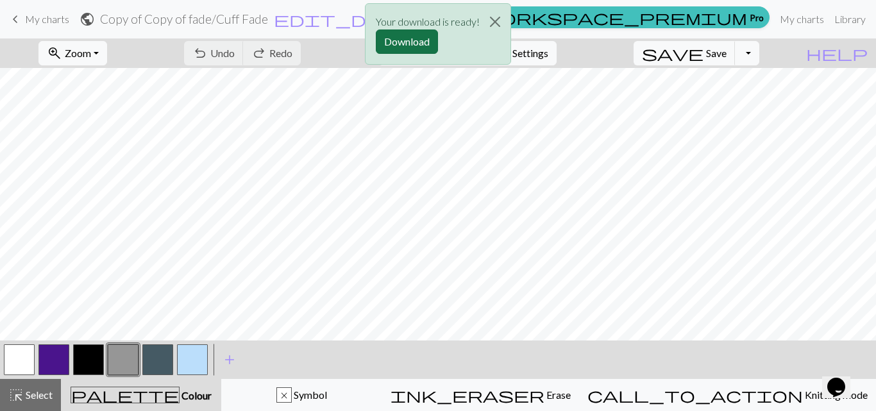
click at [416, 38] on button "Download" at bounding box center [407, 42] width 62 height 24
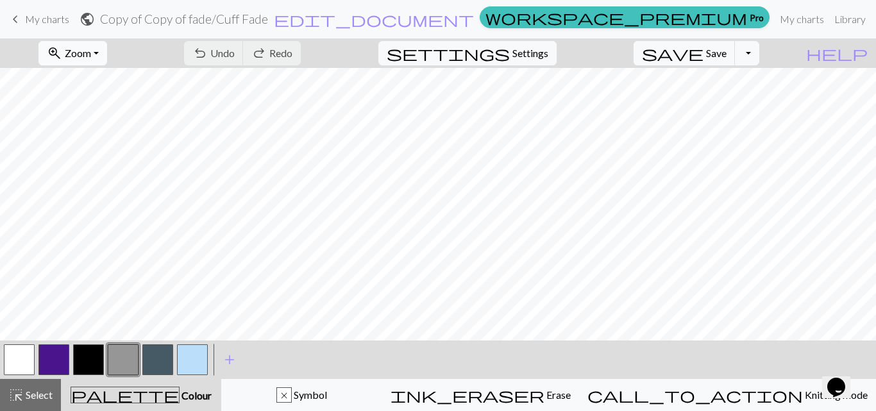
click at [91, 55] on span "Zoom" at bounding box center [78, 53] width 26 height 12
click at [866, 16] on link "Manual" at bounding box center [892, 19] width 42 height 26
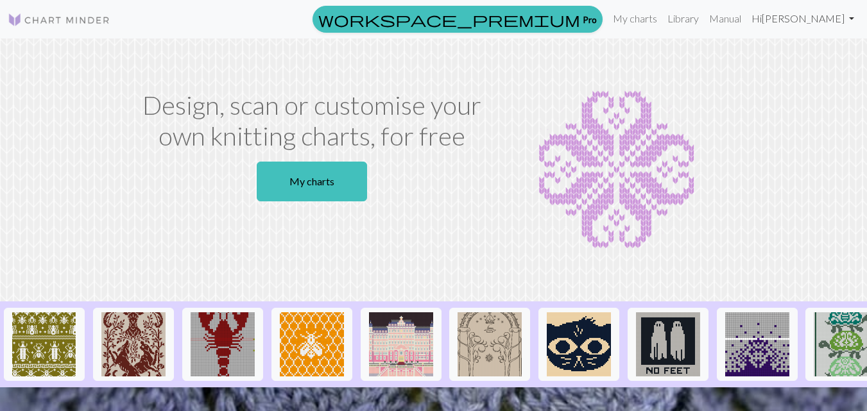
click at [790, 20] on link "Hi [PERSON_NAME]" at bounding box center [802, 19] width 113 height 26
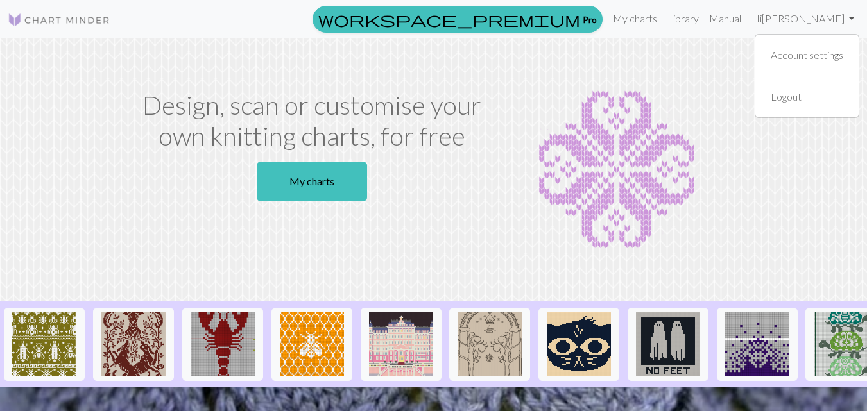
click at [713, 80] on section "Design, scan or customise your own knitting charts, for free My charts" at bounding box center [433, 169] width 867 height 263
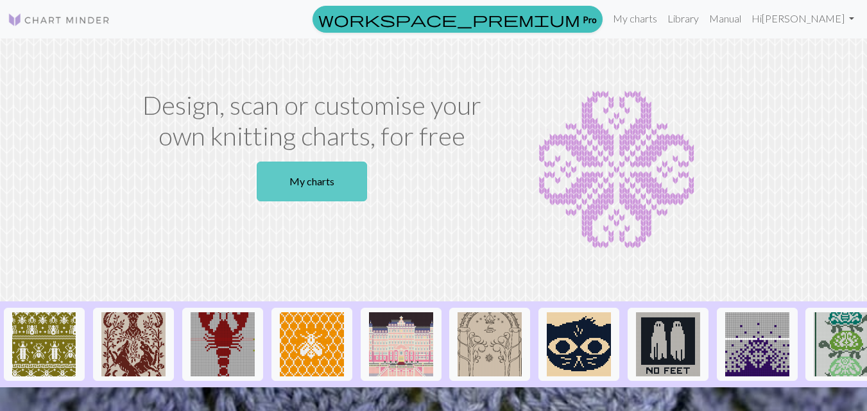
click at [293, 180] on link "My charts" at bounding box center [312, 182] width 110 height 40
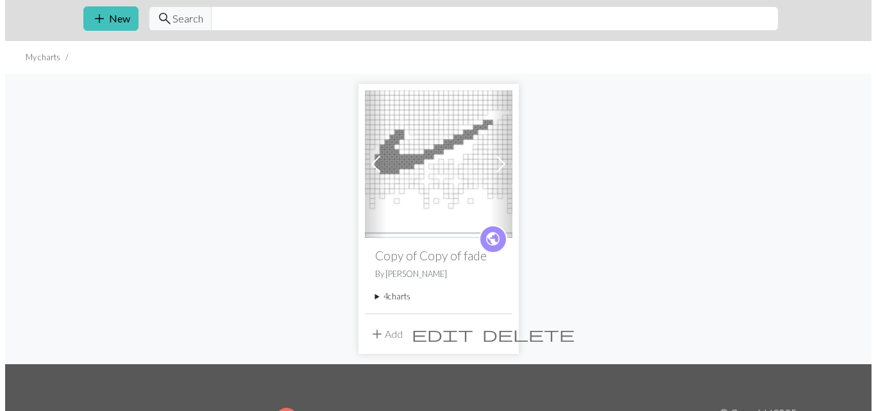
scroll to position [64, 0]
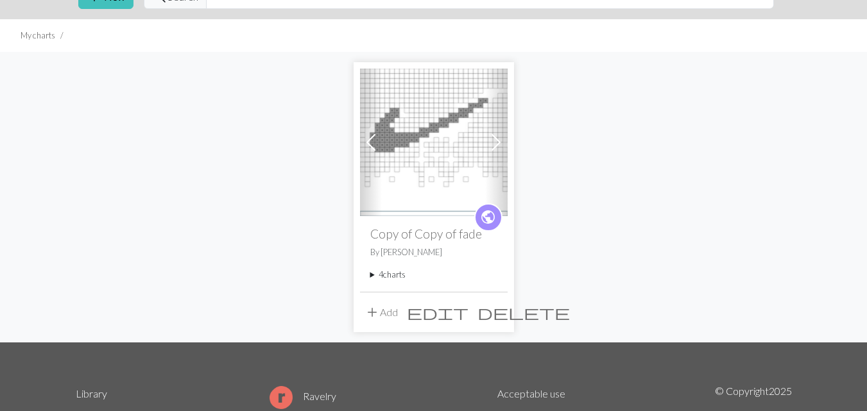
click at [468, 318] on span "edit" at bounding box center [438, 312] width 62 height 18
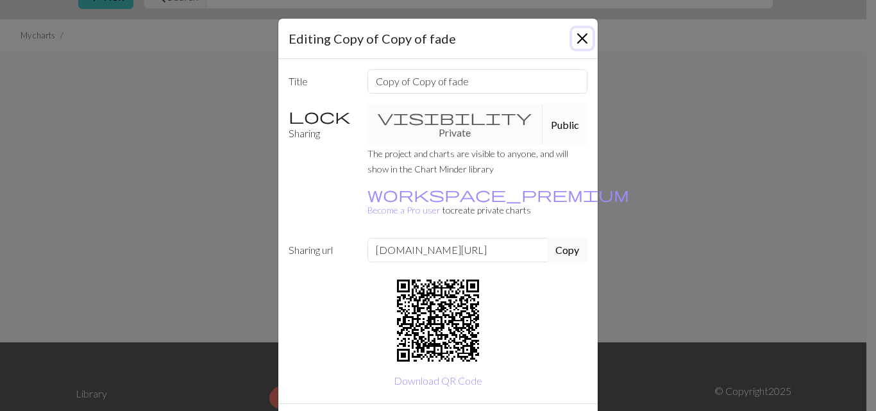
click at [575, 38] on button "Close" at bounding box center [582, 38] width 21 height 21
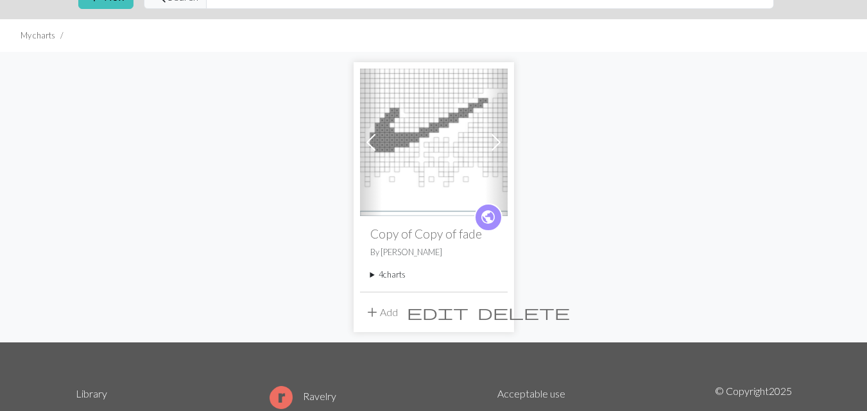
click at [378, 312] on span "add" at bounding box center [371, 312] width 15 height 18
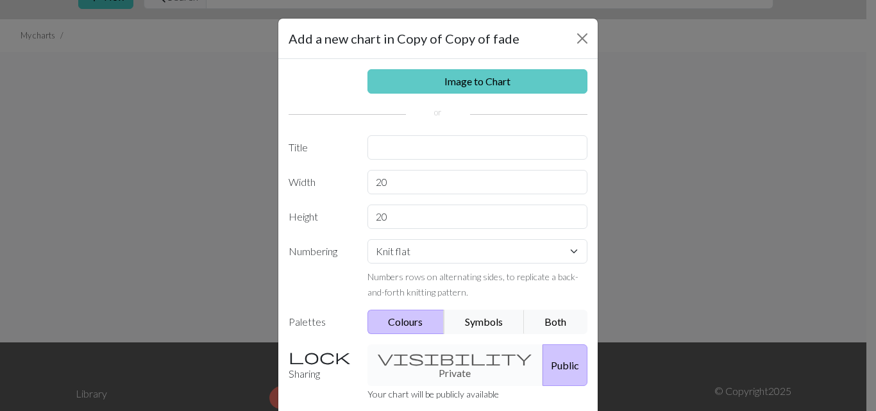
click at [445, 78] on link "Image to Chart" at bounding box center [478, 81] width 221 height 24
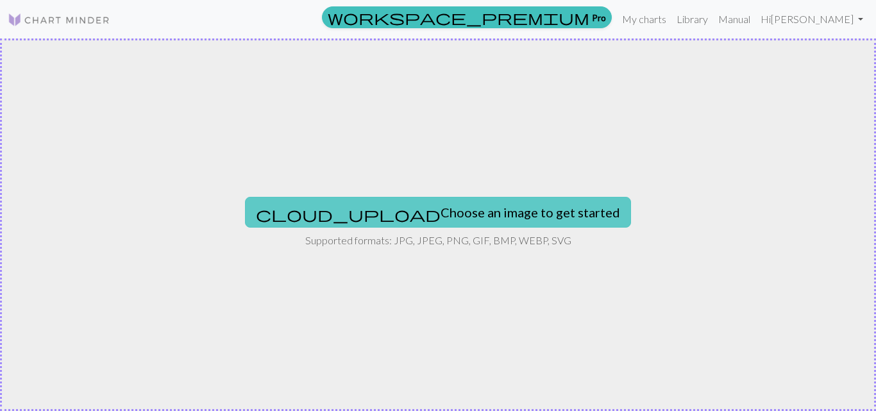
click at [440, 213] on button "cloud_upload Choose an image to get started" at bounding box center [438, 212] width 386 height 31
click at [430, 214] on button "cloud_upload Choose an image to get started" at bounding box center [438, 212] width 386 height 31
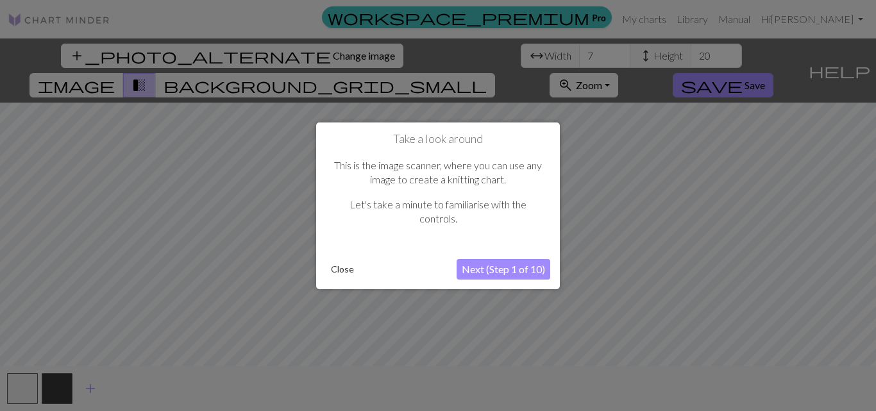
click at [507, 272] on button "Next (Step 1 of 10)" at bounding box center [504, 269] width 94 height 21
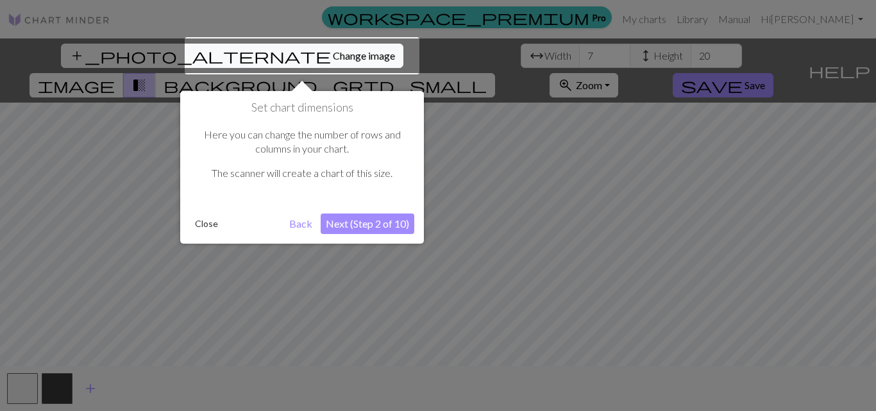
click at [304, 224] on button "Back" at bounding box center [300, 224] width 33 height 21
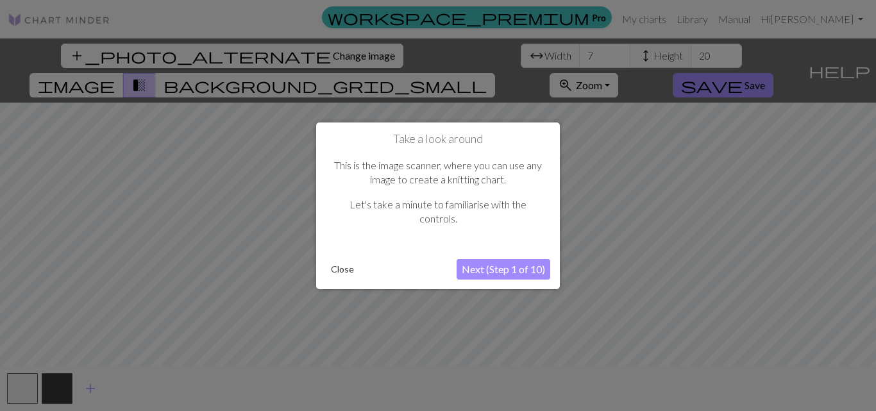
click at [481, 269] on button "Next (Step 1 of 10)" at bounding box center [504, 269] width 94 height 21
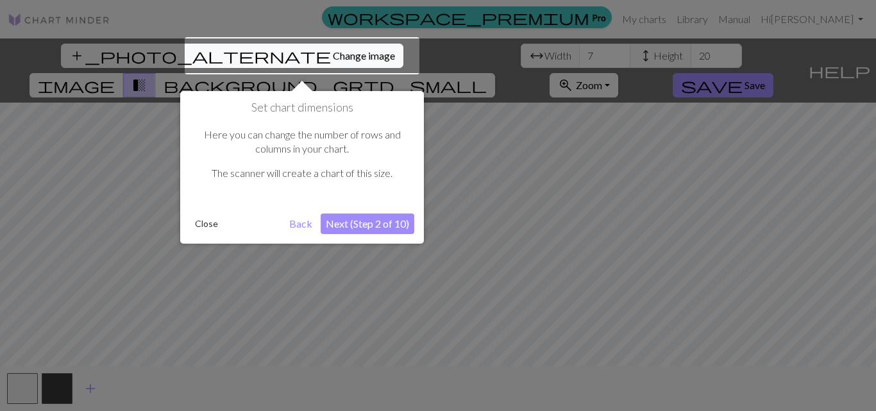
click at [359, 219] on button "Next (Step 2 of 10)" at bounding box center [368, 224] width 94 height 21
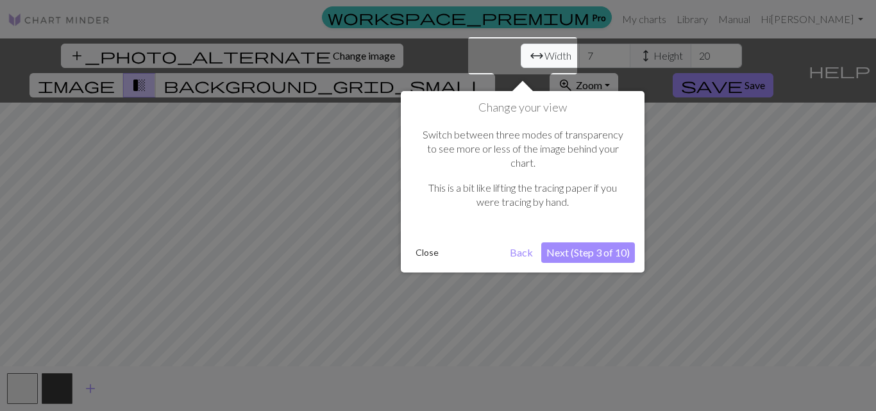
click at [564, 242] on button "Next (Step 3 of 10)" at bounding box center [588, 252] width 94 height 21
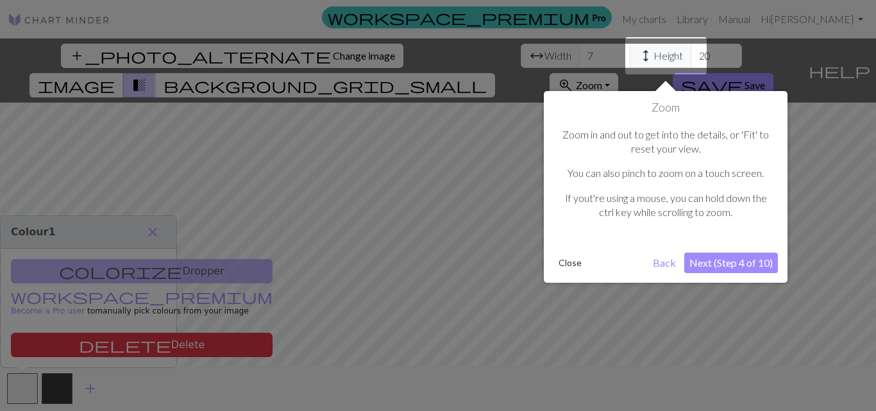
click at [722, 264] on button "Next (Step 4 of 10)" at bounding box center [731, 263] width 94 height 21
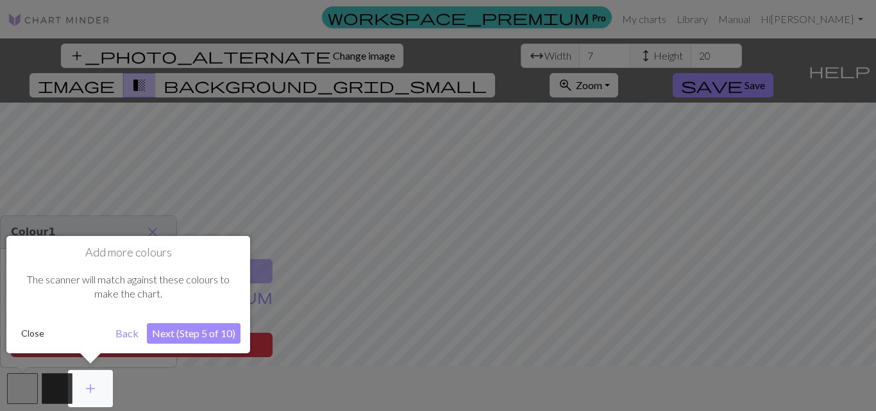
click at [192, 337] on button "Next (Step 5 of 10)" at bounding box center [194, 333] width 94 height 21
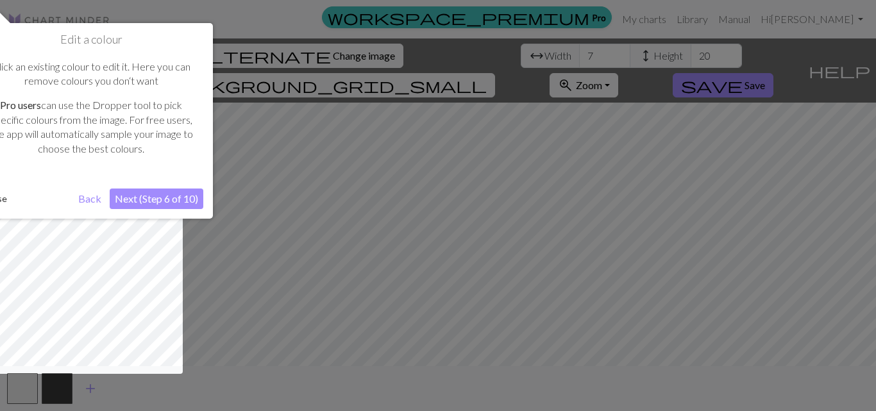
click at [158, 203] on button "Next (Step 6 of 10)" at bounding box center [157, 199] width 94 height 21
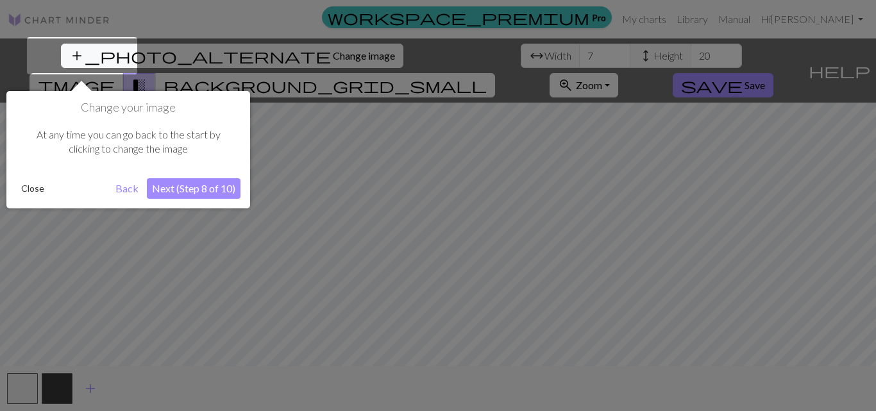
click at [191, 192] on button "Next (Step 8 of 10)" at bounding box center [194, 188] width 94 height 21
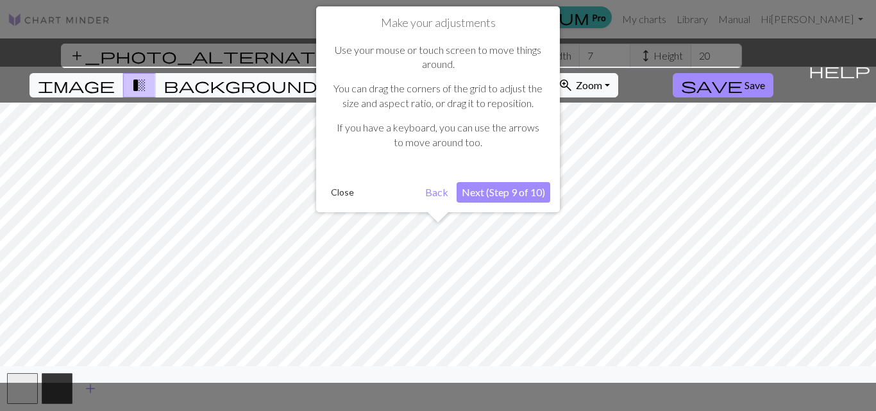
click at [487, 192] on button "Next (Step 9 of 10)" at bounding box center [504, 192] width 94 height 21
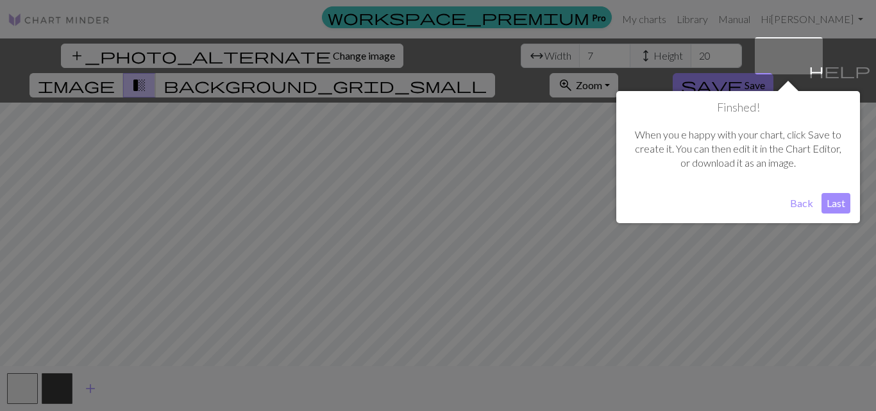
click at [838, 201] on button "Last" at bounding box center [836, 203] width 29 height 21
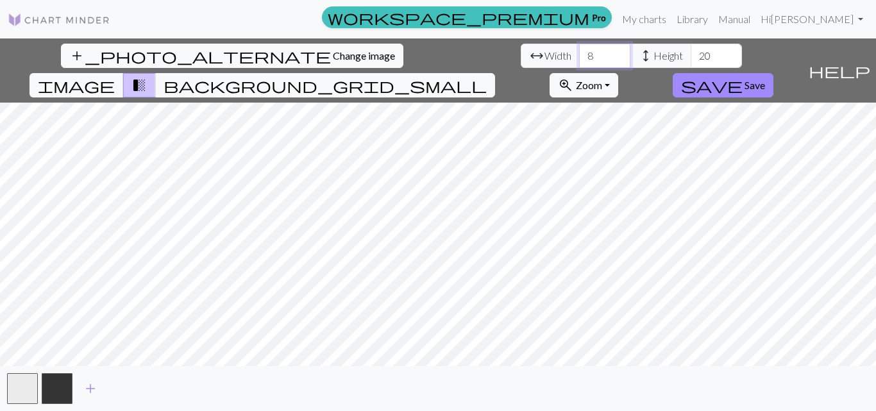
click at [579, 52] on input "8" at bounding box center [604, 56] width 51 height 24
click at [579, 52] on input "9" at bounding box center [604, 56] width 51 height 24
click at [579, 52] on input "10" at bounding box center [604, 56] width 51 height 24
click at [579, 52] on input "11" at bounding box center [604, 56] width 51 height 24
click at [579, 52] on input "12" at bounding box center [604, 56] width 51 height 24
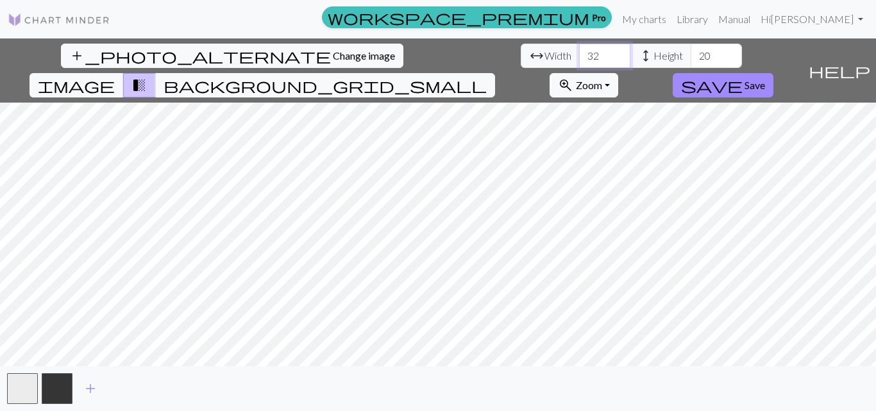
click at [579, 52] on input "32" at bounding box center [604, 56] width 51 height 24
click at [579, 62] on input "20" at bounding box center [604, 56] width 51 height 24
click at [579, 62] on input "10" at bounding box center [604, 56] width 51 height 24
click at [579, 62] on input "9" at bounding box center [604, 56] width 51 height 24
click at [579, 51] on input "10" at bounding box center [604, 56] width 51 height 24
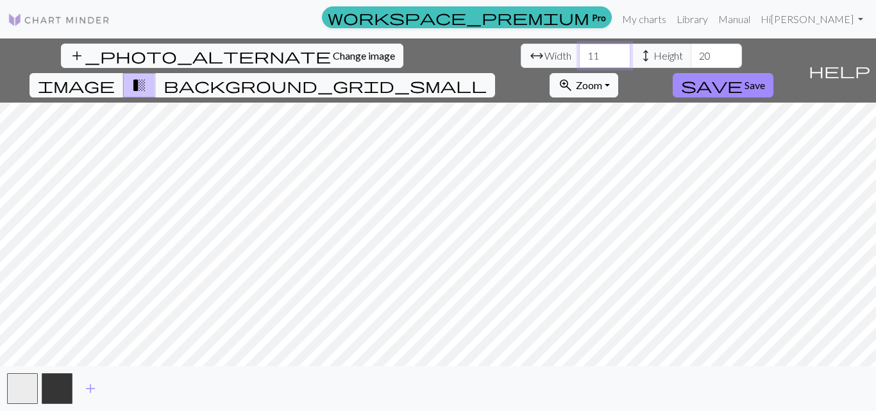
click at [579, 51] on input "11" at bounding box center [604, 56] width 51 height 24
click at [579, 51] on input "12" at bounding box center [604, 56] width 51 height 24
click at [579, 51] on input "13" at bounding box center [604, 56] width 51 height 24
click at [579, 51] on input "17" at bounding box center [604, 56] width 51 height 24
click at [579, 51] on input "18" at bounding box center [604, 56] width 51 height 24
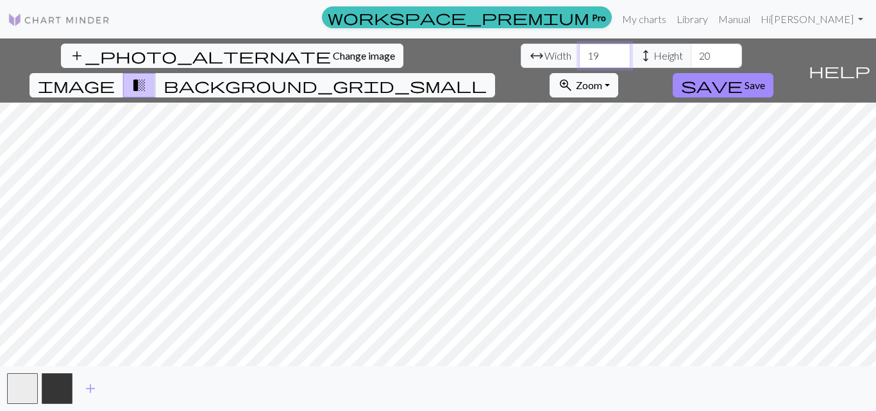
click at [579, 51] on input "19" at bounding box center [604, 56] width 51 height 24
click at [579, 51] on input "20" at bounding box center [604, 56] width 51 height 24
click at [579, 51] on input "21" at bounding box center [604, 56] width 51 height 24
click at [579, 51] on input "22" at bounding box center [604, 56] width 51 height 24
click at [579, 51] on input "23" at bounding box center [604, 56] width 51 height 24
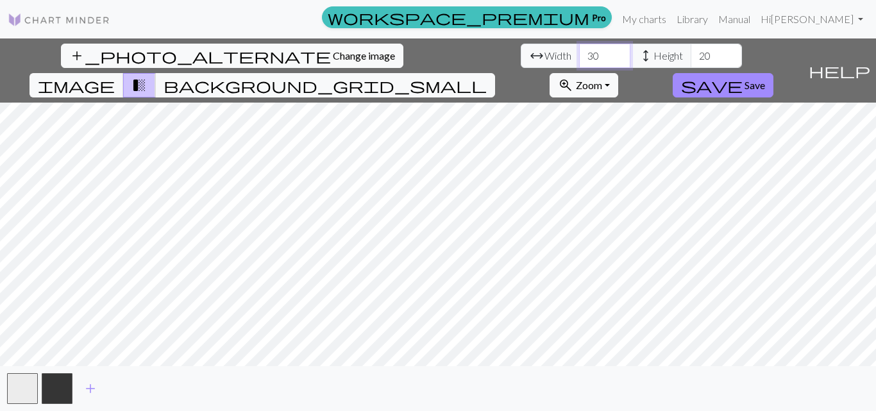
type input "30"
click at [579, 51] on input "30" at bounding box center [604, 56] width 51 height 24
click at [691, 53] on input "27" at bounding box center [716, 56] width 51 height 24
click at [691, 51] on input "44" at bounding box center [716, 56] width 51 height 24
click at [691, 51] on input "51" at bounding box center [716, 56] width 51 height 24
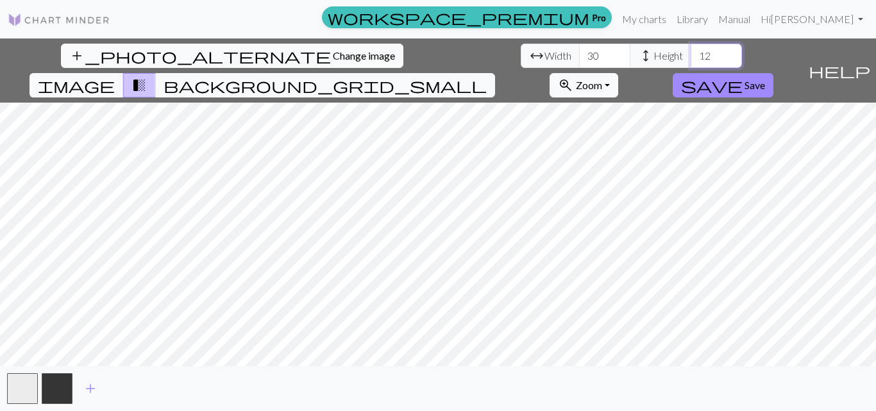
click at [691, 63] on input "12" at bounding box center [716, 56] width 51 height 24
click at [618, 73] on button "zoom_in Zoom Zoom" at bounding box center [584, 85] width 69 height 24
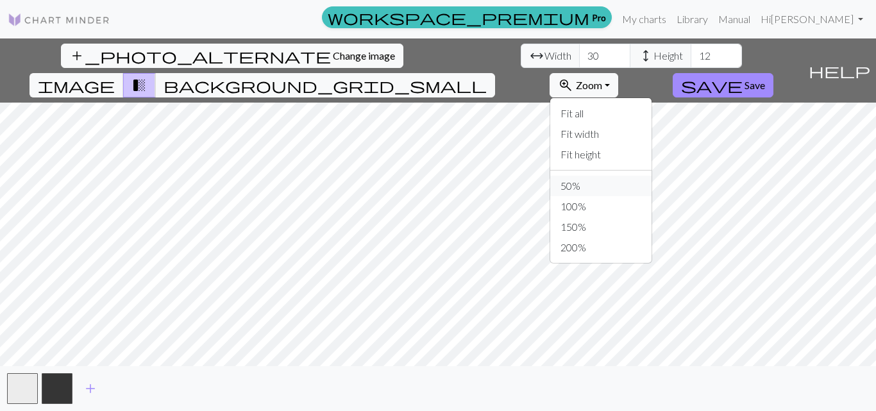
click at [652, 176] on button "50%" at bounding box center [600, 186] width 101 height 21
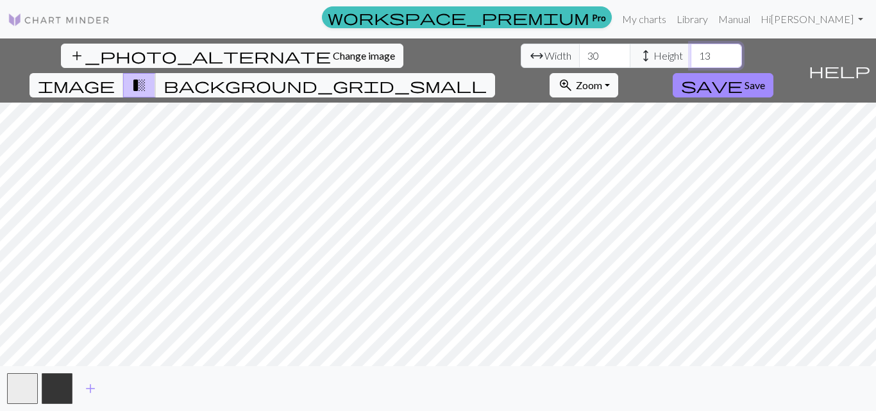
click at [691, 51] on input "13" at bounding box center [716, 56] width 51 height 24
click at [691, 51] on input "14" at bounding box center [716, 56] width 51 height 24
click at [691, 51] on input "15" at bounding box center [716, 56] width 51 height 24
click at [691, 51] on input "16" at bounding box center [716, 56] width 51 height 24
click at [691, 51] on input "17" at bounding box center [716, 56] width 51 height 24
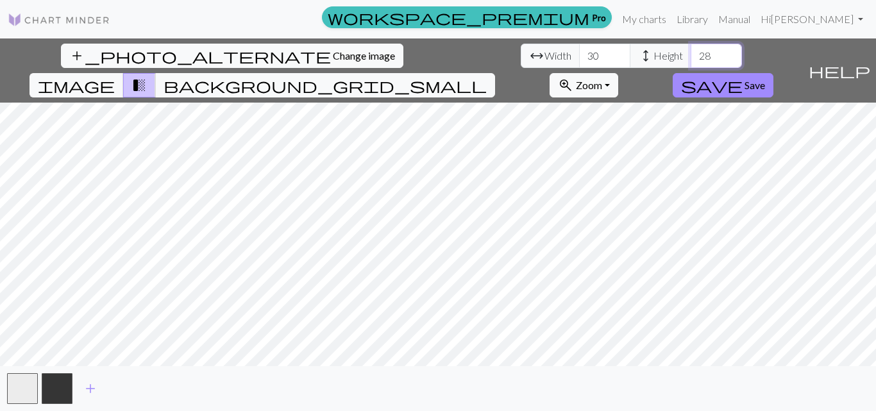
click at [691, 51] on input "28" at bounding box center [716, 56] width 51 height 24
click at [691, 51] on input "36" at bounding box center [716, 56] width 51 height 24
click at [691, 51] on input "53" at bounding box center [716, 56] width 51 height 24
click at [691, 61] on input "29" at bounding box center [716, 56] width 51 height 24
click at [691, 61] on input "21" at bounding box center [716, 56] width 51 height 24
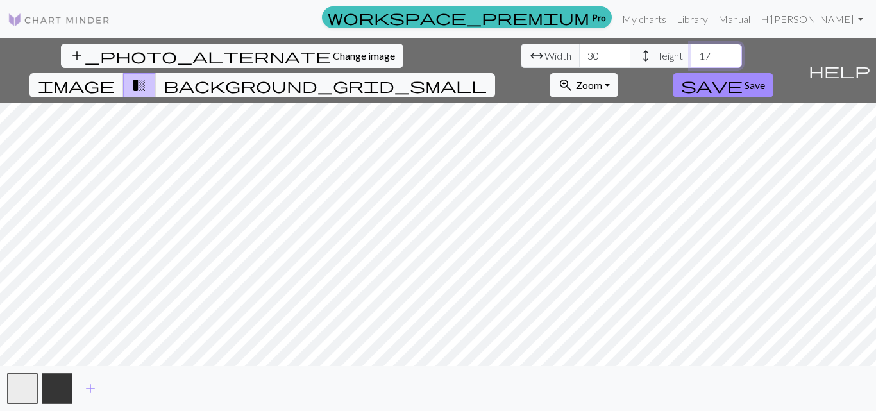
type input "17"
click at [691, 61] on input "17" at bounding box center [716, 56] width 51 height 24
click at [579, 51] on input "31" at bounding box center [604, 56] width 51 height 24
click at [579, 51] on input "32" at bounding box center [604, 56] width 51 height 24
click at [579, 51] on input "33" at bounding box center [604, 56] width 51 height 24
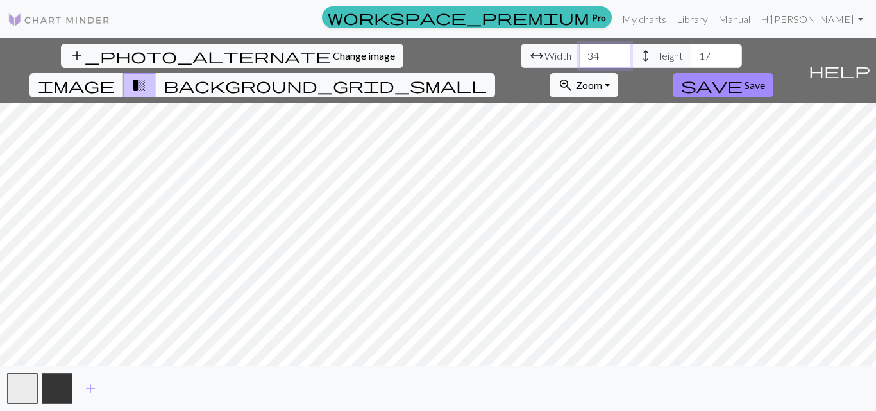
click at [579, 51] on input "34" at bounding box center [604, 56] width 51 height 24
click at [579, 51] on input "35" at bounding box center [604, 56] width 51 height 24
click at [579, 51] on input "36" at bounding box center [604, 56] width 51 height 24
click at [579, 51] on input "37" at bounding box center [604, 56] width 51 height 24
click at [579, 51] on input "38" at bounding box center [604, 56] width 51 height 24
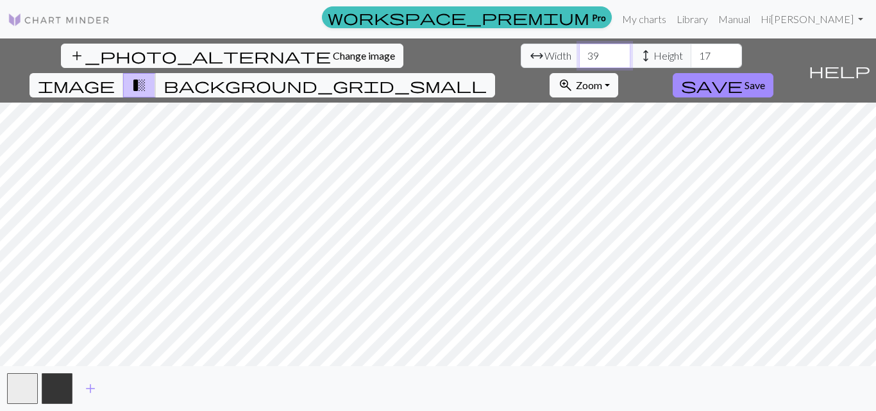
type input "39"
click at [579, 51] on input "39" at bounding box center [604, 56] width 51 height 24
click at [115, 76] on span "image" at bounding box center [76, 85] width 77 height 18
click at [487, 76] on span "background_grid_small" at bounding box center [325, 85] width 323 height 18
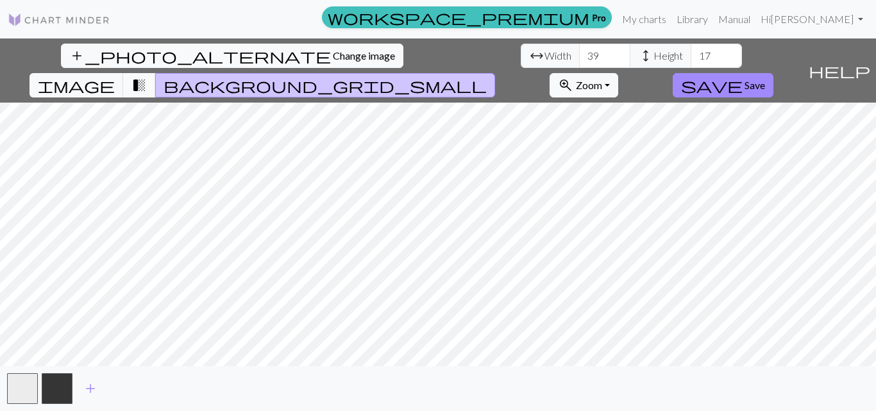
click at [147, 76] on span "transition_fade" at bounding box center [139, 85] width 15 height 18
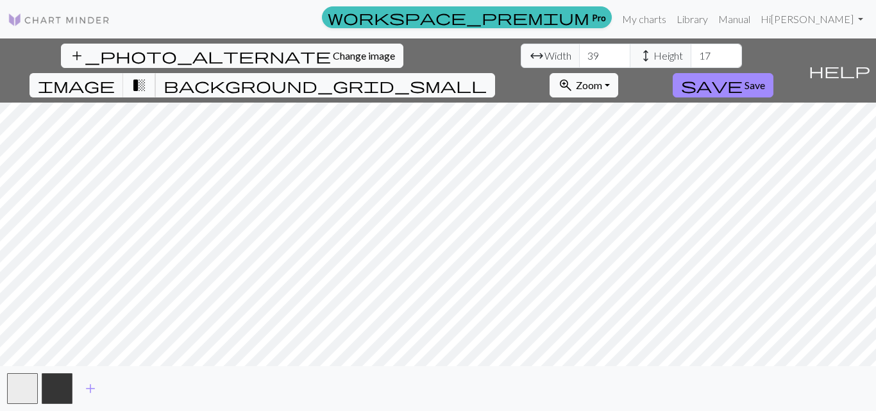
click at [147, 76] on span "transition_fade" at bounding box center [139, 85] width 15 height 18
click at [487, 76] on span "background_grid_small" at bounding box center [325, 85] width 323 height 18
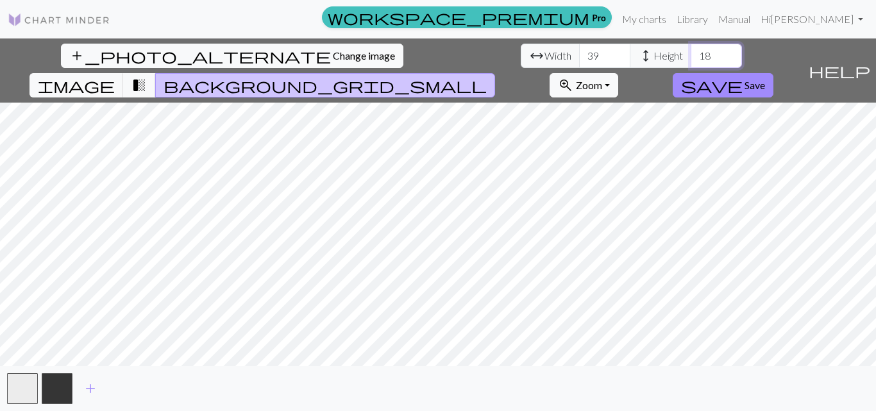
click at [691, 51] on input "18" at bounding box center [716, 56] width 51 height 24
click at [691, 51] on input "19" at bounding box center [716, 56] width 51 height 24
click at [691, 51] on input "20" at bounding box center [716, 56] width 51 height 24
click at [691, 51] on input "21" at bounding box center [716, 56] width 51 height 24
click at [691, 51] on input "22" at bounding box center [716, 56] width 51 height 24
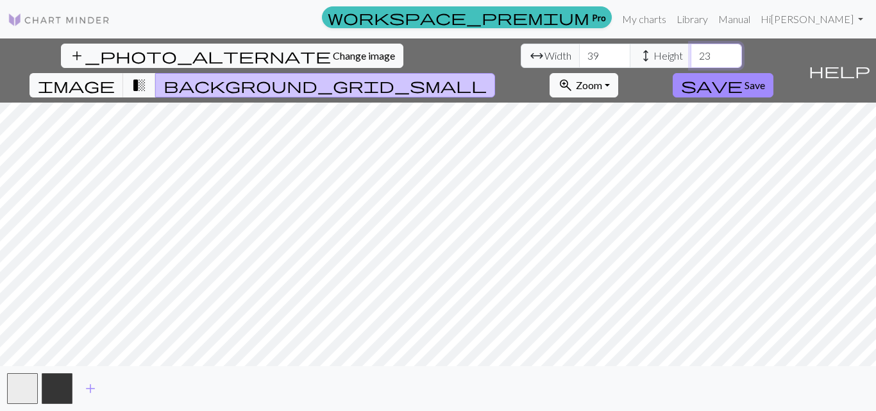
click at [691, 51] on input "23" at bounding box center [716, 56] width 51 height 24
click at [691, 51] on input "24" at bounding box center [716, 56] width 51 height 24
click at [691, 51] on input "25" at bounding box center [716, 56] width 51 height 24
click at [691, 51] on input "26" at bounding box center [716, 56] width 51 height 24
click at [691, 51] on input "27" at bounding box center [716, 56] width 51 height 24
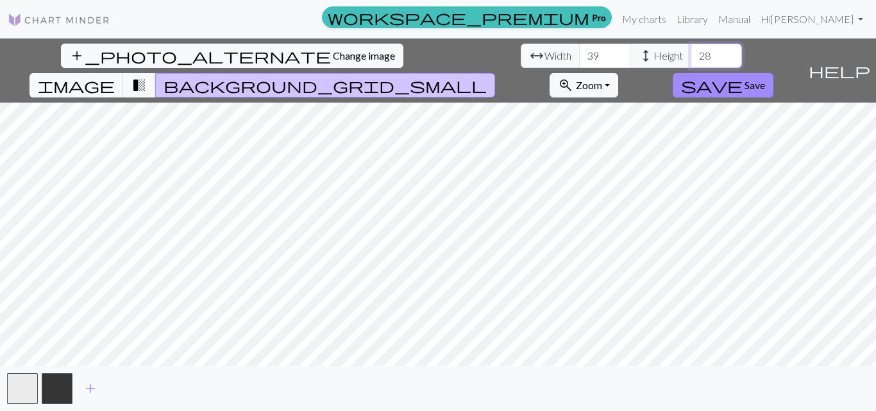
click at [691, 51] on input "28" at bounding box center [716, 56] width 51 height 24
click at [691, 51] on input "29" at bounding box center [716, 56] width 51 height 24
click at [691, 51] on input "30" at bounding box center [716, 56] width 51 height 24
click at [691, 51] on input "31" at bounding box center [716, 56] width 51 height 24
click at [691, 51] on input "32" at bounding box center [716, 56] width 51 height 24
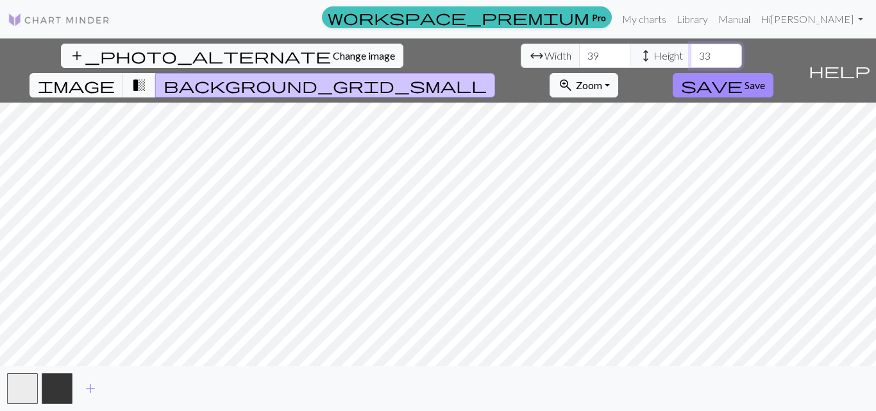
click at [691, 51] on input "33" at bounding box center [716, 56] width 51 height 24
click at [691, 51] on input "34" at bounding box center [716, 56] width 51 height 24
click at [691, 51] on input "35" at bounding box center [716, 56] width 51 height 24
click at [691, 51] on input "36" at bounding box center [716, 56] width 51 height 24
click at [691, 51] on input "37" at bounding box center [716, 56] width 51 height 24
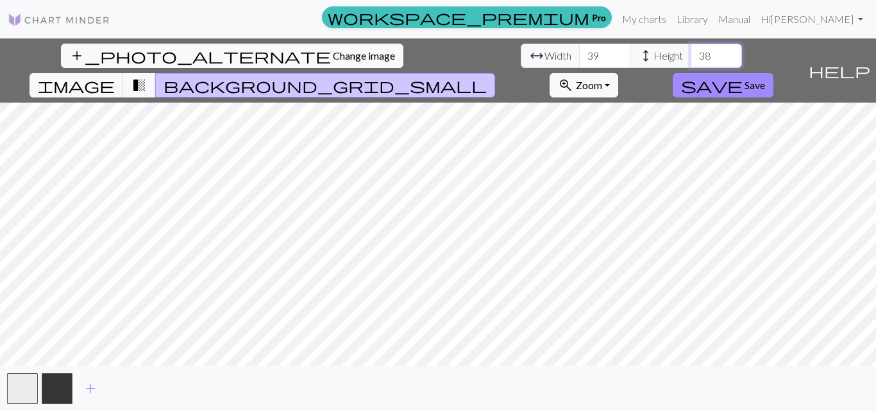
click at [691, 51] on input "38" at bounding box center [716, 56] width 51 height 24
click at [691, 51] on input "39" at bounding box center [716, 56] width 51 height 24
click at [691, 51] on input "40" at bounding box center [716, 56] width 51 height 24
type input "56"
click at [691, 51] on input "56" at bounding box center [716, 56] width 51 height 24
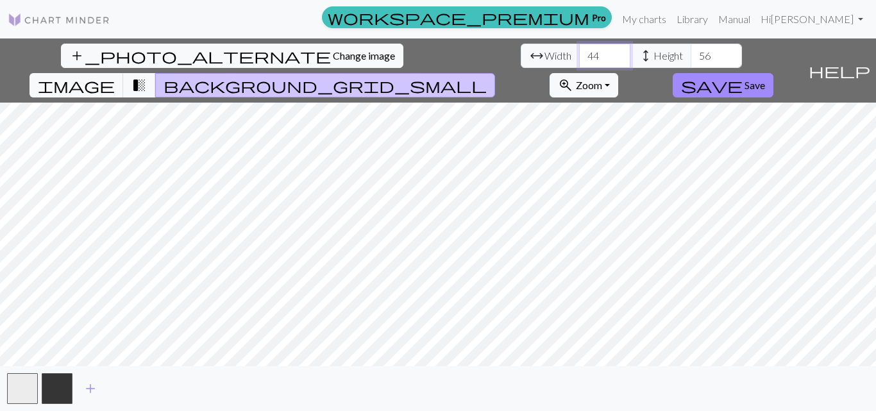
click at [579, 53] on input "44" at bounding box center [604, 56] width 51 height 24
click at [579, 50] on input "45" at bounding box center [604, 56] width 51 height 24
click at [579, 50] on input "46" at bounding box center [604, 56] width 51 height 24
click at [579, 60] on input "45" at bounding box center [604, 56] width 51 height 24
click at [579, 48] on input "46" at bounding box center [604, 56] width 51 height 24
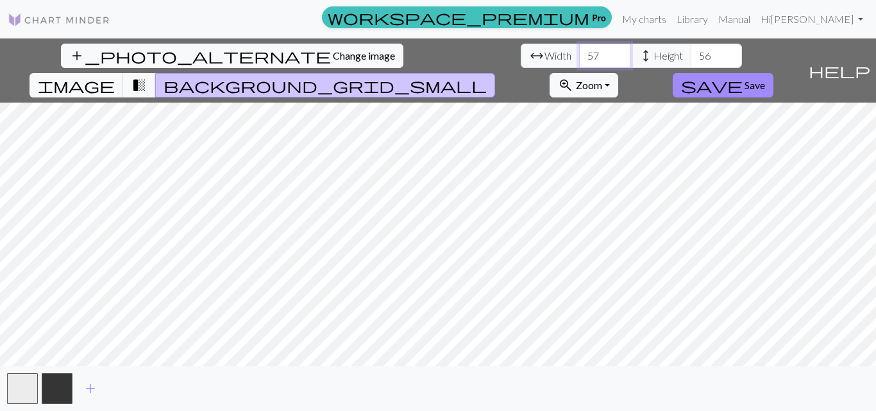
click at [579, 49] on input "57" at bounding box center [604, 56] width 51 height 24
click at [579, 49] on input "64" at bounding box center [604, 56] width 51 height 24
click at [579, 49] on input "69" at bounding box center [604, 56] width 51 height 24
click at [579, 49] on input "78" at bounding box center [604, 56] width 51 height 24
click at [618, 73] on button "zoom_in Zoom Zoom" at bounding box center [584, 85] width 69 height 24
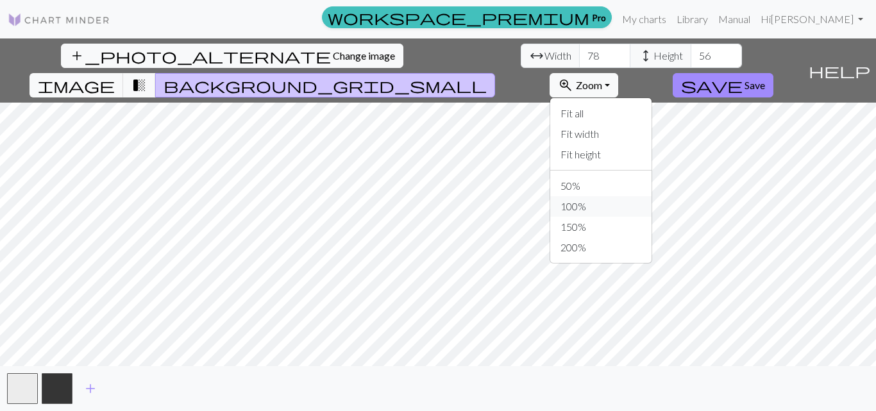
click at [652, 196] on button "100%" at bounding box center [600, 206] width 101 height 21
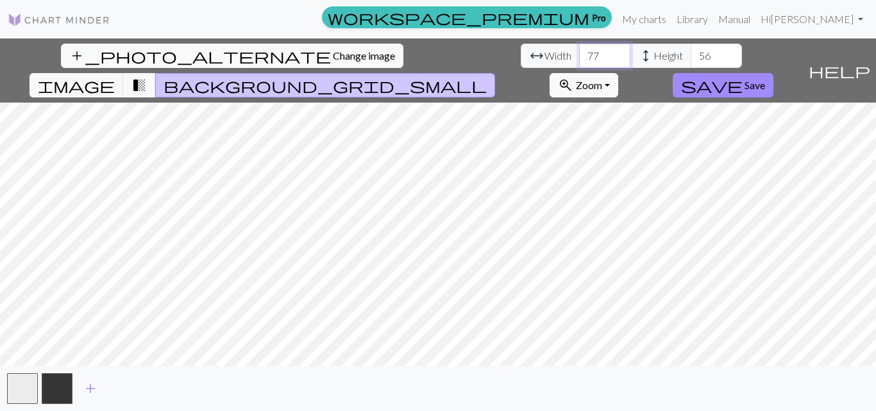
click at [579, 58] on input "77" at bounding box center [604, 56] width 51 height 24
click at [579, 58] on input "76" at bounding box center [604, 56] width 51 height 24
click at [579, 58] on input "75" at bounding box center [604, 56] width 51 height 24
click at [579, 51] on input "76" at bounding box center [604, 56] width 51 height 24
click at [579, 51] on input "77" at bounding box center [604, 56] width 51 height 24
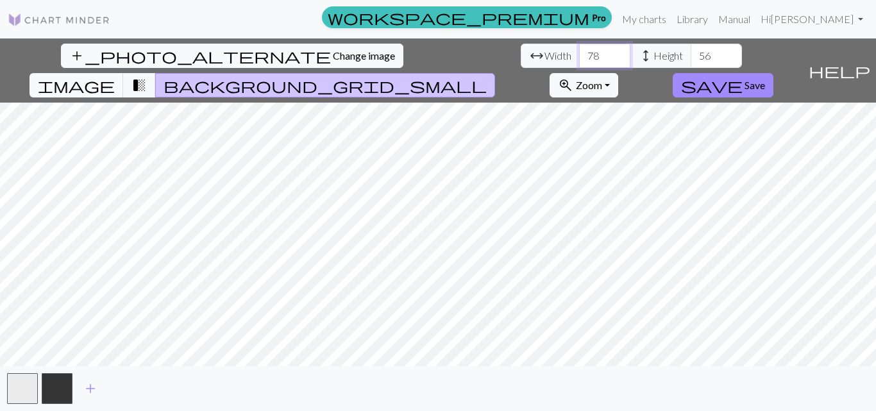
click at [579, 51] on input "78" at bounding box center [604, 56] width 51 height 24
click at [579, 51] on input "79" at bounding box center [604, 56] width 51 height 24
click at [579, 51] on input "80" at bounding box center [604, 56] width 51 height 24
click at [579, 51] on input "81" at bounding box center [604, 56] width 51 height 24
click at [579, 51] on input "82" at bounding box center [604, 56] width 51 height 24
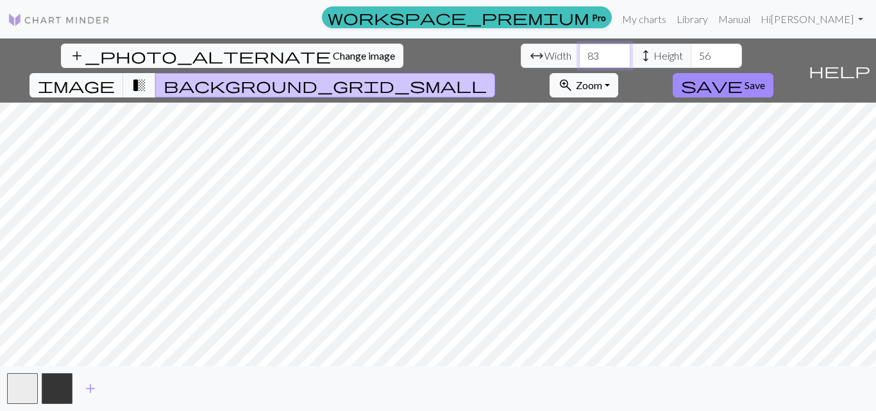
click at [579, 51] on input "83" at bounding box center [604, 56] width 51 height 24
click at [579, 51] on input "84" at bounding box center [604, 56] width 51 height 24
click at [579, 51] on input "85" at bounding box center [604, 56] width 51 height 24
click at [579, 51] on input "86" at bounding box center [604, 56] width 51 height 24
click at [579, 51] on input "87" at bounding box center [604, 56] width 51 height 24
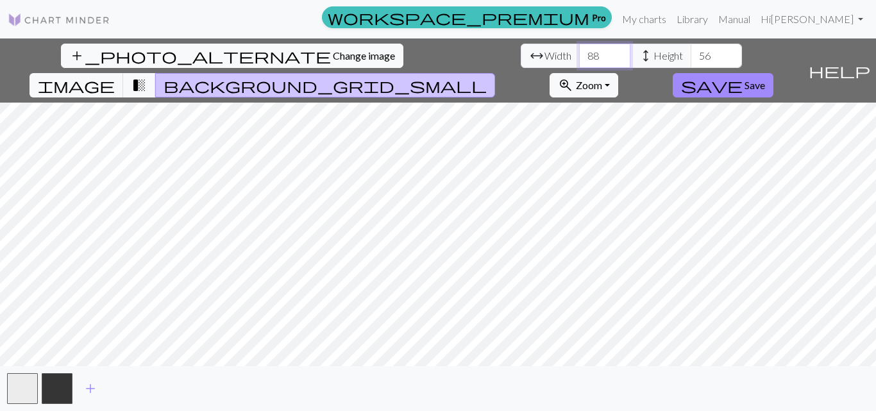
click at [579, 51] on input "88" at bounding box center [604, 56] width 51 height 24
click at [579, 51] on input "89" at bounding box center [604, 56] width 51 height 24
click at [579, 51] on input "90" at bounding box center [604, 56] width 51 height 24
click at [579, 51] on input "91" at bounding box center [604, 56] width 51 height 24
click at [579, 51] on input "92" at bounding box center [604, 56] width 51 height 24
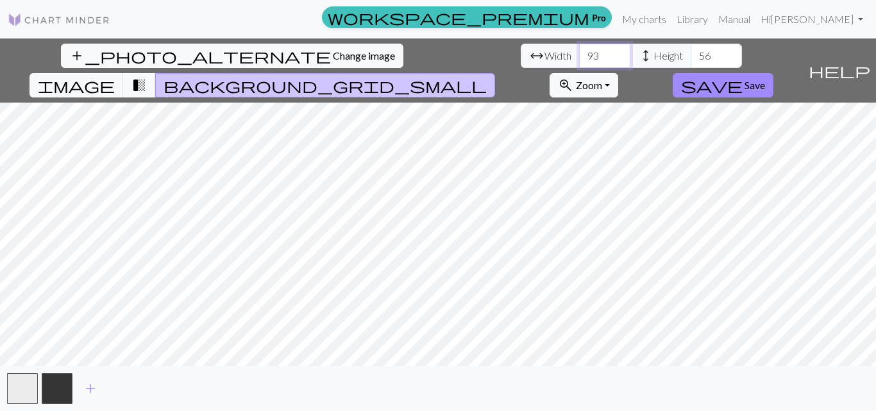
click at [579, 51] on input "93" at bounding box center [604, 56] width 51 height 24
click at [579, 51] on input "94" at bounding box center [604, 56] width 51 height 24
click at [579, 51] on input "95" at bounding box center [604, 56] width 51 height 24
click at [579, 51] on input "96" at bounding box center [604, 56] width 51 height 24
click at [579, 60] on input "95" at bounding box center [604, 56] width 51 height 24
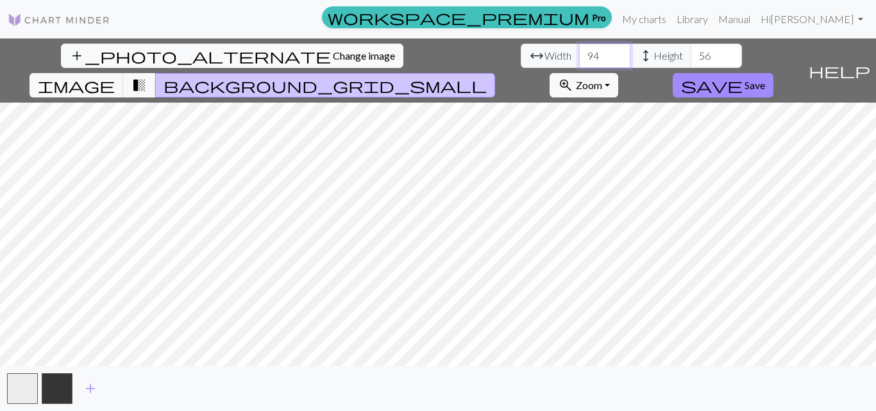
click at [579, 60] on input "94" at bounding box center [604, 56] width 51 height 24
click at [579, 60] on input "92" at bounding box center [604, 56] width 51 height 24
click at [579, 60] on input "91" at bounding box center [604, 56] width 51 height 24
click at [579, 60] on input "90" at bounding box center [604, 56] width 51 height 24
click at [579, 60] on input "86" at bounding box center [604, 56] width 51 height 24
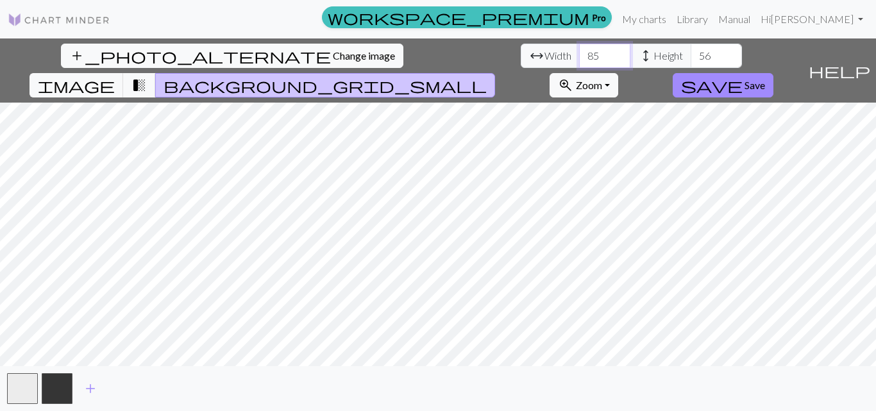
click at [579, 60] on input "85" at bounding box center [604, 56] width 51 height 24
click at [579, 51] on input "90" at bounding box center [604, 56] width 51 height 24
click at [579, 51] on input "91" at bounding box center [604, 56] width 51 height 24
click at [579, 51] on input "92" at bounding box center [604, 56] width 51 height 24
click at [579, 51] on input "93" at bounding box center [604, 56] width 51 height 24
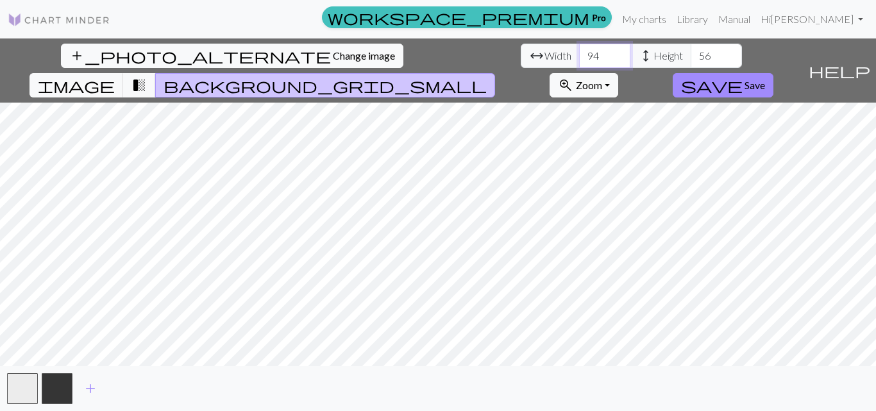
click at [579, 51] on input "94" at bounding box center [604, 56] width 51 height 24
click at [579, 51] on input "95" at bounding box center [604, 56] width 51 height 24
click at [579, 51] on input "96" at bounding box center [604, 56] width 51 height 24
click at [579, 59] on input "95" at bounding box center [604, 56] width 51 height 24
click at [579, 51] on input "96" at bounding box center [604, 56] width 51 height 24
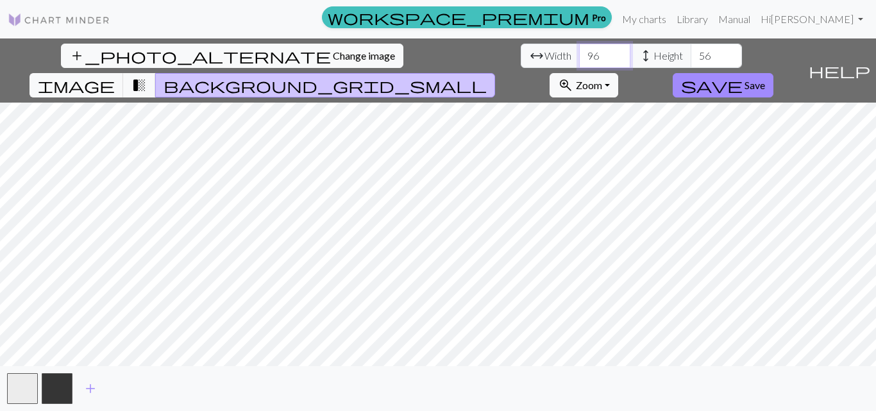
click at [579, 51] on input "97" at bounding box center [604, 56] width 51 height 24
click at [579, 51] on input "98" at bounding box center [604, 56] width 51 height 24
type input "99"
click at [579, 51] on input "99" at bounding box center [604, 56] width 51 height 24
click at [691, 51] on input "57" at bounding box center [716, 56] width 51 height 24
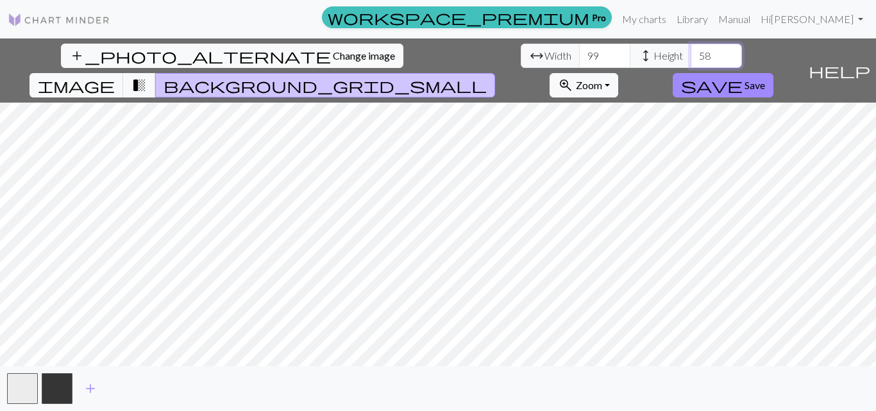
click at [691, 51] on input "58" at bounding box center [716, 56] width 51 height 24
click at [691, 51] on input "59" at bounding box center [716, 56] width 51 height 24
click at [691, 51] on input "60" at bounding box center [716, 56] width 51 height 24
click at [691, 51] on input "61" at bounding box center [716, 56] width 51 height 24
click at [691, 51] on input "62" at bounding box center [716, 56] width 51 height 24
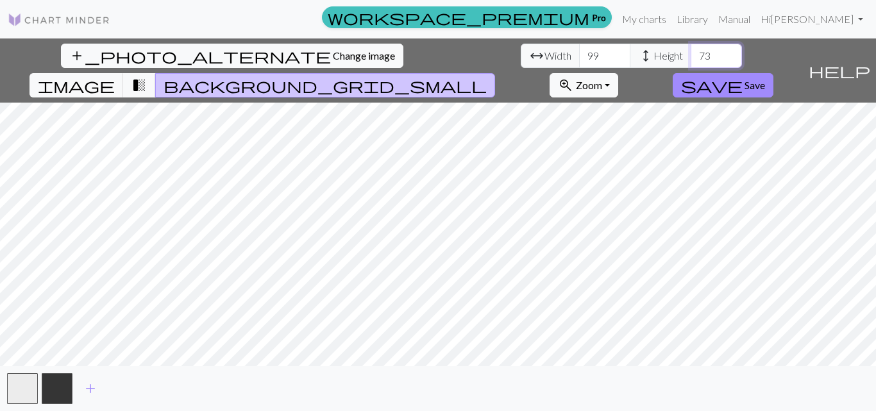
click at [691, 52] on input "73" at bounding box center [716, 56] width 51 height 24
click at [691, 52] on input "76" at bounding box center [716, 56] width 51 height 24
click at [691, 52] on input "77" at bounding box center [716, 56] width 51 height 24
click at [691, 52] on input "87" at bounding box center [716, 56] width 51 height 24
click at [691, 50] on input "88" at bounding box center [716, 56] width 51 height 24
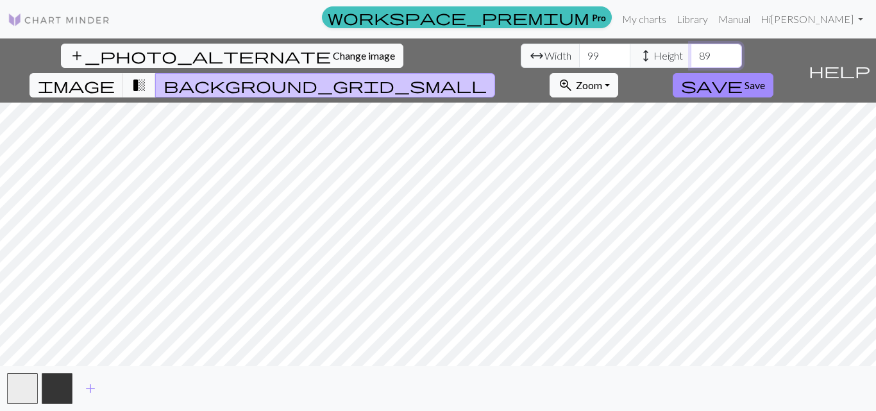
click at [691, 50] on input "89" at bounding box center [716, 56] width 51 height 24
click at [691, 50] on input "90" at bounding box center [716, 56] width 51 height 24
click at [691, 50] on input "91" at bounding box center [716, 56] width 51 height 24
click at [691, 50] on input "92" at bounding box center [716, 56] width 51 height 24
click at [691, 50] on input "93" at bounding box center [716, 56] width 51 height 24
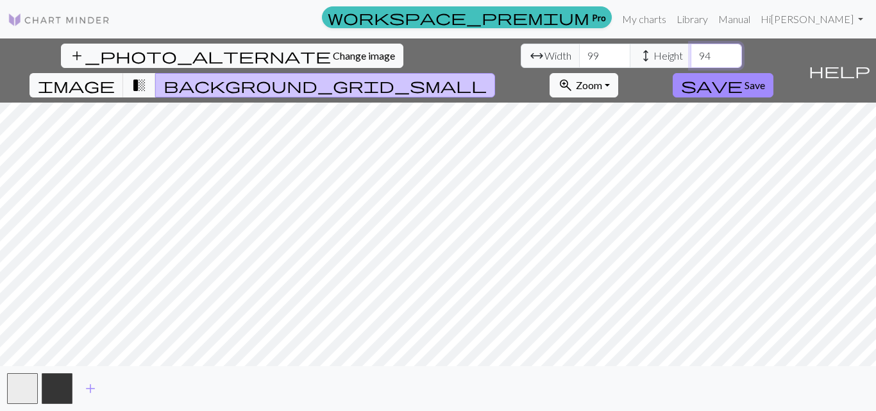
click at [691, 50] on input "94" at bounding box center [716, 56] width 51 height 24
click at [691, 51] on input "95" at bounding box center [716, 56] width 51 height 24
click at [691, 52] on input "96" at bounding box center [716, 56] width 51 height 24
click at [691, 52] on input "97" at bounding box center [716, 56] width 51 height 24
type input "100"
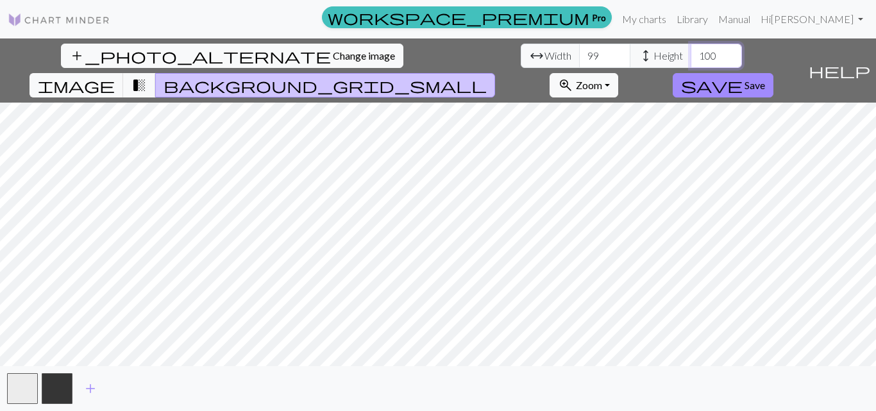
click at [691, 52] on input "100" at bounding box center [716, 56] width 51 height 24
click at [618, 73] on button "zoom_in Zoom Zoom" at bounding box center [584, 85] width 69 height 24
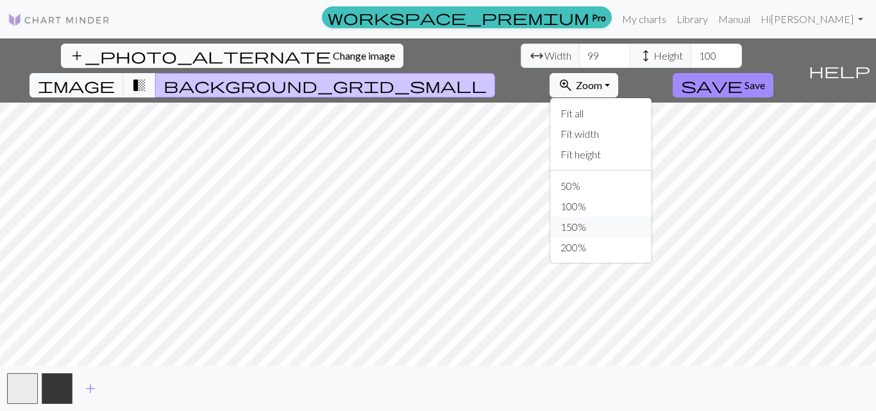
click at [652, 217] on button "150%" at bounding box center [600, 227] width 101 height 21
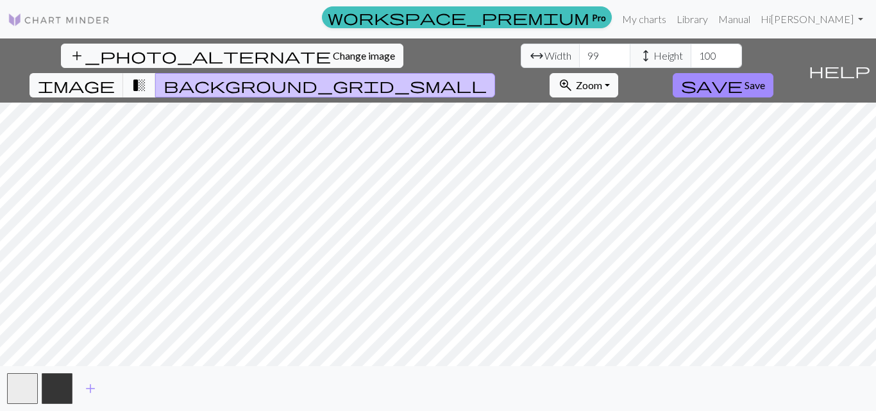
click at [147, 76] on span "transition_fade" at bounding box center [139, 85] width 15 height 18
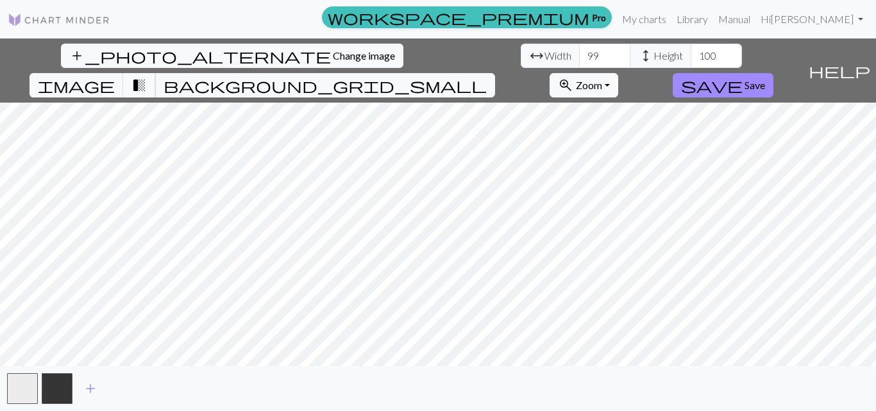
click at [147, 76] on span "transition_fade" at bounding box center [139, 85] width 15 height 18
click at [115, 76] on span "image" at bounding box center [76, 85] width 77 height 18
click at [579, 59] on input "92" at bounding box center [604, 56] width 51 height 24
click at [579, 59] on input "87" at bounding box center [604, 56] width 51 height 24
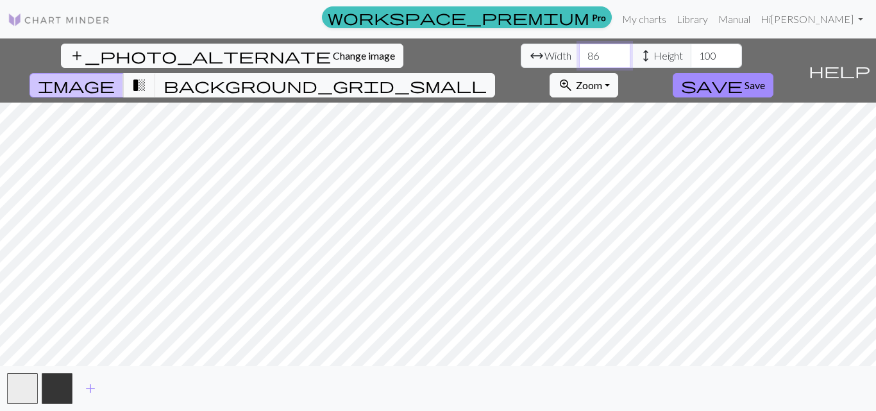
click at [579, 59] on input "86" at bounding box center [604, 56] width 51 height 24
click at [579, 59] on input "85" at bounding box center [604, 56] width 51 height 24
click at [579, 59] on input "84" at bounding box center [604, 56] width 51 height 24
click at [579, 59] on input "83" at bounding box center [604, 56] width 51 height 24
click at [579, 58] on input "82" at bounding box center [604, 56] width 51 height 24
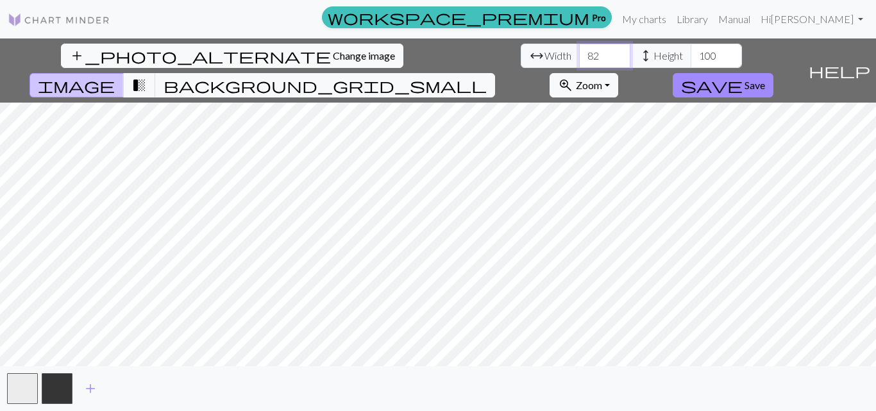
click at [579, 58] on input "81" at bounding box center [604, 56] width 51 height 24
click at [579, 58] on input "80" at bounding box center [604, 56] width 51 height 24
click at [579, 58] on input "79" at bounding box center [604, 56] width 51 height 24
click at [579, 58] on input "78" at bounding box center [604, 56] width 51 height 24
click at [579, 58] on input "66" at bounding box center [604, 56] width 51 height 24
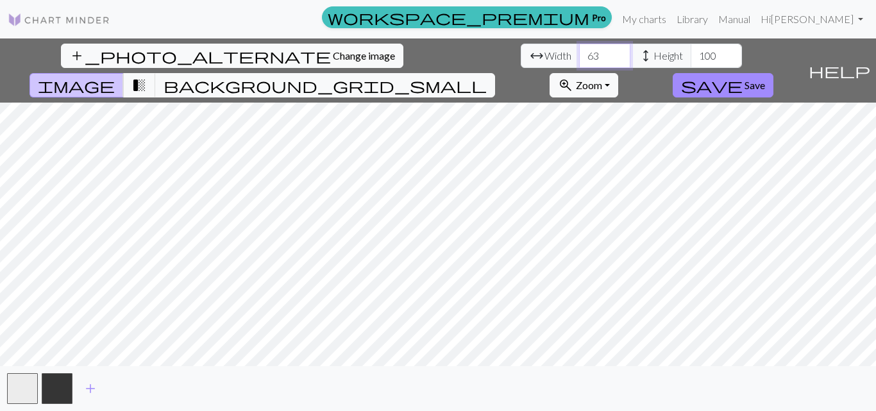
click at [579, 58] on input "62" at bounding box center [604, 56] width 51 height 24
click at [579, 58] on input "56" at bounding box center [604, 56] width 51 height 24
click at [579, 58] on input "55" at bounding box center [604, 56] width 51 height 24
click at [579, 58] on input "54" at bounding box center [604, 56] width 51 height 24
click at [579, 58] on input "53" at bounding box center [604, 56] width 51 height 24
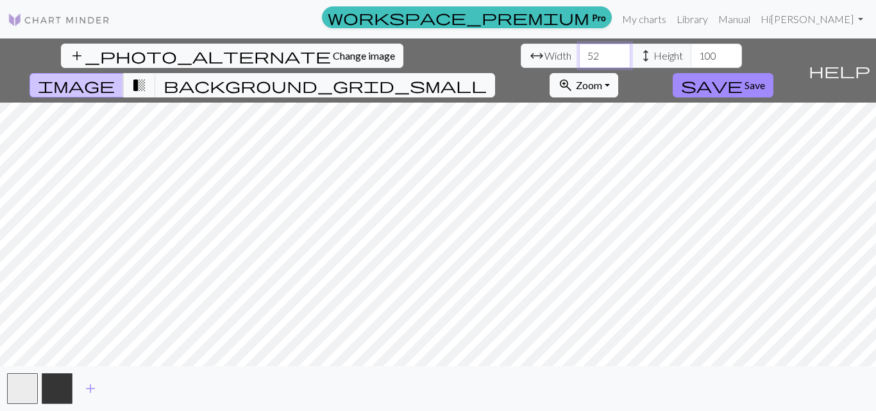
click at [579, 58] on input "52" at bounding box center [604, 56] width 51 height 24
click at [579, 58] on input "51" at bounding box center [604, 56] width 51 height 24
type input "50"
click at [579, 58] on input "50" at bounding box center [604, 56] width 51 height 24
click at [691, 60] on input "82" at bounding box center [716, 56] width 51 height 24
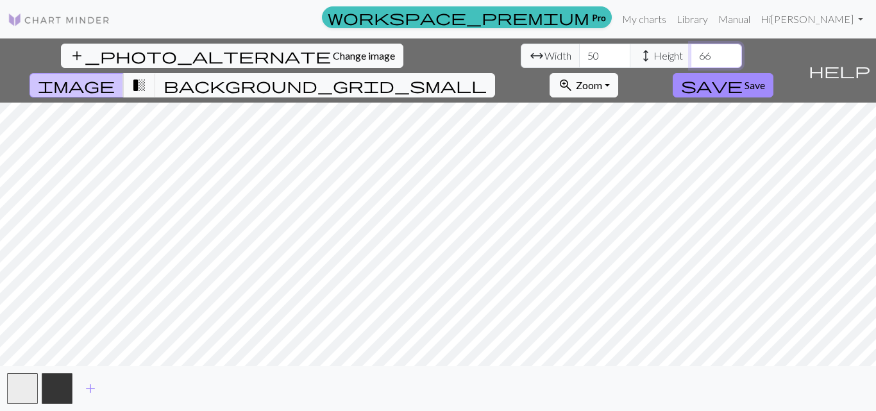
click at [691, 60] on input "66" at bounding box center [716, 56] width 51 height 24
click at [691, 60] on input "65" at bounding box center [716, 56] width 51 height 24
click at [691, 60] on input "64" at bounding box center [716, 56] width 51 height 24
click at [691, 60] on input "63" at bounding box center [716, 56] width 51 height 24
click at [691, 60] on input "62" at bounding box center [716, 56] width 51 height 24
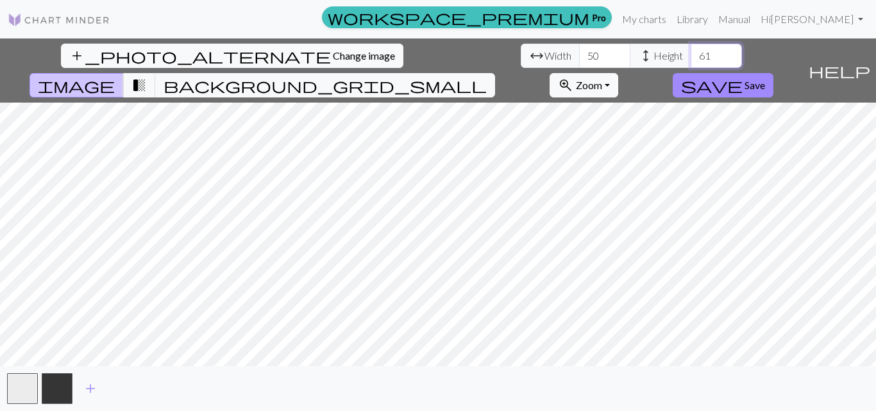
click at [691, 60] on input "61" at bounding box center [716, 56] width 51 height 24
click at [691, 60] on input "60" at bounding box center [716, 56] width 51 height 24
click at [691, 60] on input "59" at bounding box center [716, 56] width 51 height 24
click at [691, 60] on input "58" at bounding box center [716, 56] width 51 height 24
click at [691, 60] on input "57" at bounding box center [716, 56] width 51 height 24
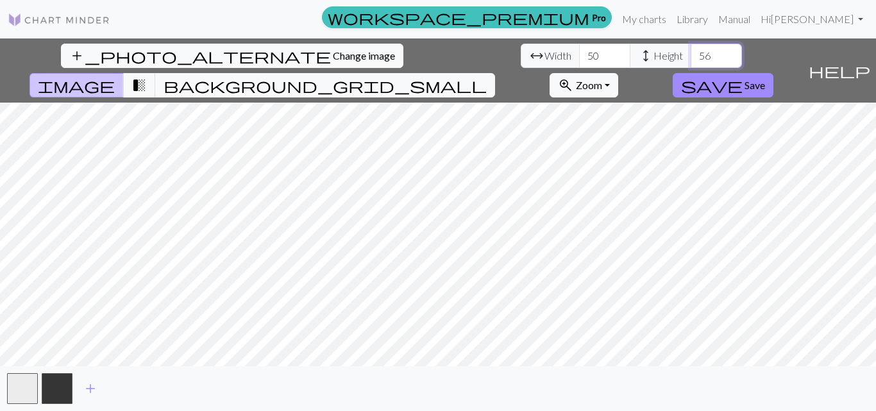
click at [691, 60] on input "56" at bounding box center [716, 56] width 51 height 24
click at [691, 60] on input "55" at bounding box center [716, 56] width 51 height 24
click at [691, 60] on input "54" at bounding box center [716, 56] width 51 height 24
click at [691, 60] on input "53" at bounding box center [716, 56] width 51 height 24
click at [691, 60] on input "52" at bounding box center [716, 56] width 51 height 24
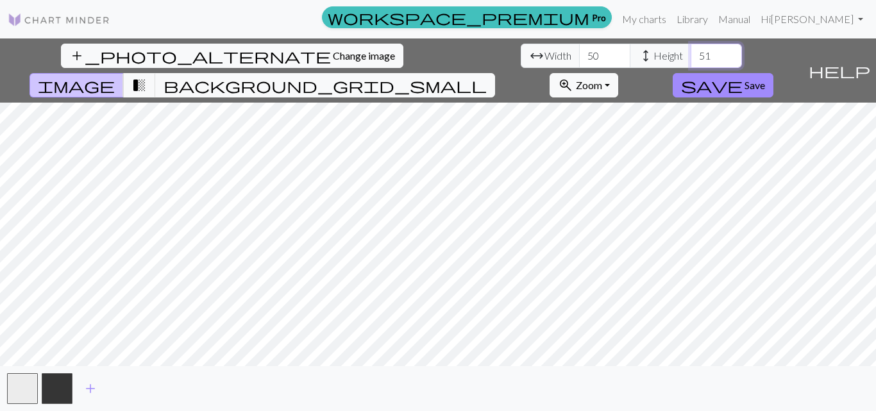
click at [691, 60] on input "51" at bounding box center [716, 56] width 51 height 24
click at [691, 60] on input "50" at bounding box center [716, 56] width 51 height 24
click at [487, 76] on span "background_grid_small" at bounding box center [325, 85] width 323 height 18
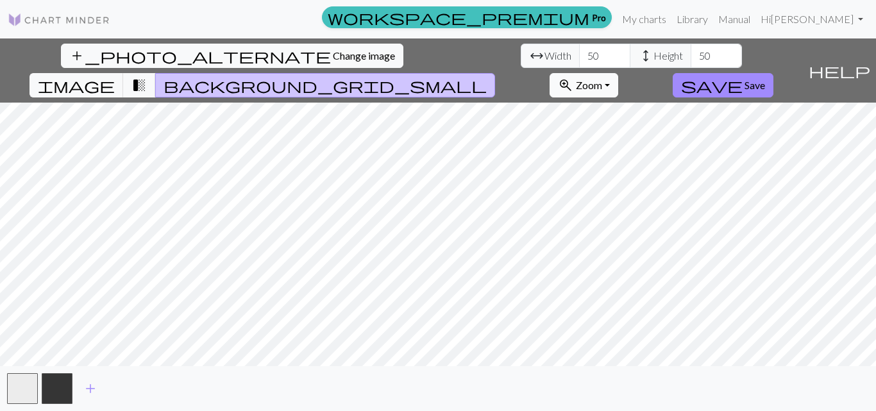
click at [602, 79] on span "Zoom" at bounding box center [589, 85] width 26 height 12
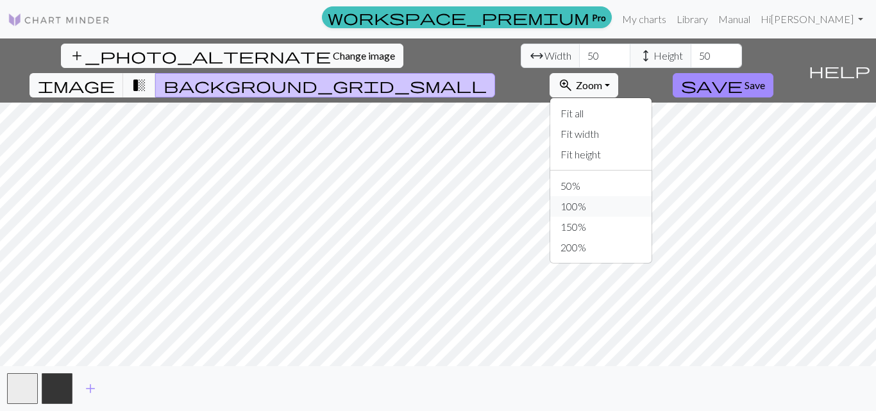
click at [652, 196] on button "100%" at bounding box center [600, 206] width 101 height 21
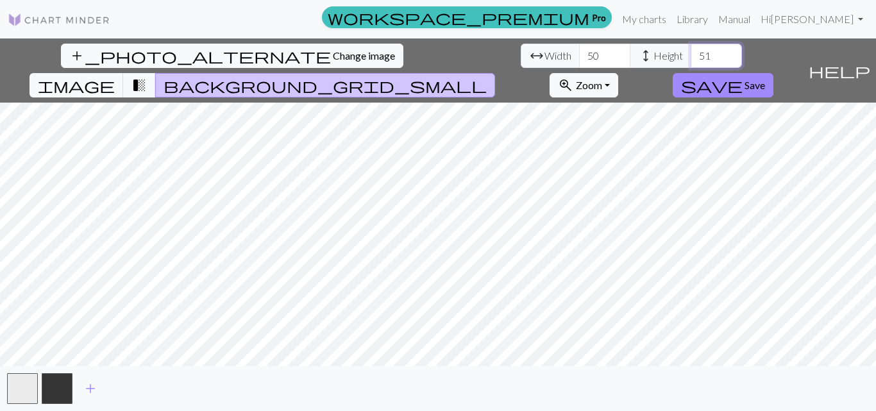
click at [691, 51] on input "51" at bounding box center [716, 56] width 51 height 24
click at [691, 51] on input "52" at bounding box center [716, 56] width 51 height 24
click at [691, 62] on input "51" at bounding box center [716, 56] width 51 height 24
click at [691, 53] on input "52" at bounding box center [716, 56] width 51 height 24
type input "53"
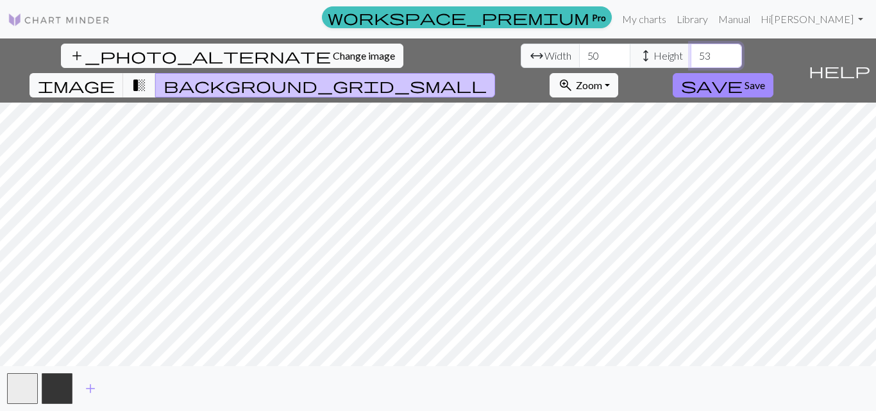
click at [691, 53] on input "53" at bounding box center [716, 56] width 51 height 24
click at [765, 79] on span "Save" at bounding box center [755, 85] width 21 height 12
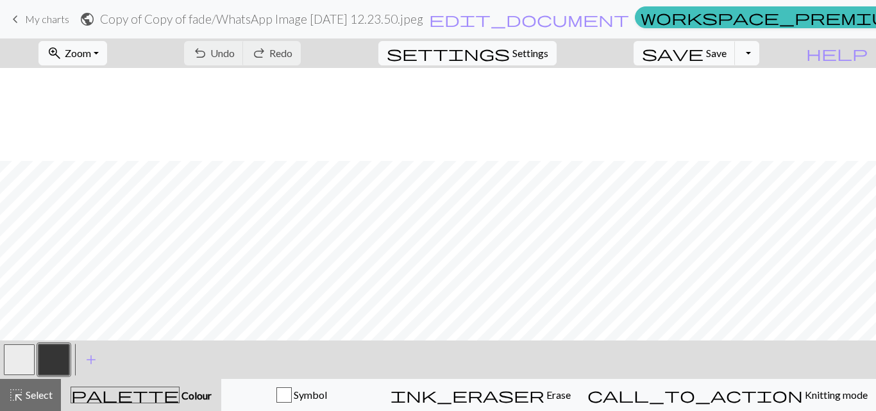
scroll to position [192, 0]
click at [107, 55] on button "zoom_in Zoom Zoom" at bounding box center [72, 53] width 69 height 24
click at [89, 151] on button "50%" at bounding box center [89, 154] width 101 height 21
click at [91, 56] on span "Zoom" at bounding box center [78, 53] width 26 height 12
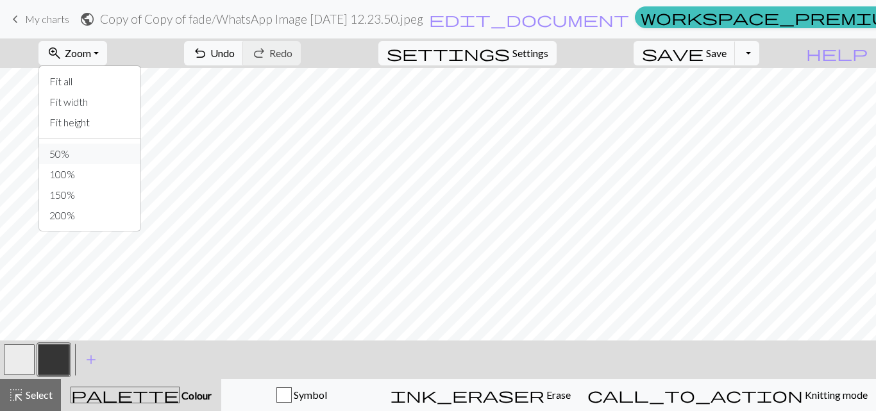
click at [94, 153] on button "50%" at bounding box center [89, 154] width 101 height 21
click at [726, 54] on button "save Save Save" at bounding box center [685, 53] width 102 height 24
click at [760, 54] on button "Toggle Dropdown" at bounding box center [747, 53] width 24 height 24
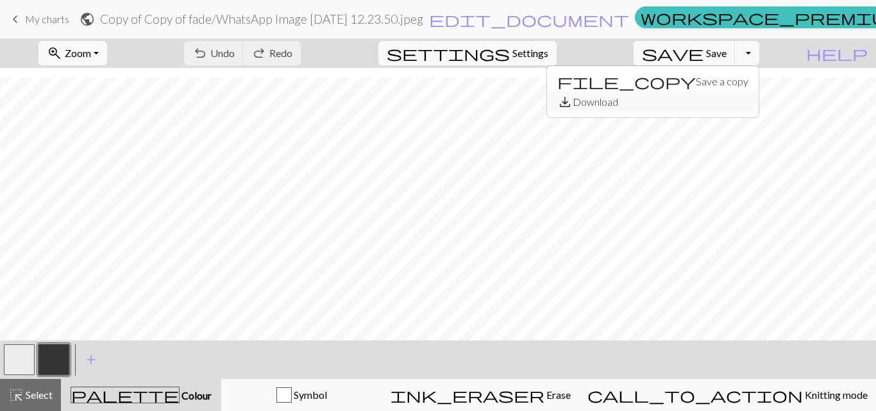
click at [716, 105] on button "save_alt Download" at bounding box center [653, 102] width 212 height 21
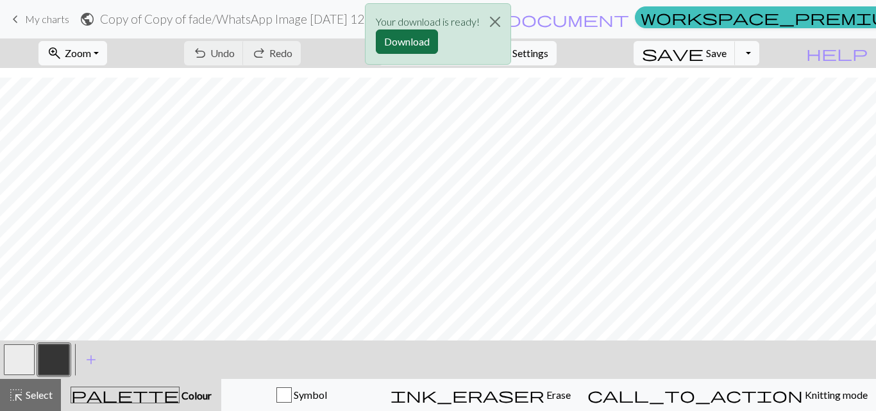
click at [422, 42] on button "Download" at bounding box center [407, 42] width 62 height 24
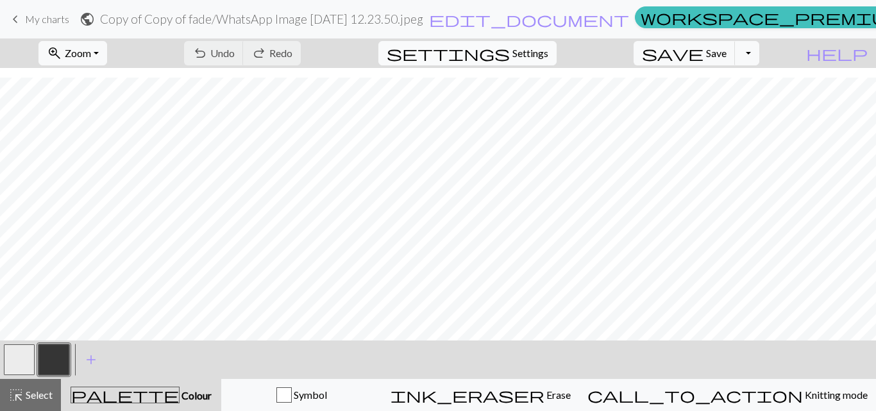
click at [538, 56] on span "Settings" at bounding box center [531, 53] width 36 height 15
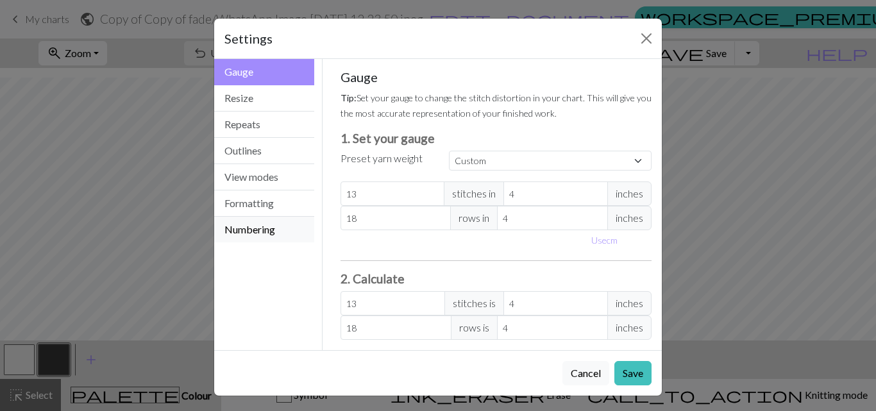
click at [252, 230] on button "Numbering" at bounding box center [264, 230] width 100 height 26
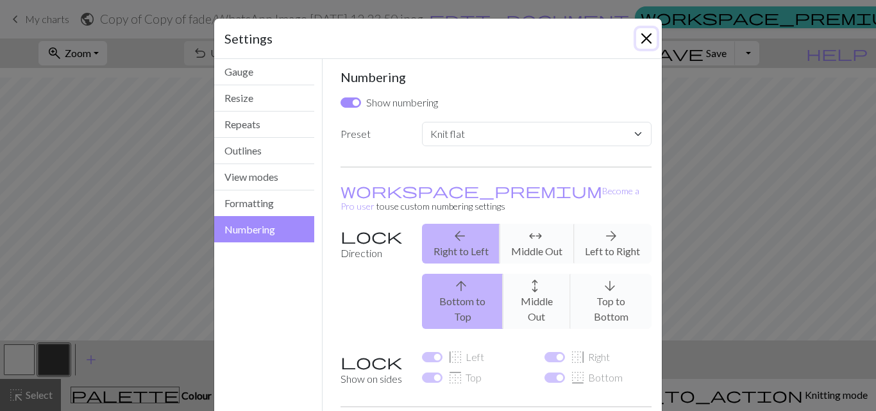
click at [638, 35] on button "Close" at bounding box center [646, 38] width 21 height 21
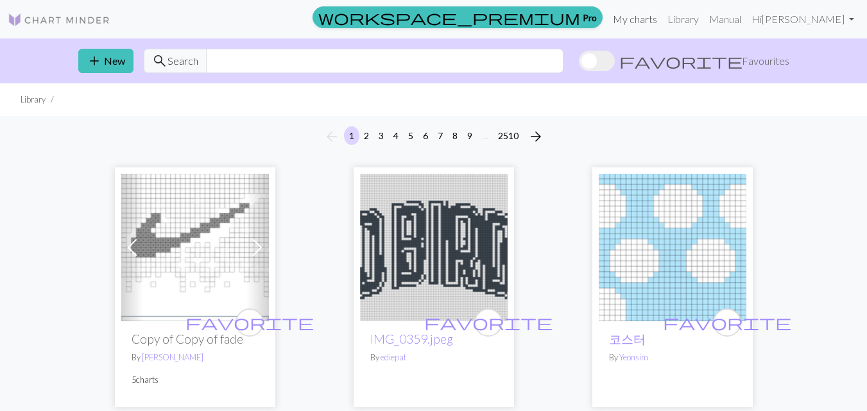
click at [662, 17] on link "My charts" at bounding box center [635, 19] width 55 height 26
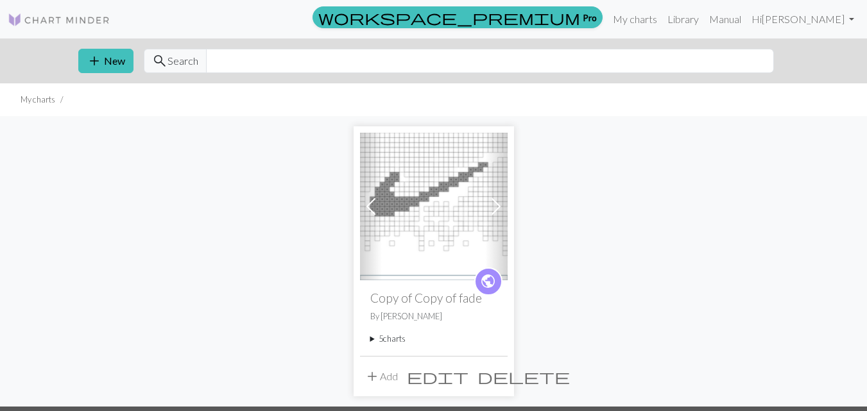
click at [497, 206] on span at bounding box center [496, 206] width 21 height 21
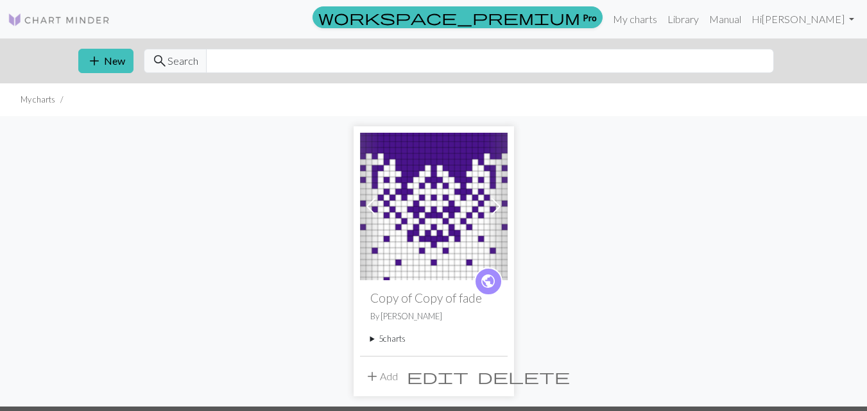
click at [485, 287] on span "public" at bounding box center [488, 281] width 16 height 20
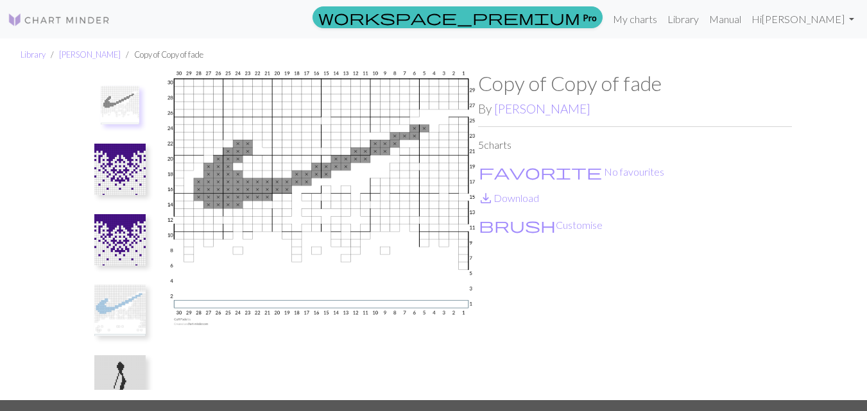
click at [132, 108] on img at bounding box center [120, 105] width 38 height 38
click at [122, 304] on img at bounding box center [119, 310] width 51 height 51
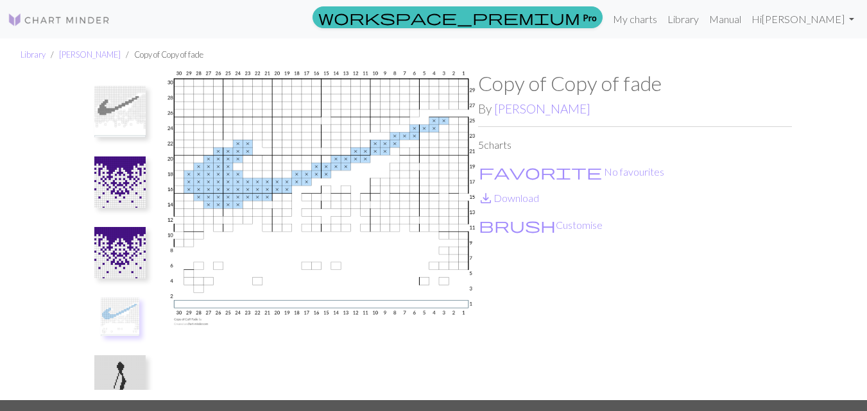
click at [130, 114] on img at bounding box center [119, 111] width 51 height 51
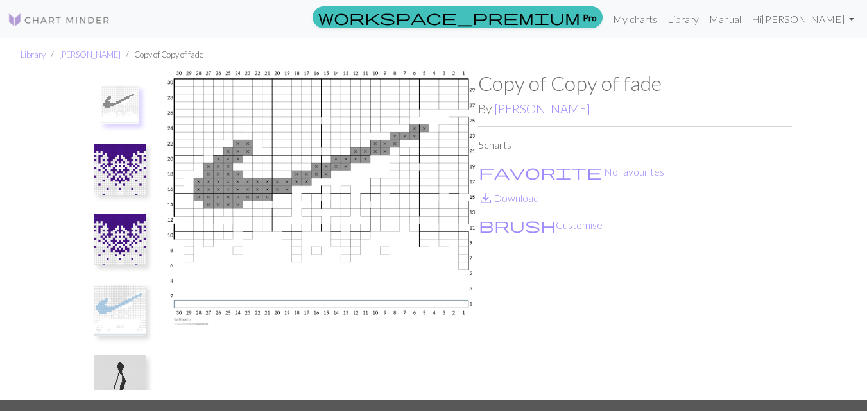
click at [125, 105] on img at bounding box center [120, 105] width 38 height 38
click at [305, 167] on img at bounding box center [321, 235] width 314 height 329
click at [505, 198] on link "save_alt Download" at bounding box center [508, 198] width 61 height 12
click at [830, 19] on link "Hi [PERSON_NAME]" at bounding box center [802, 19] width 113 height 26
click at [801, 96] on link "Logout" at bounding box center [785, 96] width 41 height 26
